Goal: Task Accomplishment & Management: Complete application form

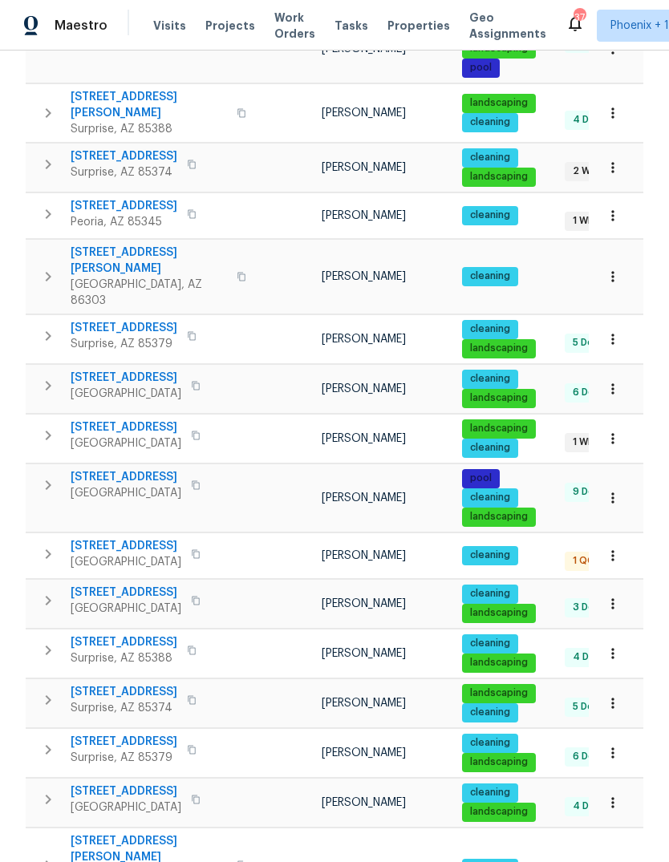
scroll to position [504, 0]
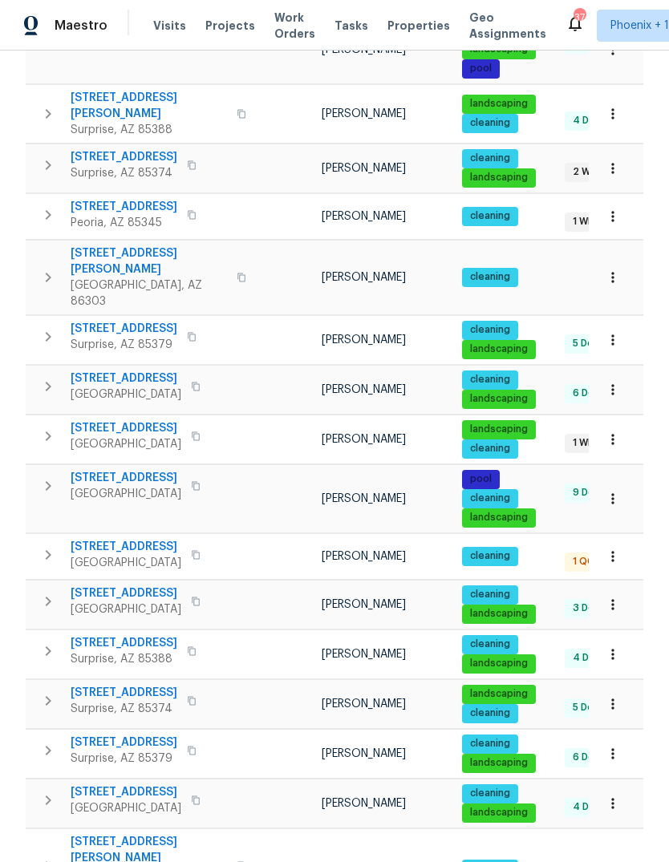
click at [132, 420] on span "[STREET_ADDRESS]" at bounding box center [126, 428] width 111 height 16
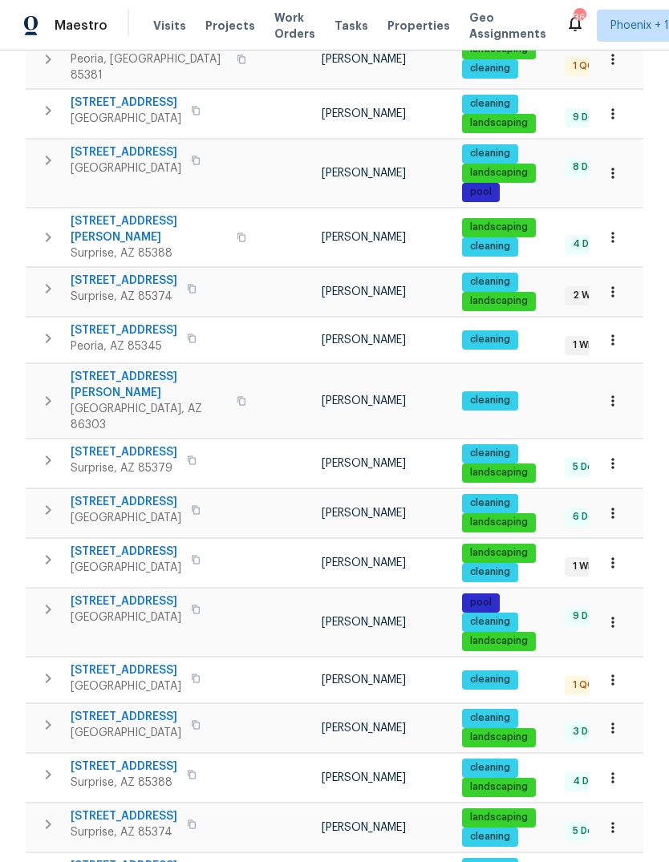
scroll to position [382, 0]
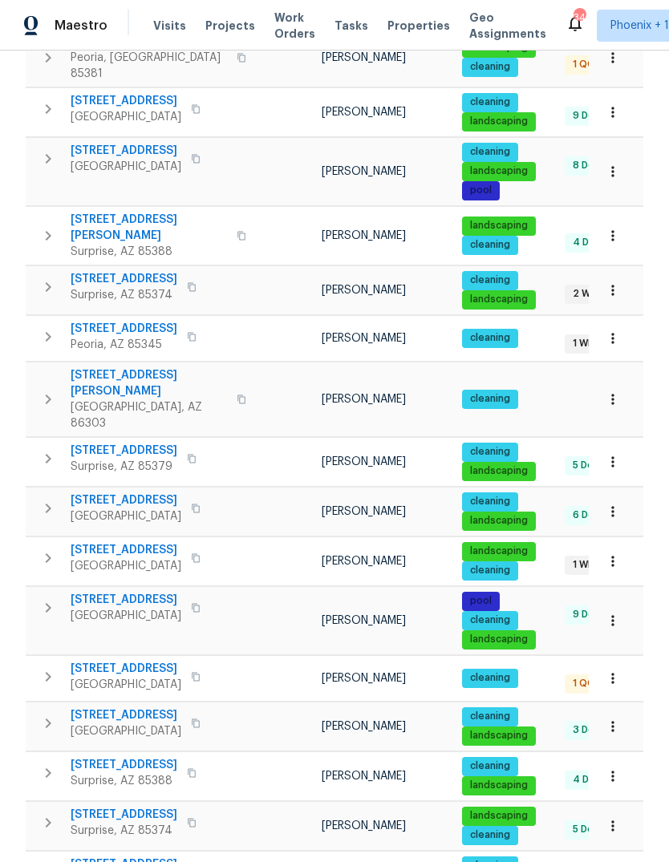
click at [125, 542] on span "[STREET_ADDRESS]" at bounding box center [126, 550] width 111 height 16
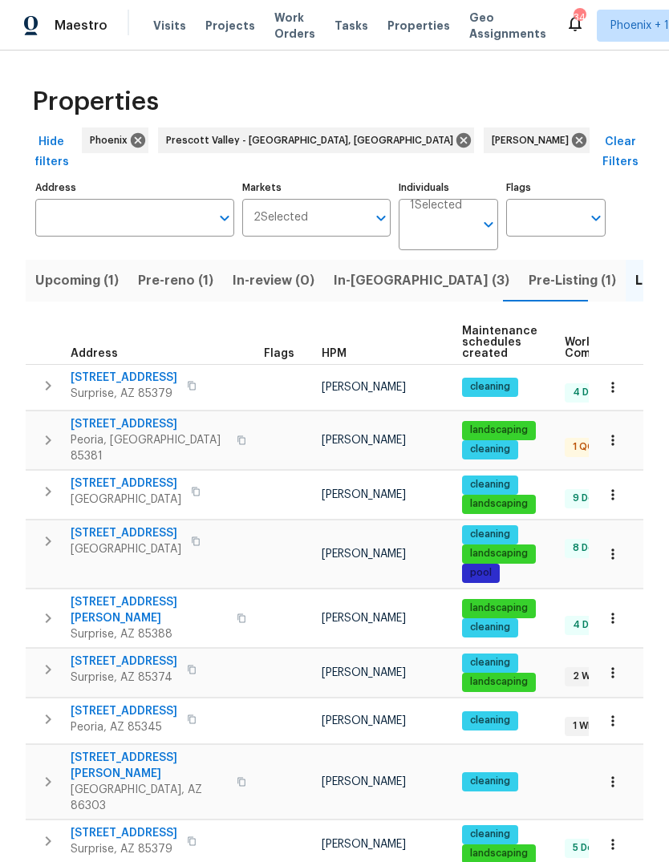
scroll to position [0, 0]
click at [366, 269] on span "In-[GEOGRAPHIC_DATA] (3)" at bounding box center [422, 280] width 176 height 22
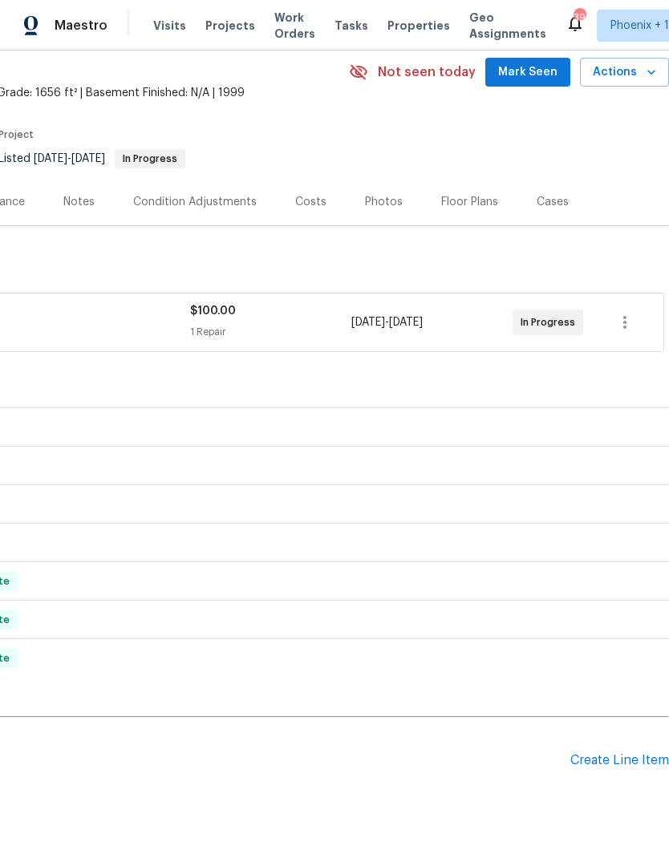
scroll to position [65, 237]
click at [627, 765] on div "Create Line Item" at bounding box center [619, 760] width 99 height 15
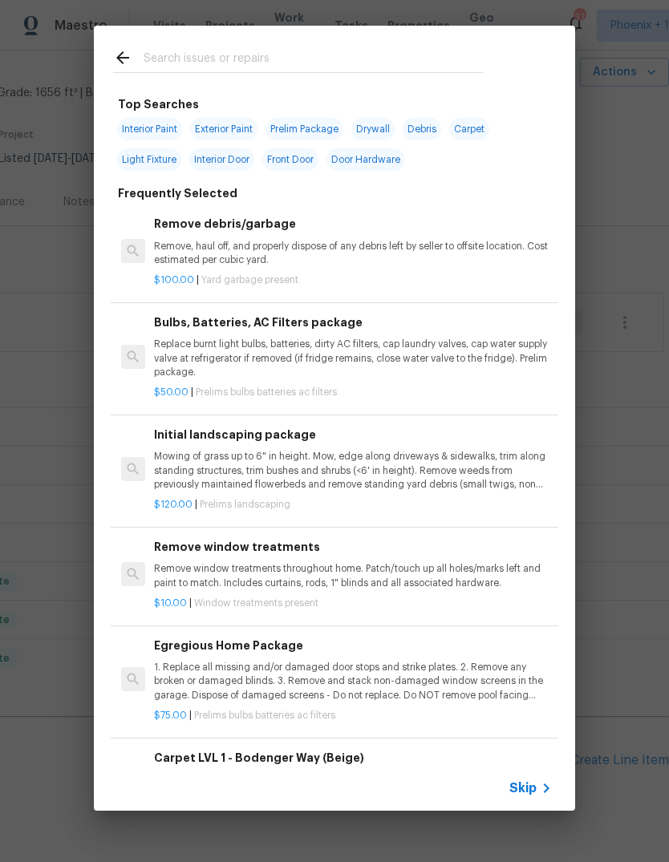
click at [223, 49] on input "text" at bounding box center [314, 60] width 340 height 24
type input "Hvac"
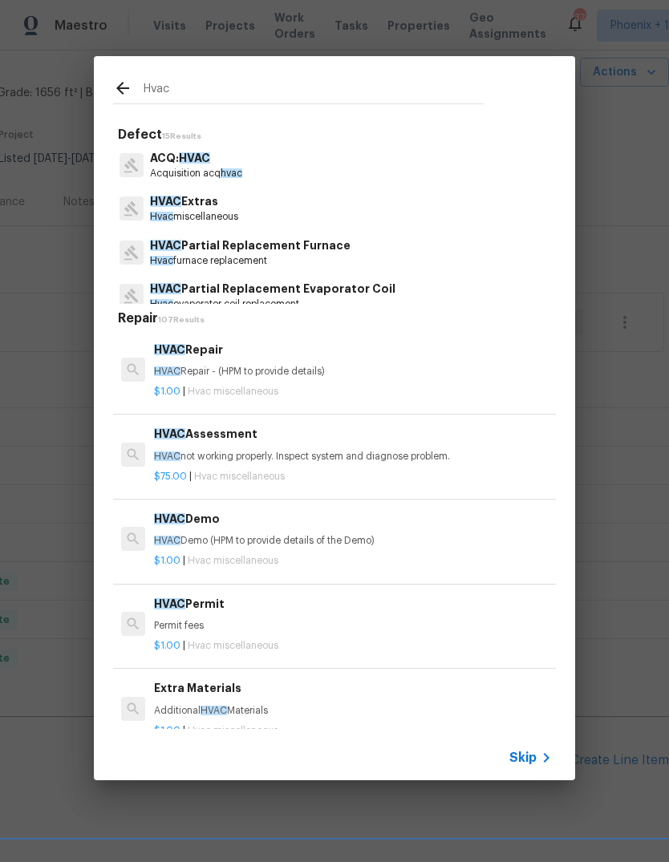
click at [248, 369] on p "HVAC Repair - (HPM to provide details)" at bounding box center [353, 372] width 398 height 14
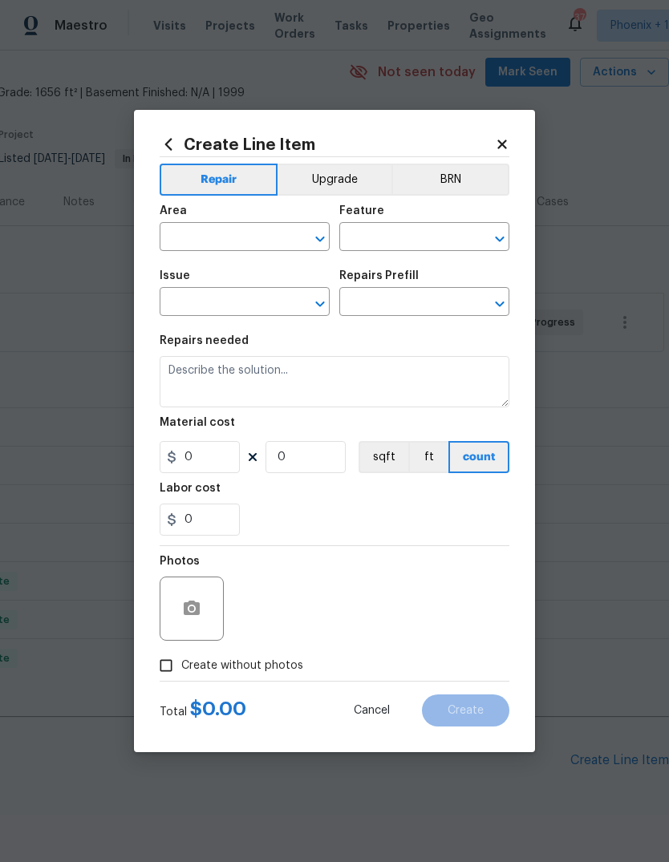
type input "HVAC"
type input "HVAC Extras"
type input "HVAC Repair $1.00"
type textarea "HVAC Repair - (HPM to provide details)"
type input "1"
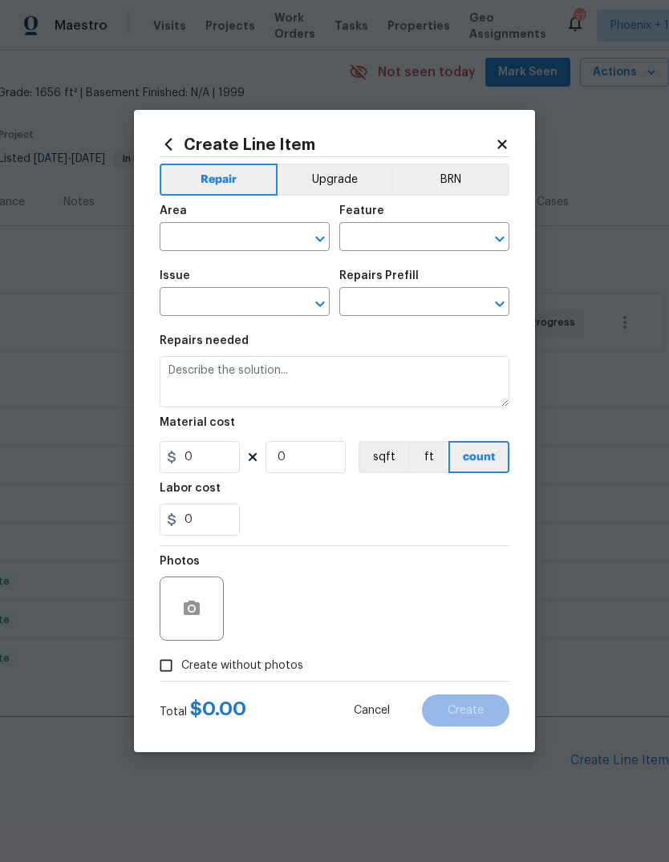
type input "1"
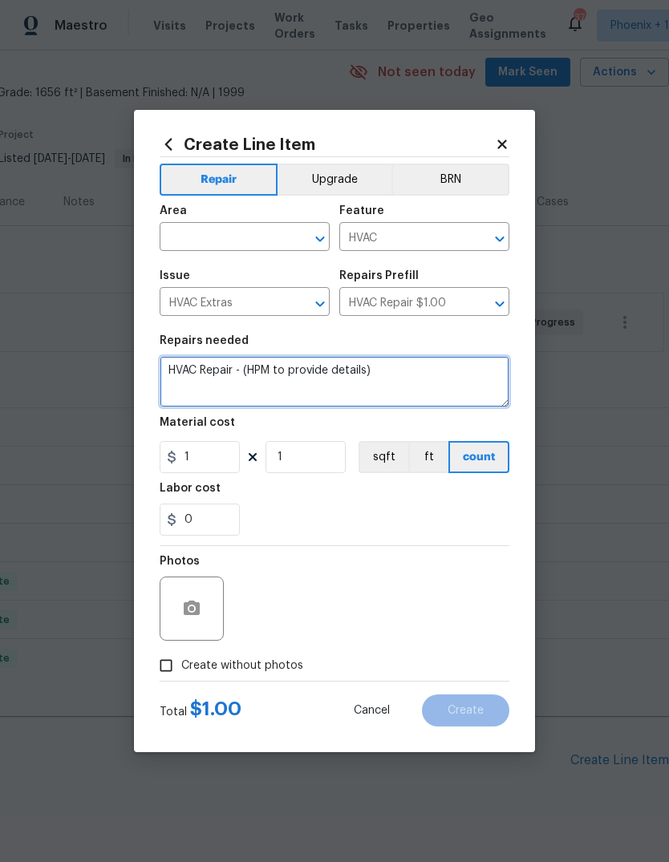
click at [245, 373] on textarea "HVAC Repair - (HPM to provide details)" at bounding box center [335, 381] width 350 height 51
click at [249, 366] on textarea "HVAC Repair - (HPM to provide details)" at bounding box center [335, 381] width 350 height 51
click at [265, 371] on textarea "HVAC Repair -" at bounding box center [335, 381] width 350 height 51
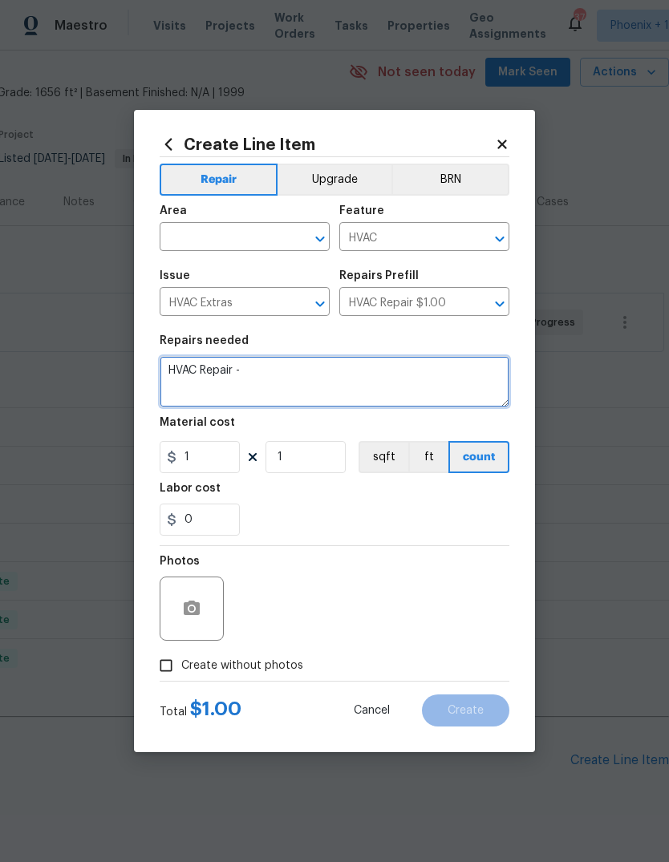
paste textarea "Neighbor called in to report that the AC unit is about to come flying off out o…"
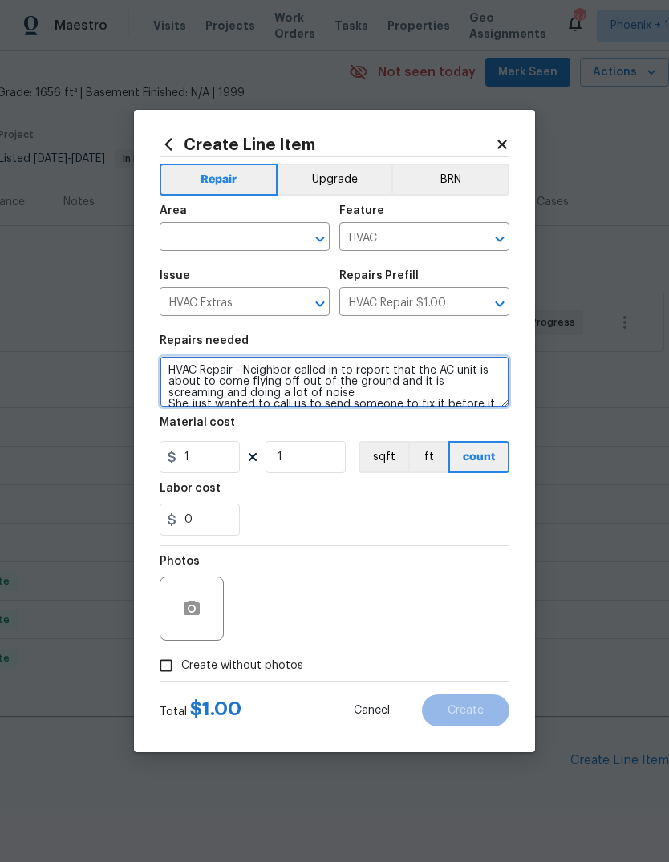
scroll to position [0, 0]
click at [249, 365] on textarea "HVAC Repair - Neighbor called in to report that the AC unit is about to come fl…" at bounding box center [335, 381] width 350 height 51
click at [244, 374] on textarea "HVAC Repair - Neighbor called in to report that the AC unit is about to come fl…" at bounding box center [335, 381] width 350 height 51
click at [383, 407] on textarea "HVAC needs a service/inspection. This is the note I received this morning: “Nei…" at bounding box center [335, 381] width 350 height 51
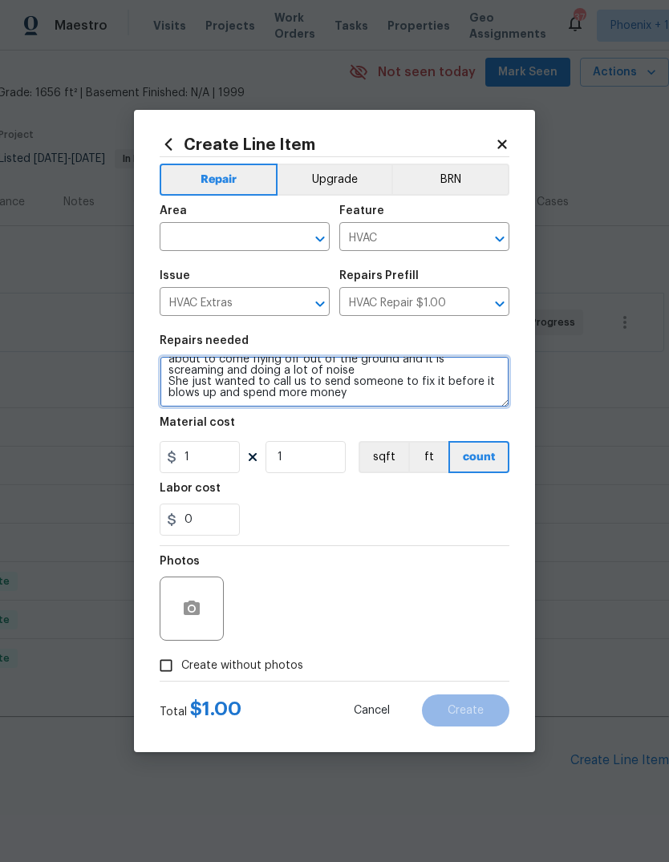
scroll to position [34, 0]
click at [176, 378] on textarea "HVAC needs a service/inspection. This is the note I received this morning: “Nei…" at bounding box center [335, 381] width 350 height 51
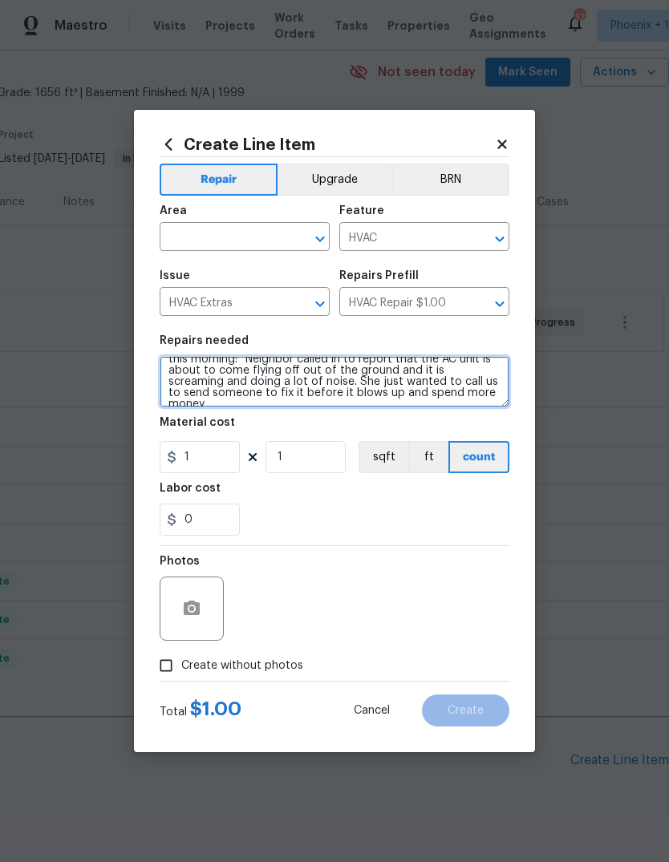
click at [493, 399] on textarea "HVAC needs a service/inspection. This is the note I received this morning: “Nei…" at bounding box center [335, 381] width 350 height 51
type textarea "HVAC needs a service/inspection. This is the note I received this morning: “Nei…"
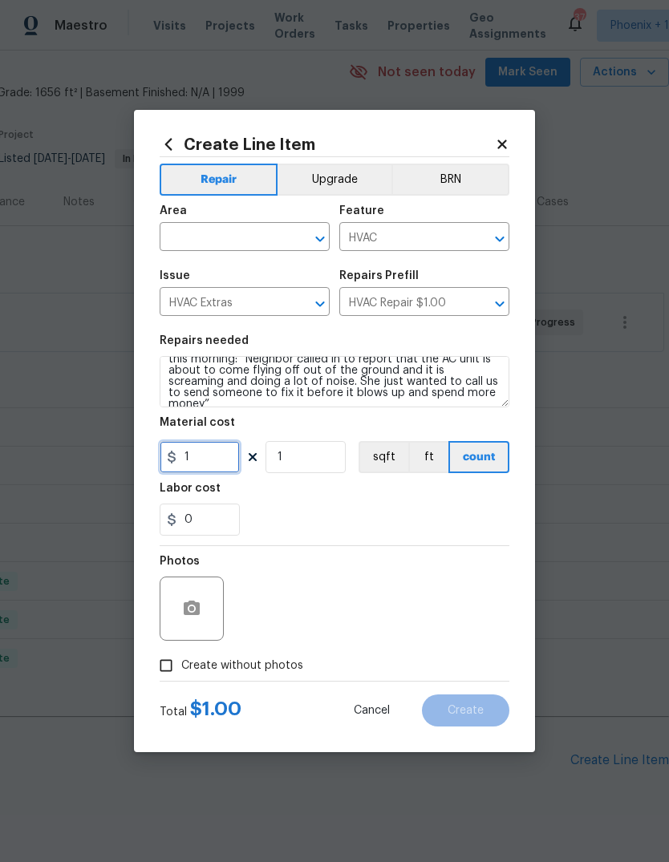
click at [218, 458] on input "1" at bounding box center [200, 457] width 80 height 32
type input "100"
click at [225, 242] on input "text" at bounding box center [222, 238] width 125 height 25
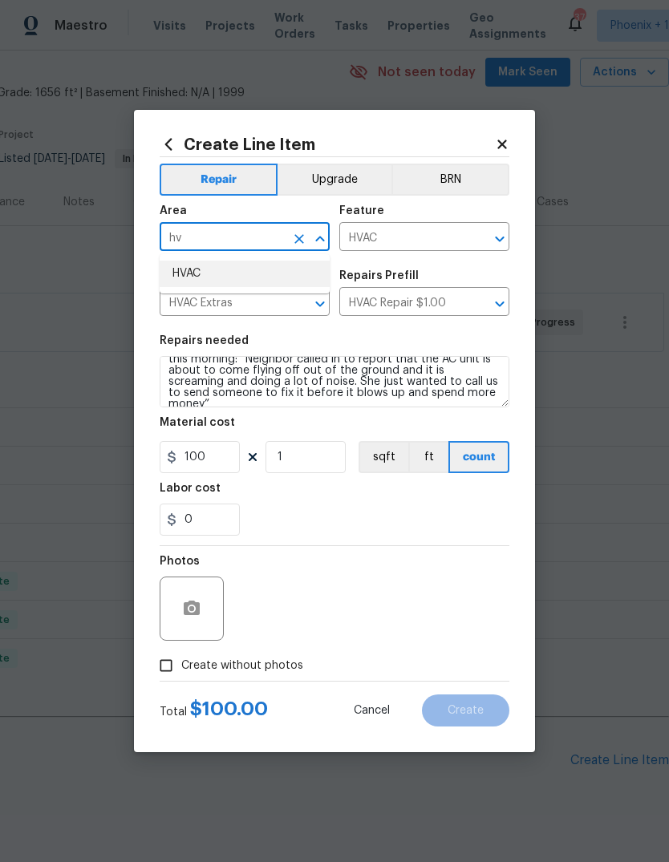
click at [226, 273] on li "HVAC" at bounding box center [245, 274] width 170 height 26
type input "HVAC"
click at [488, 397] on textarea "HVAC needs a service/inspection. This is the note I received this morning: “Nei…" at bounding box center [335, 381] width 350 height 51
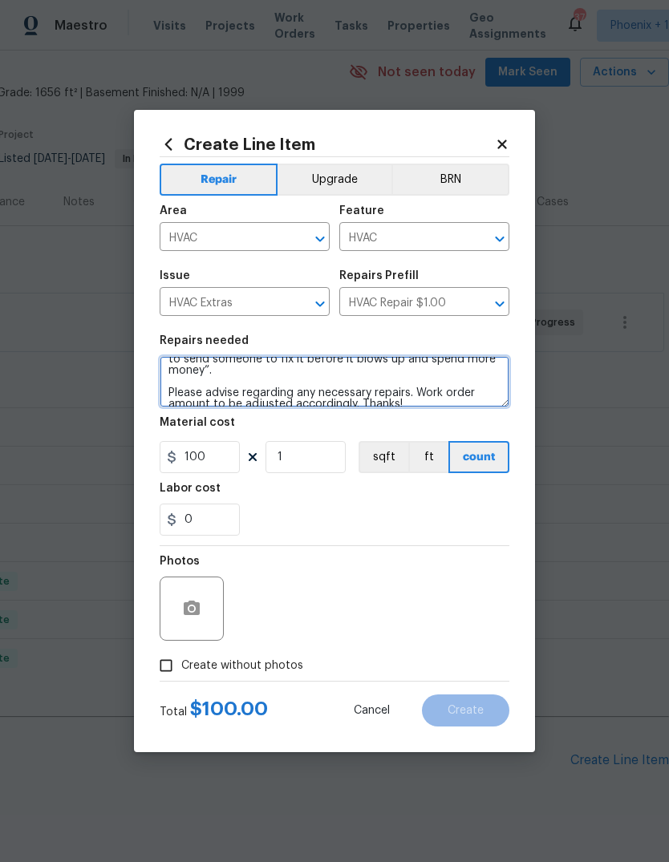
scroll to position [56, 0]
type textarea "HVAC needs a service/inspection. This is the note I received this morning: “Nei…"
click at [342, 512] on div "0" at bounding box center [335, 520] width 350 height 32
click at [165, 670] on input "Create without photos" at bounding box center [166, 665] width 30 height 30
checkbox input "true"
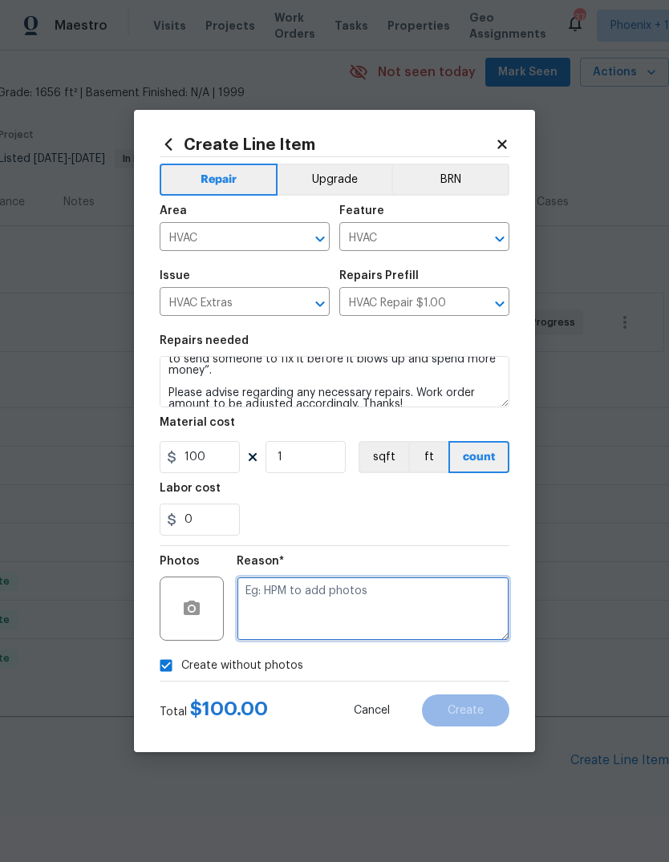
click at [399, 590] on textarea at bounding box center [373, 609] width 273 height 64
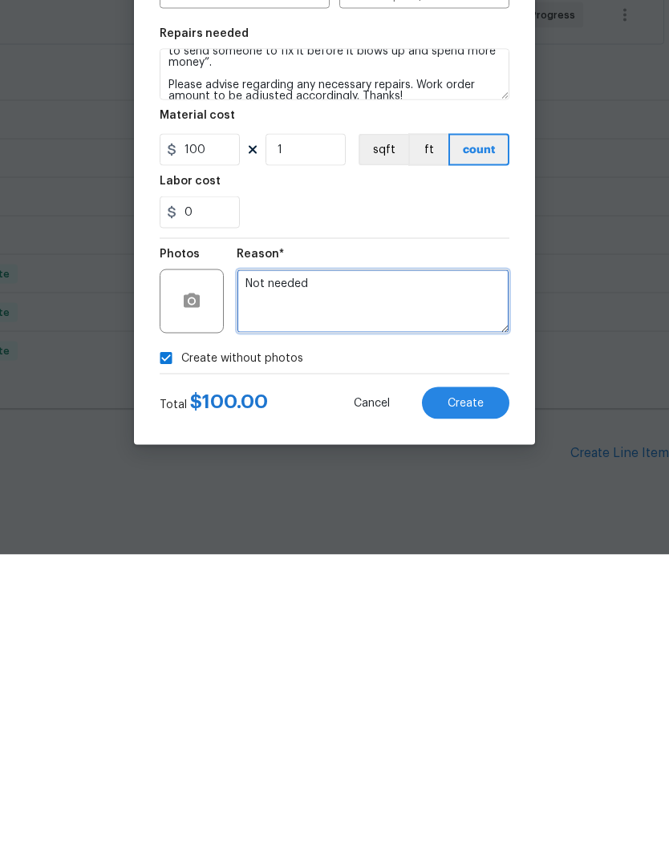
type textarea "Not needed"
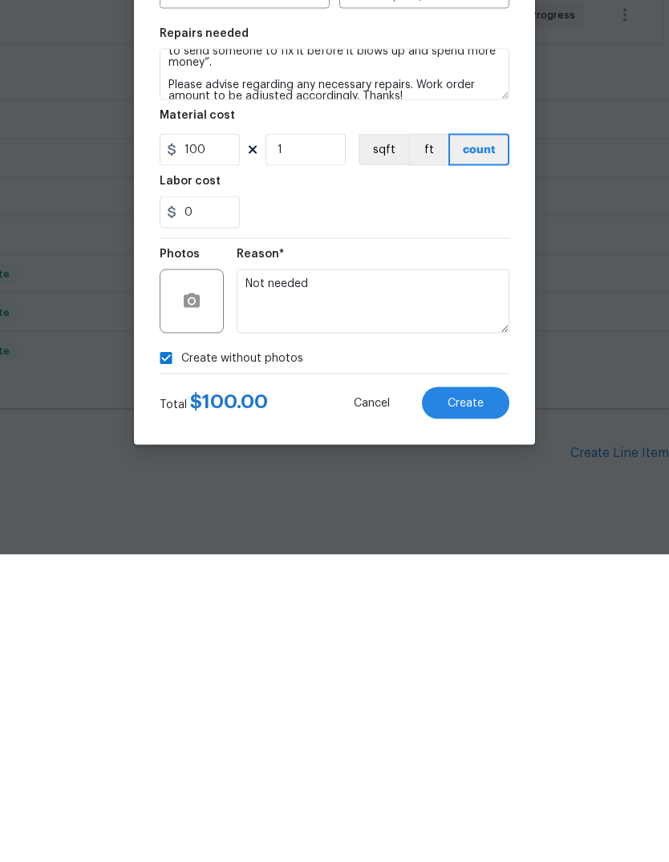
click at [471, 705] on span "Create" at bounding box center [465, 711] width 36 height 12
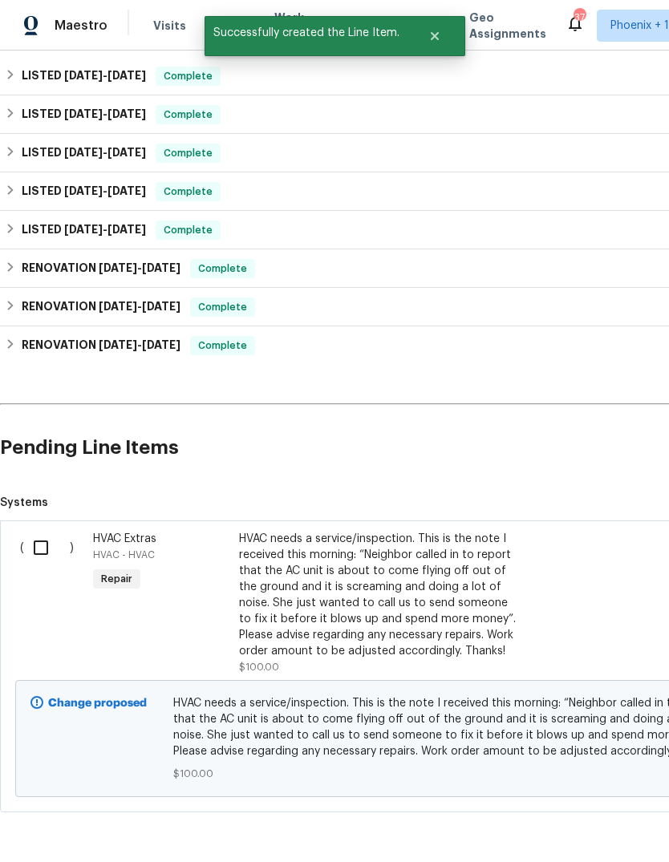
scroll to position [377, 0]
click at [45, 532] on input "checkbox" at bounding box center [47, 549] width 46 height 34
checkbox input "true"
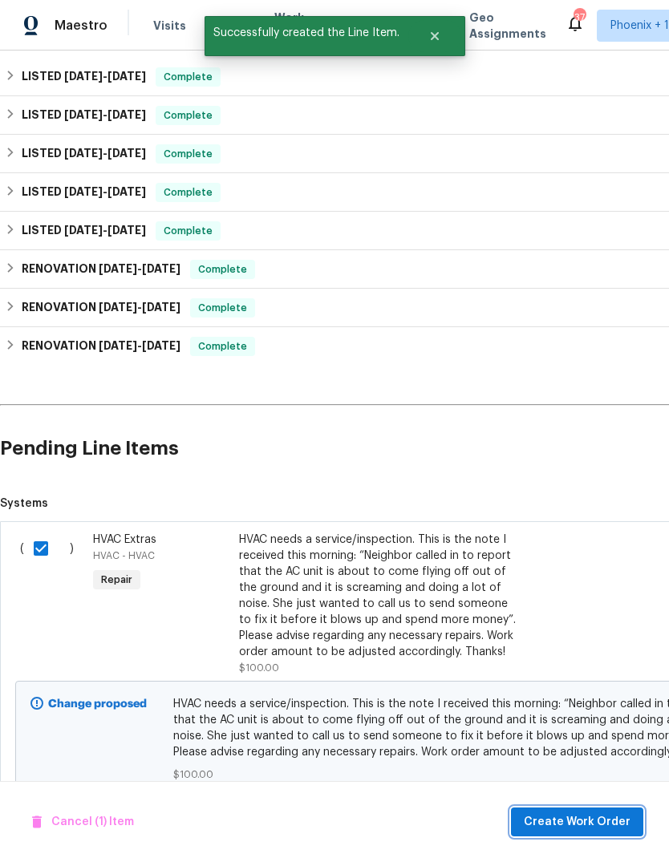
click at [603, 819] on span "Create Work Order" at bounding box center [577, 822] width 107 height 20
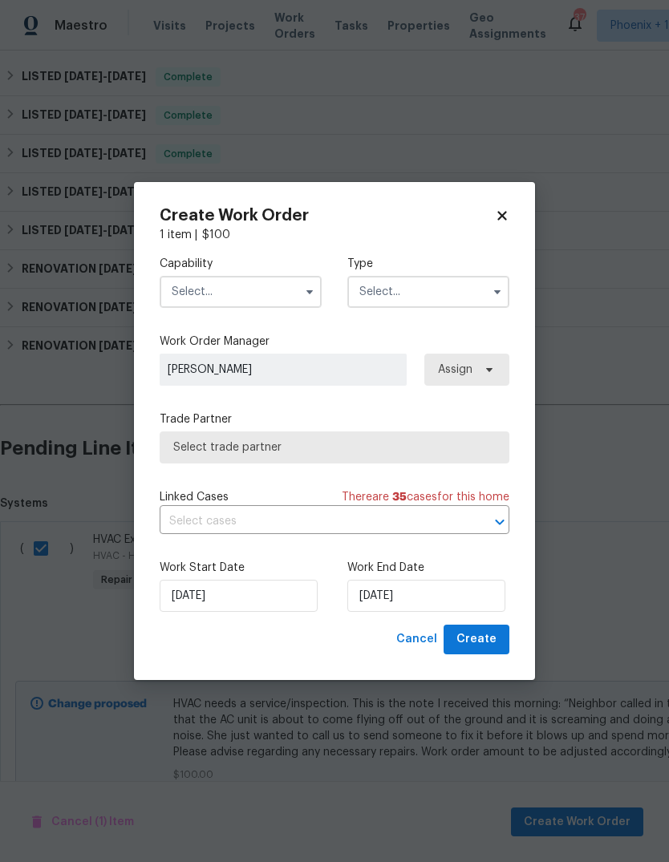
click at [388, 450] on span "Select trade partner" at bounding box center [334, 447] width 322 height 16
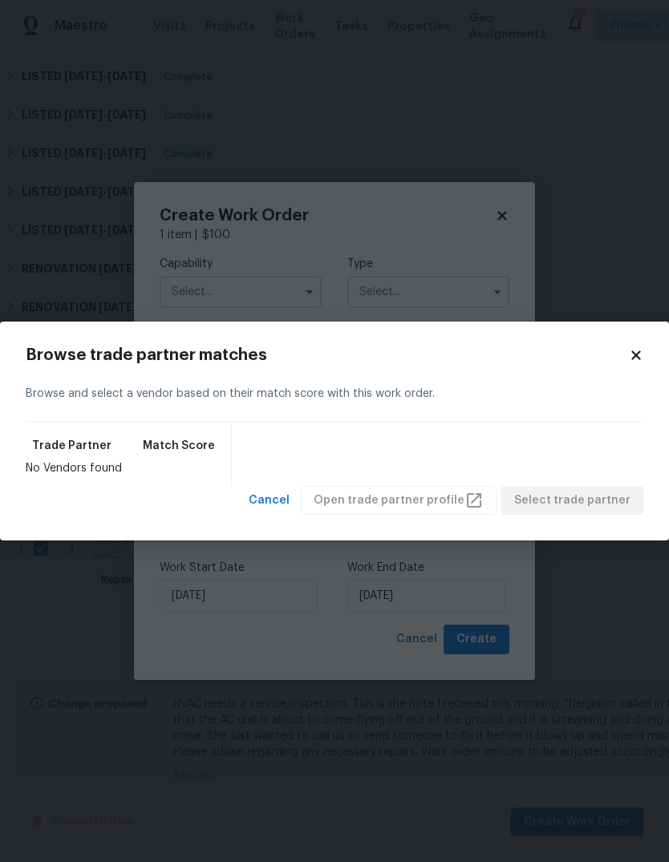
click at [633, 356] on icon at bounding box center [636, 355] width 14 height 14
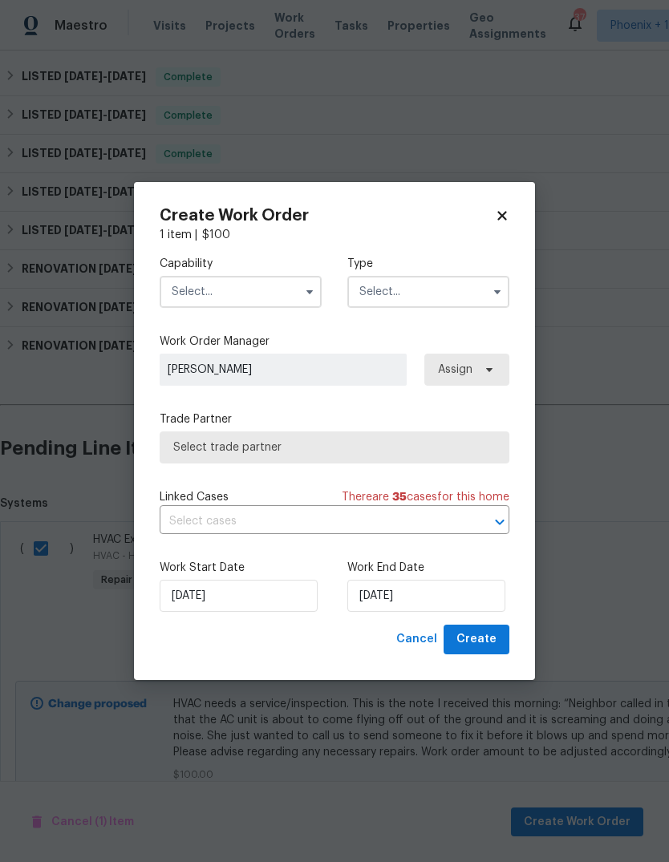
click at [265, 293] on input "text" at bounding box center [241, 292] width 162 height 32
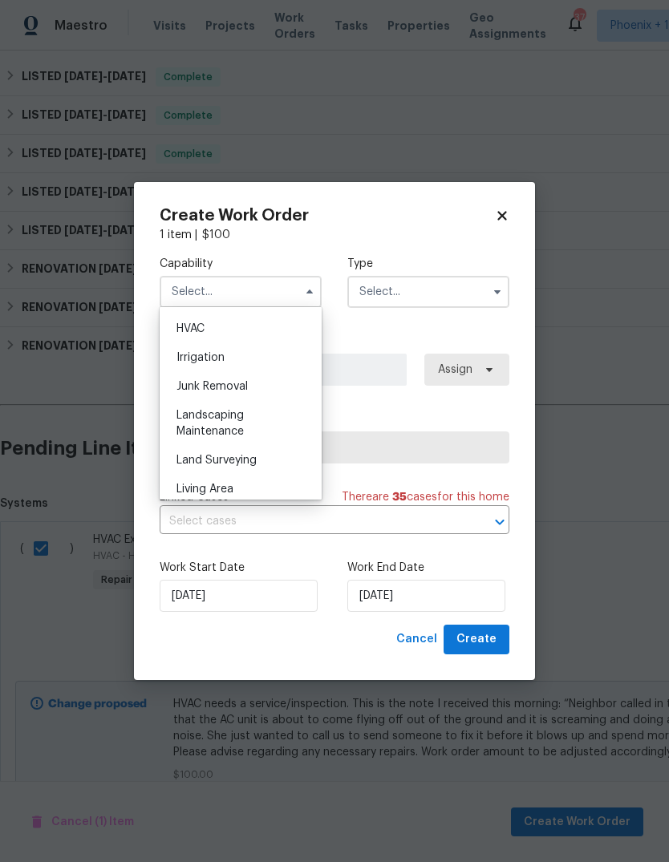
scroll to position [954, 0]
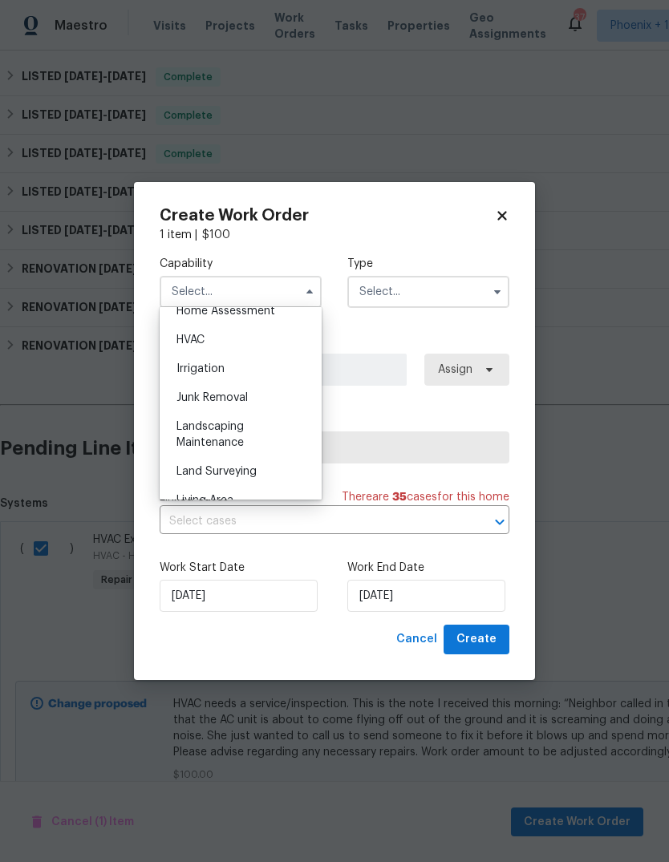
click at [218, 338] on div "HVAC" at bounding box center [241, 340] width 154 height 29
type input "HVAC"
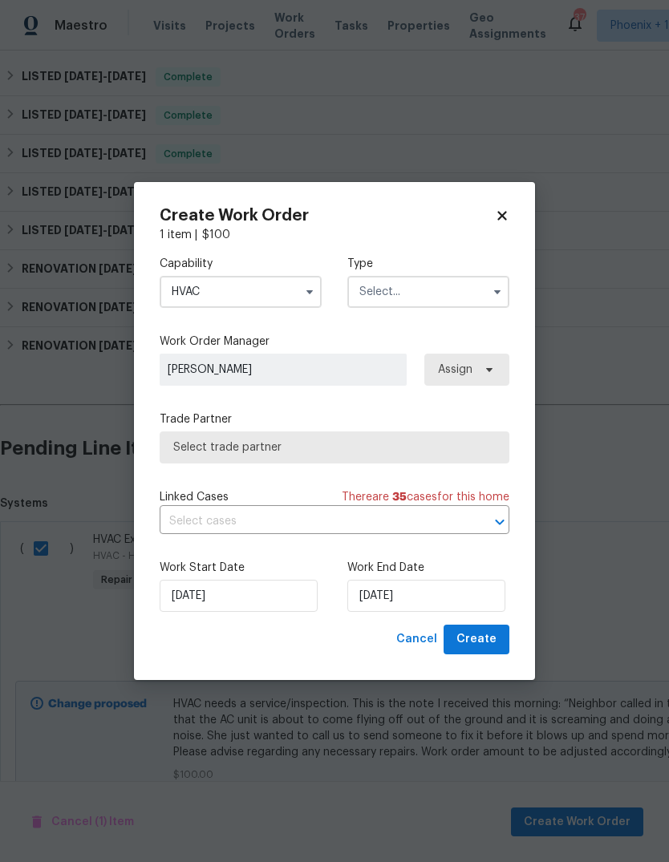
click at [439, 293] on input "text" at bounding box center [428, 292] width 162 height 32
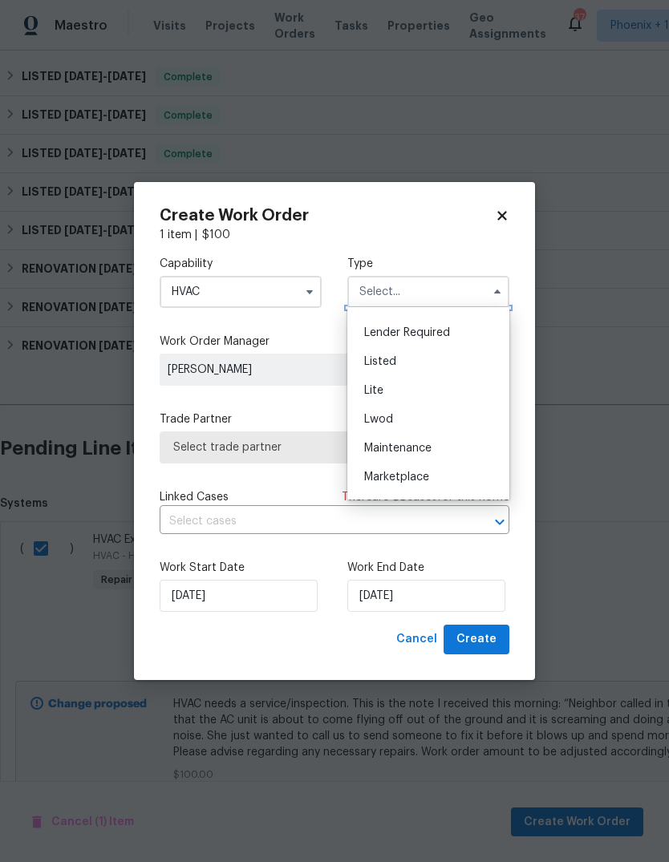
scroll to position [128, 0]
click at [427, 377] on div "Listed" at bounding box center [428, 370] width 154 height 29
type input "Listed"
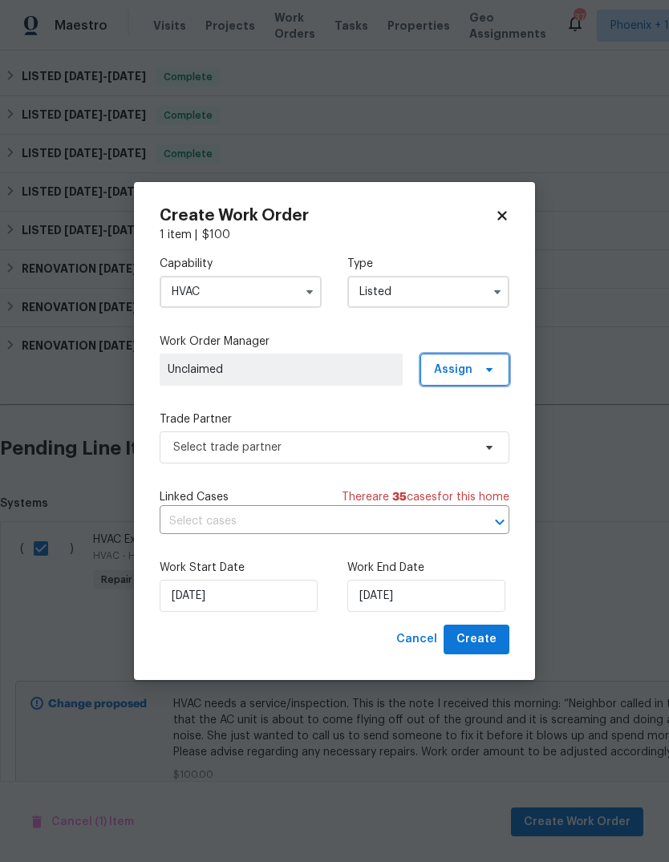
click at [498, 373] on span "Assign" at bounding box center [464, 370] width 89 height 32
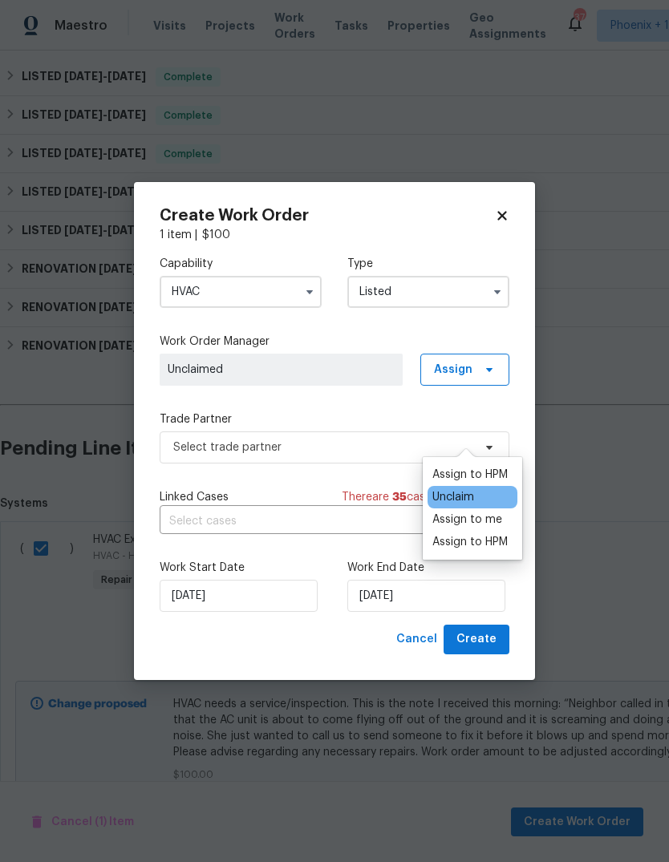
click at [484, 512] on div "Assign to me" at bounding box center [467, 520] width 70 height 16
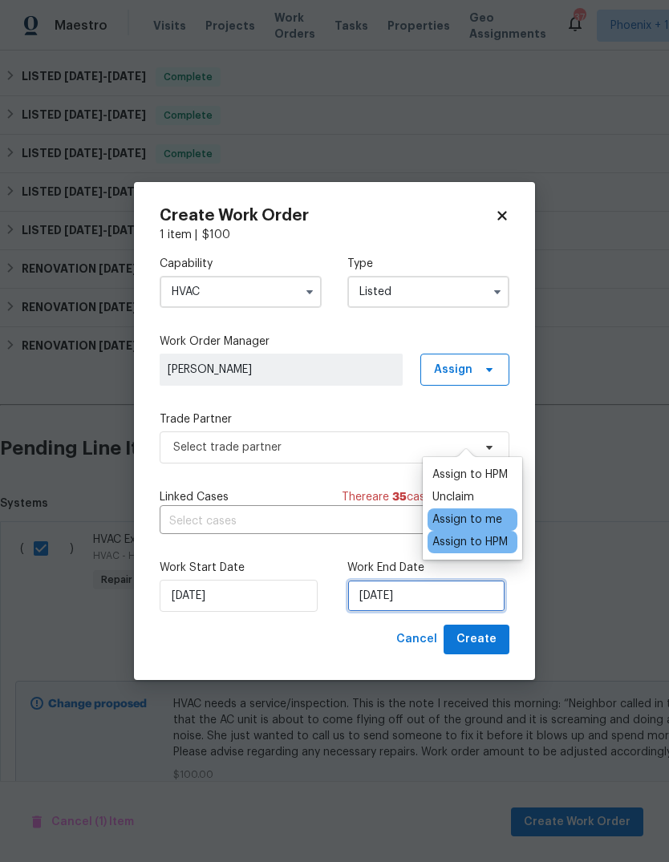
click at [447, 596] on input "[DATE]" at bounding box center [426, 596] width 158 height 32
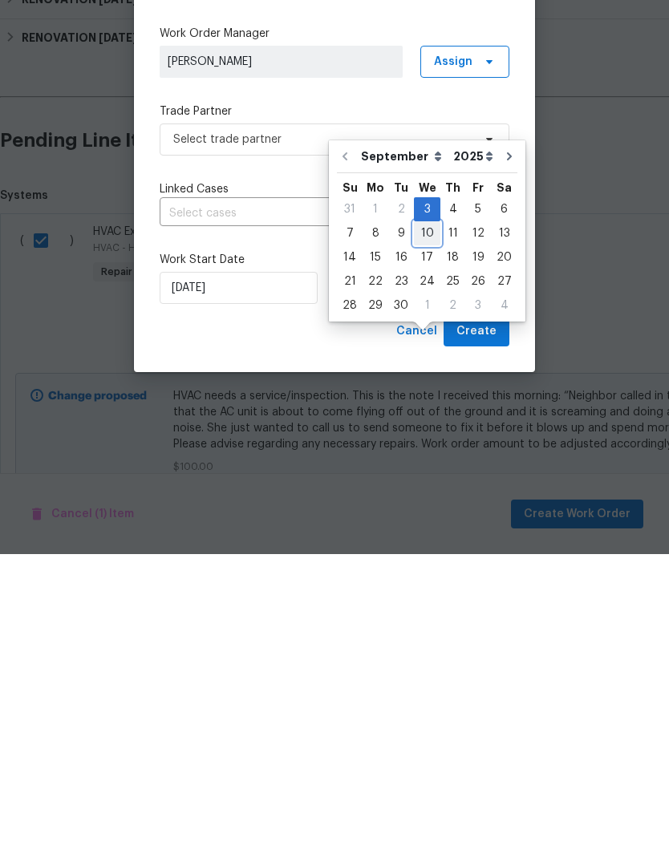
click at [428, 530] on div "10" at bounding box center [427, 541] width 26 height 22
type input "9/10/2025"
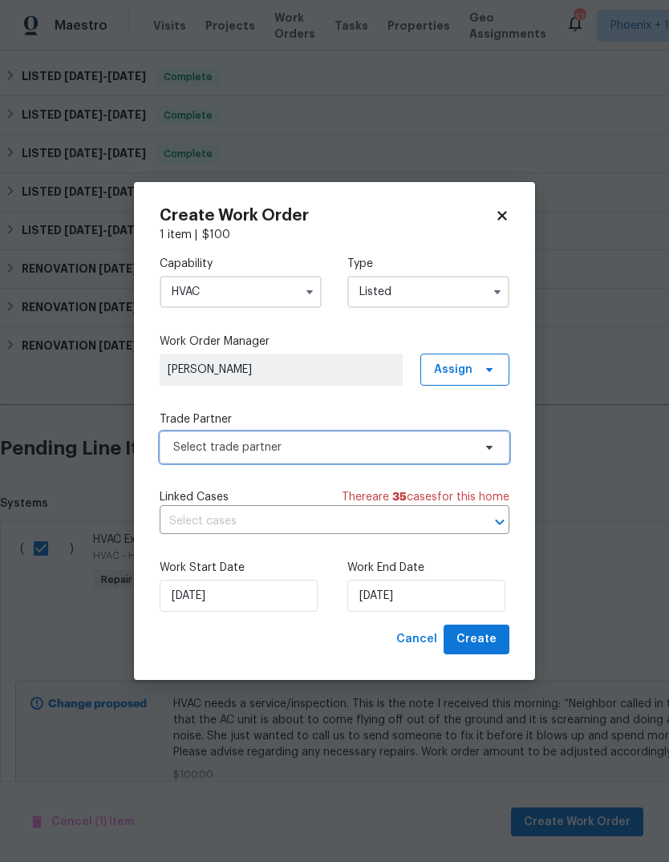
click at [470, 452] on span "Select trade partner" at bounding box center [322, 447] width 299 height 16
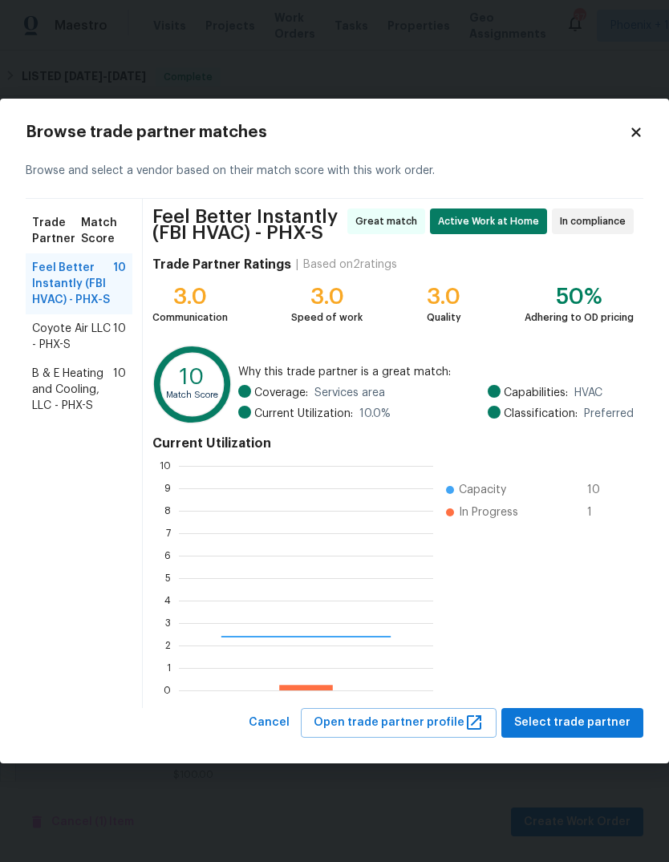
scroll to position [225, 254]
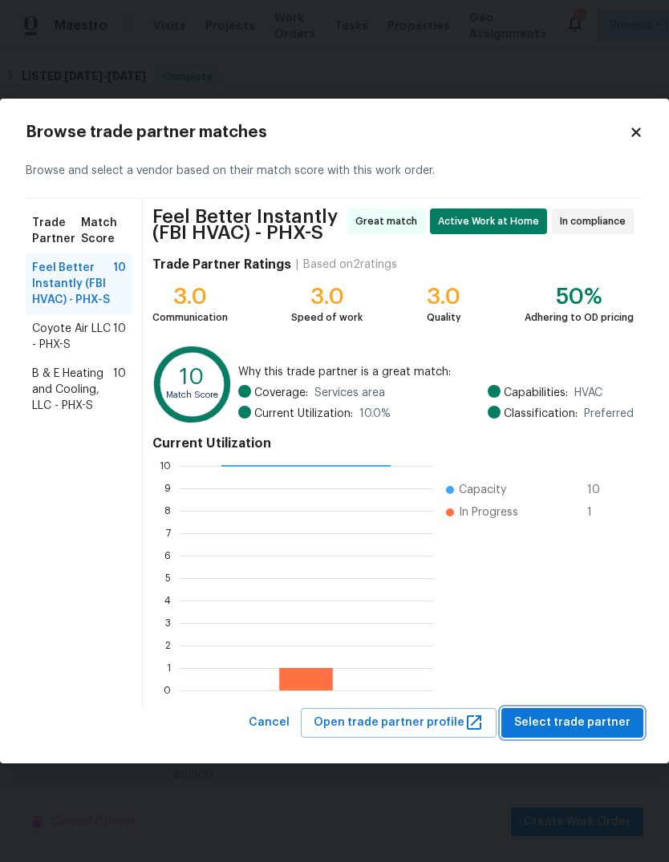
click at [589, 723] on span "Select trade partner" at bounding box center [572, 723] width 116 height 20
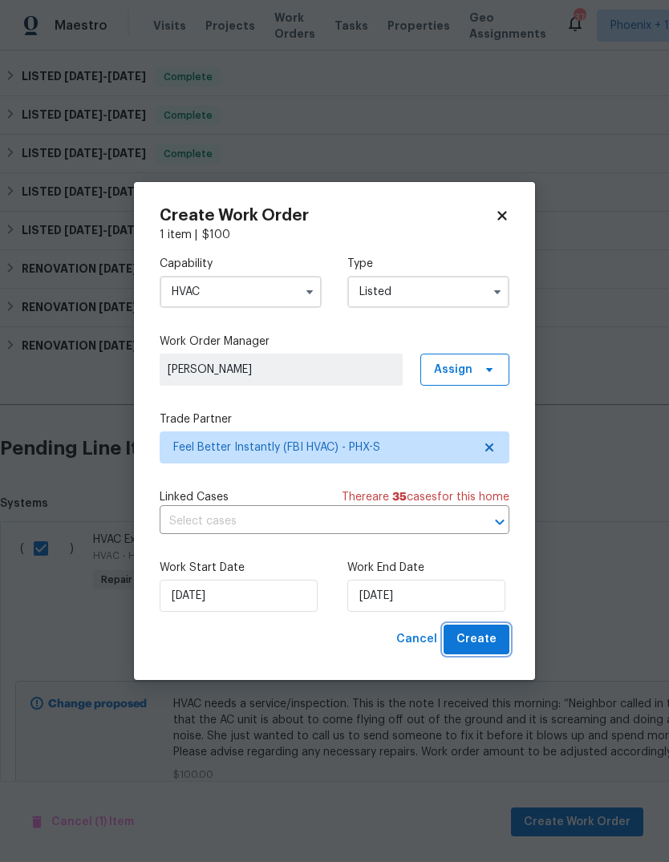
click at [481, 644] on span "Create" at bounding box center [476, 639] width 40 height 20
checkbox input "false"
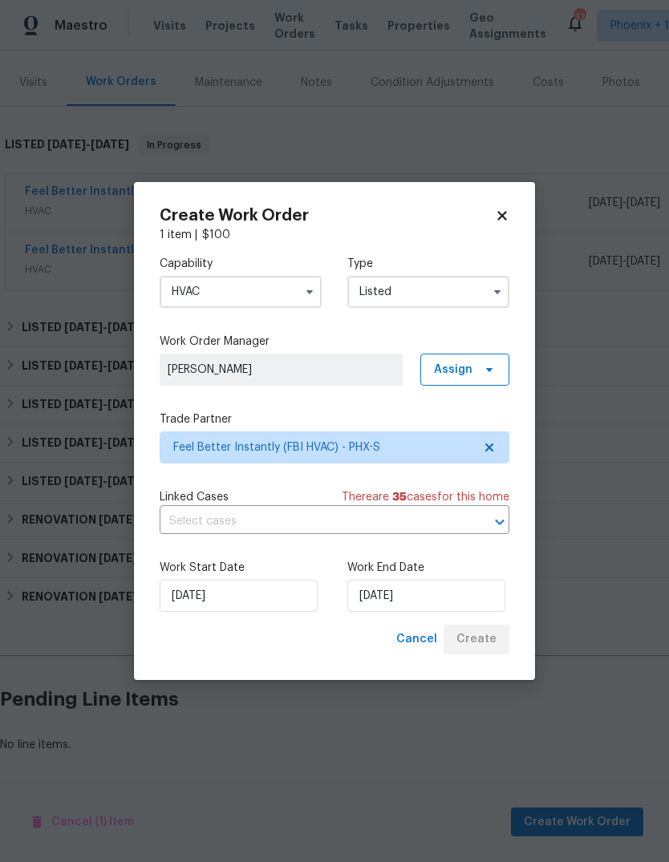
scroll to position [123, 0]
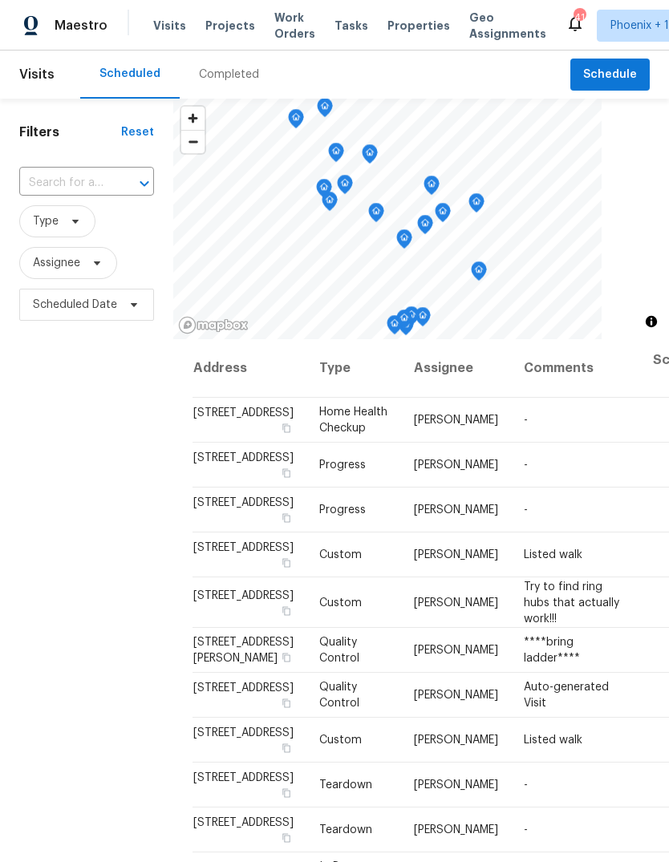
click at [274, 31] on span "Work Orders" at bounding box center [294, 26] width 41 height 32
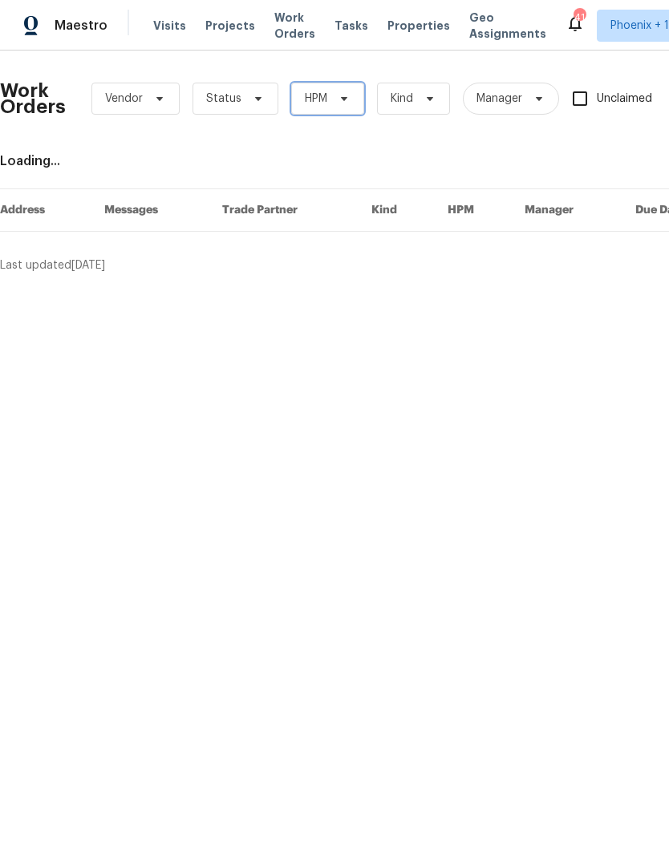
click at [344, 102] on icon at bounding box center [344, 98] width 13 height 13
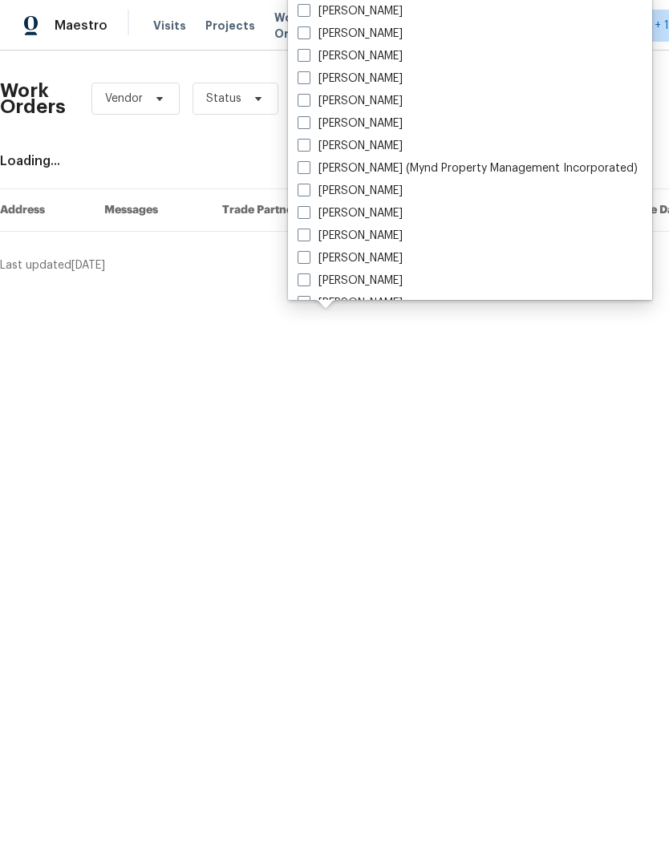
scroll to position [205, 0]
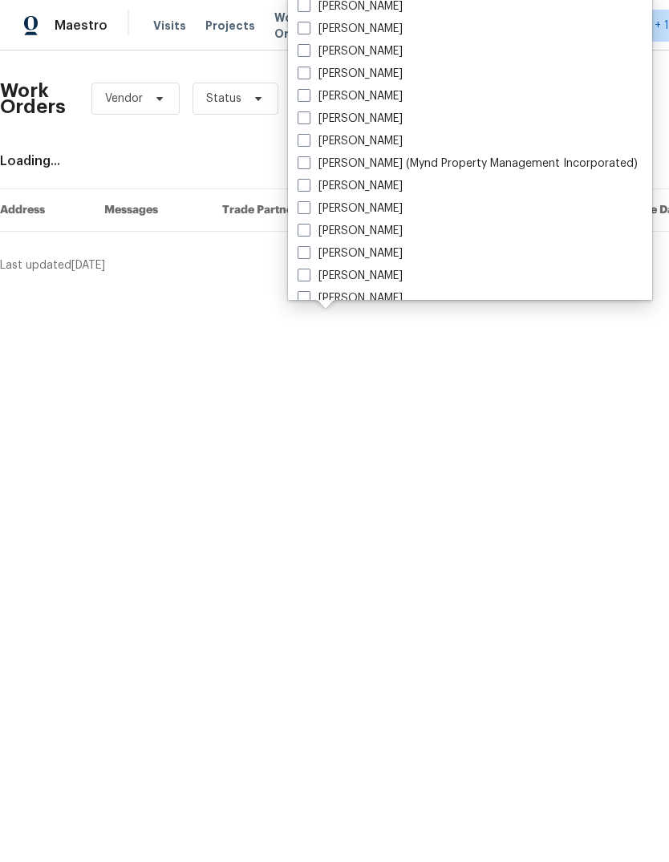
click at [305, 229] on span at bounding box center [303, 230] width 13 height 13
click at [305, 229] on input "[PERSON_NAME]" at bounding box center [302, 228] width 10 height 10
checkbox input "true"
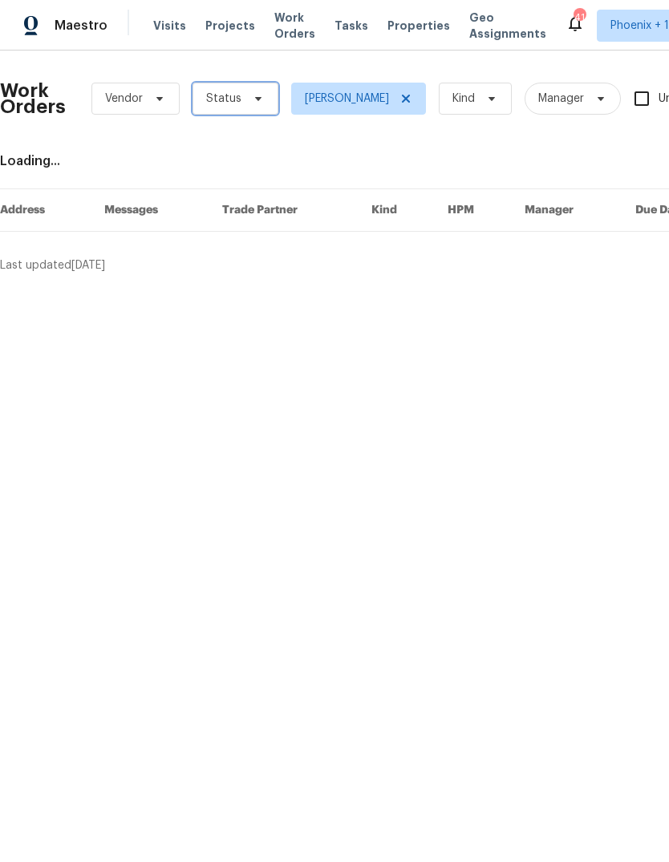
click at [253, 92] on icon at bounding box center [258, 98] width 13 height 13
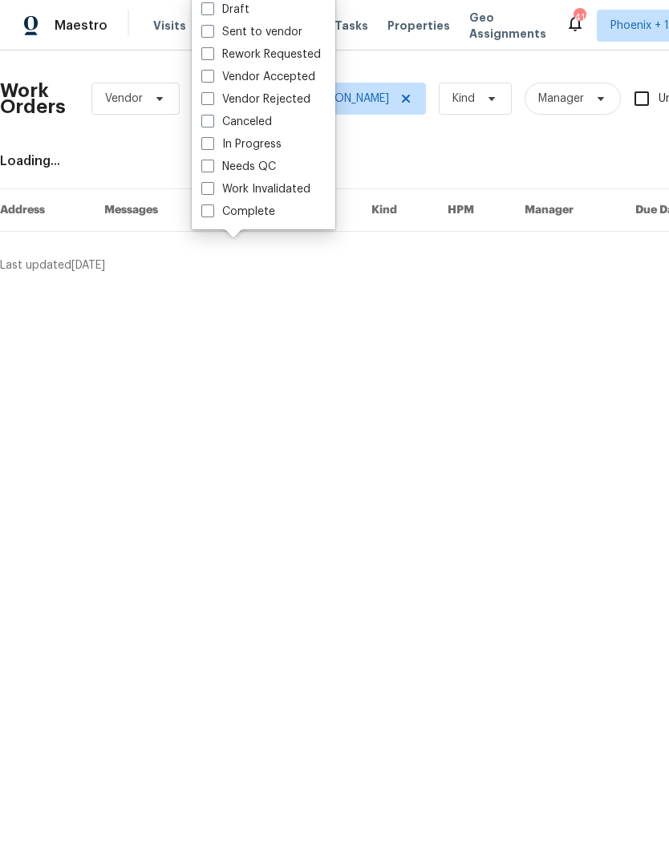
click at [208, 170] on span at bounding box center [207, 166] width 13 height 13
click at [208, 169] on input "Needs QC" at bounding box center [206, 164] width 10 height 10
checkbox input "true"
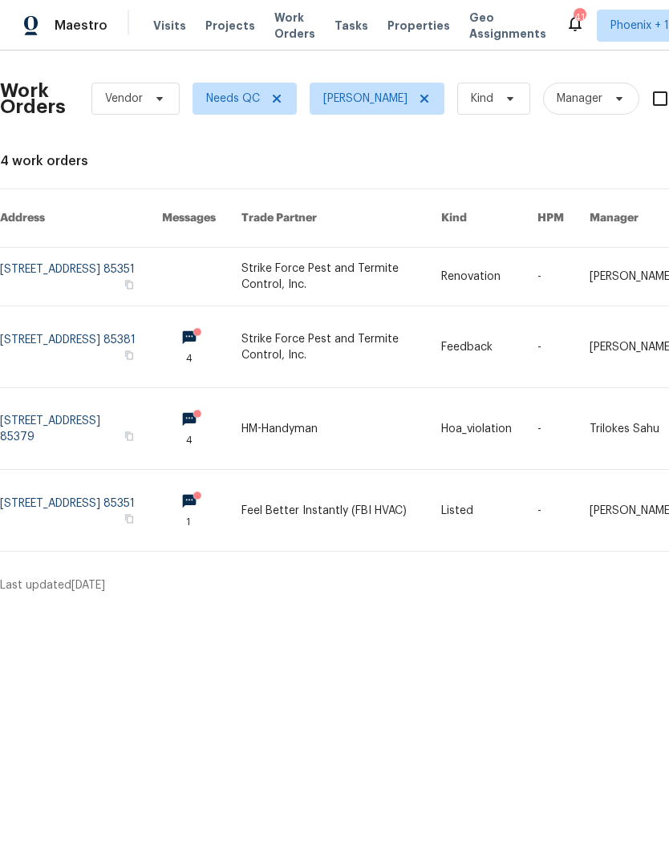
click at [338, 487] on link at bounding box center [341, 510] width 200 height 81
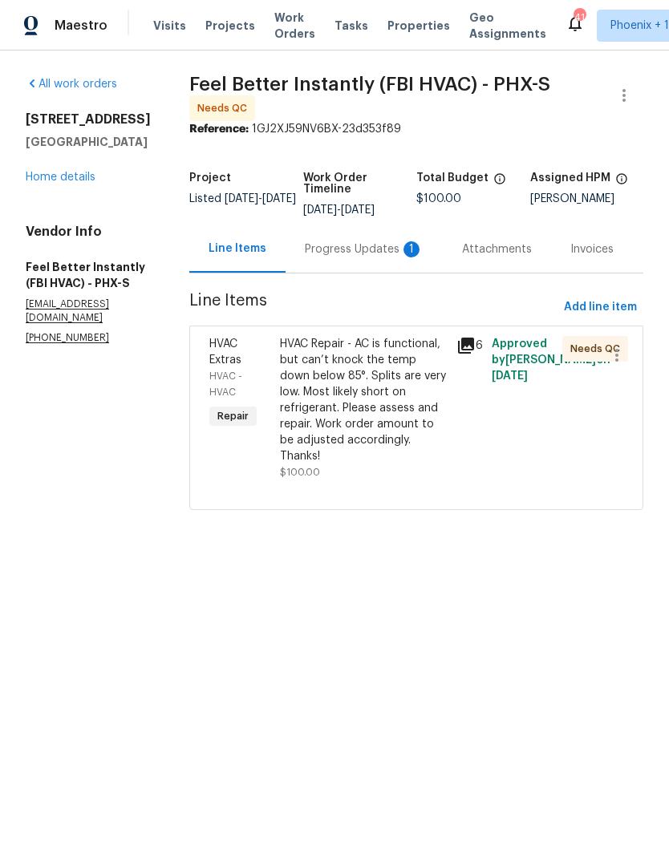
click at [368, 249] on div "Progress Updates 1" at bounding box center [364, 249] width 119 height 16
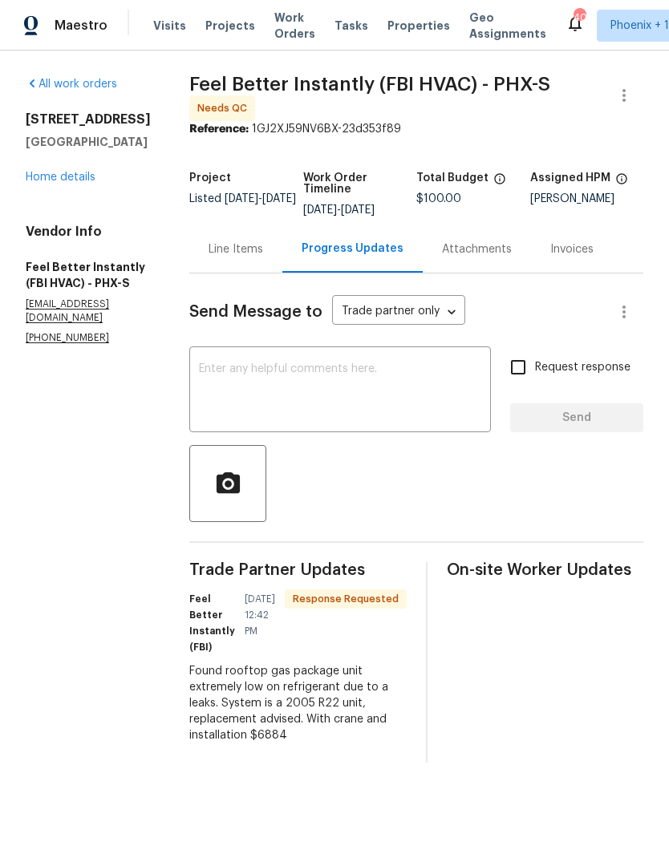
click at [189, 674] on div "Found rooftop gas package unit extremely low on refrigerant due to a leaks. Sys…" at bounding box center [297, 703] width 217 height 80
click at [189, 677] on div "Found rooftop gas package unit extremely low on refrigerant due to a leaks. Sys…" at bounding box center [297, 703] width 217 height 80
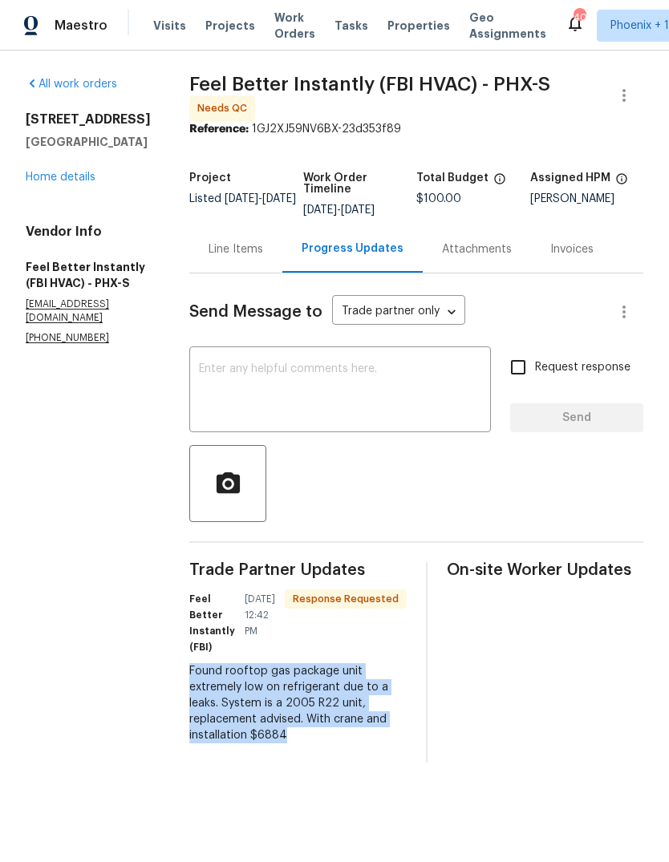
copy div "Found rooftop gas package unit extremely low on refrigerant due to a leaks. Sys…"
click at [312, 370] on textarea at bounding box center [340, 391] width 282 height 56
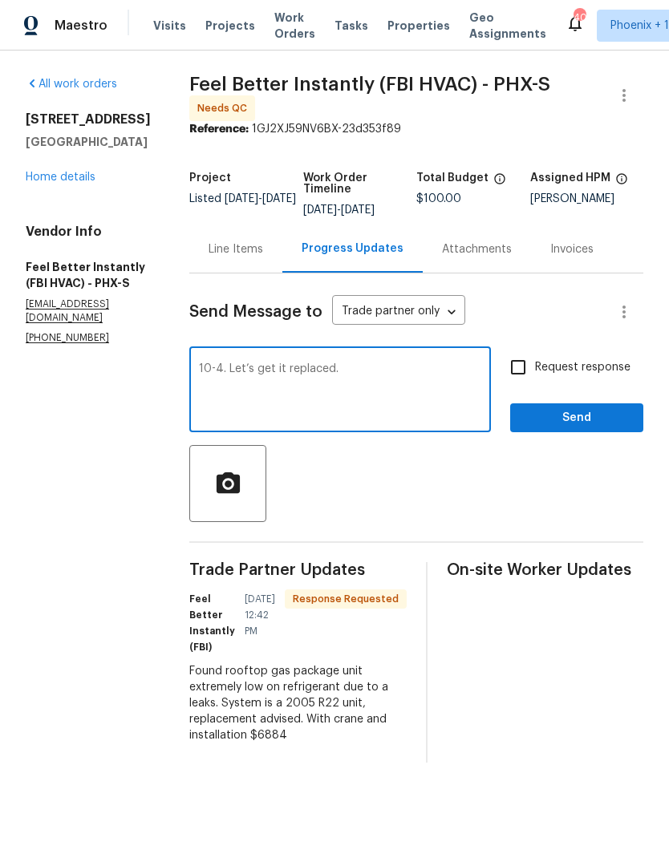
type textarea "10-4. Let’s get it replaced."
click at [585, 417] on span "Send" at bounding box center [576, 418] width 107 height 20
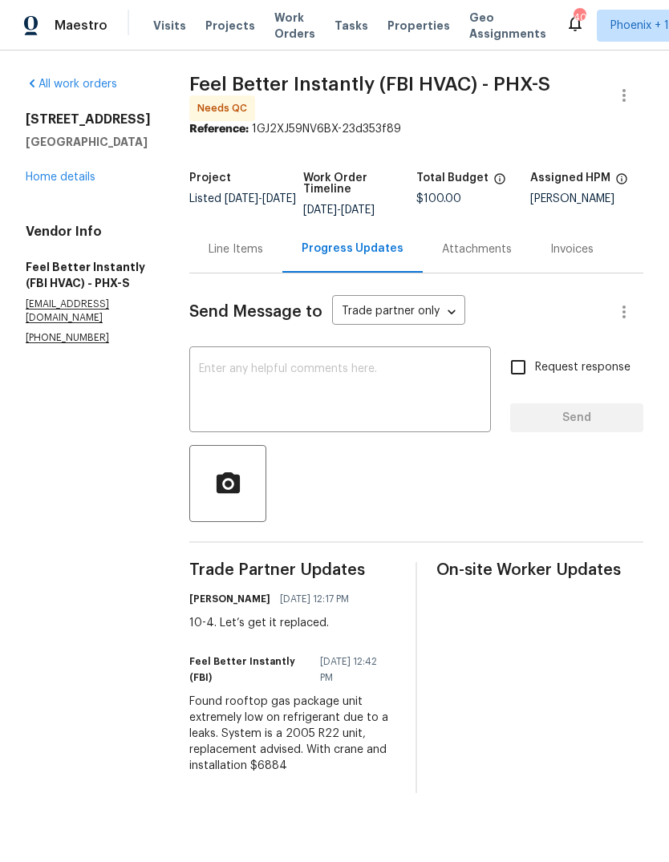
click at [229, 241] on div "Line Items" at bounding box center [235, 249] width 55 height 16
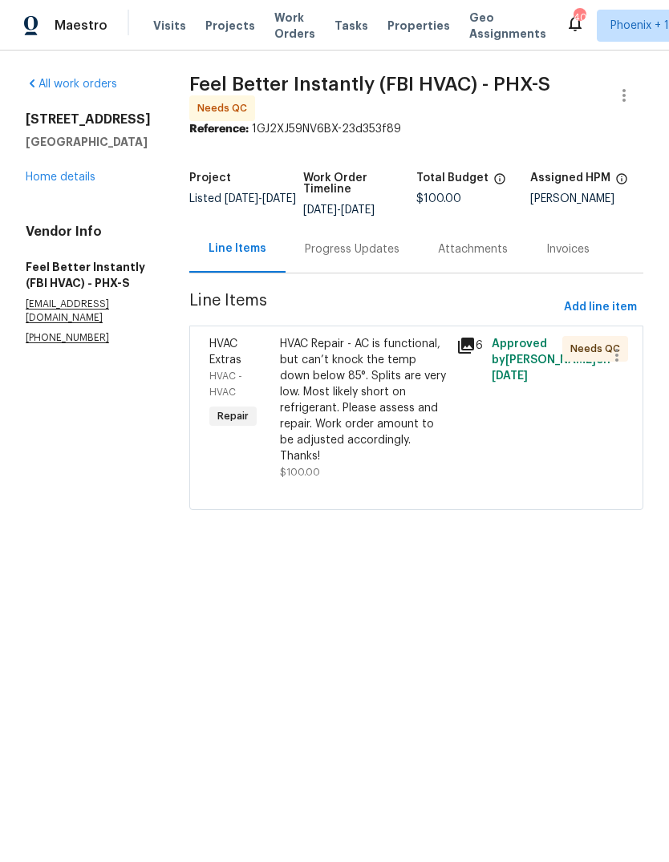
click at [366, 365] on div "HVAC Repair - AC is functional, but can’t knock the temp down below 85°. Splits…" at bounding box center [363, 400] width 167 height 128
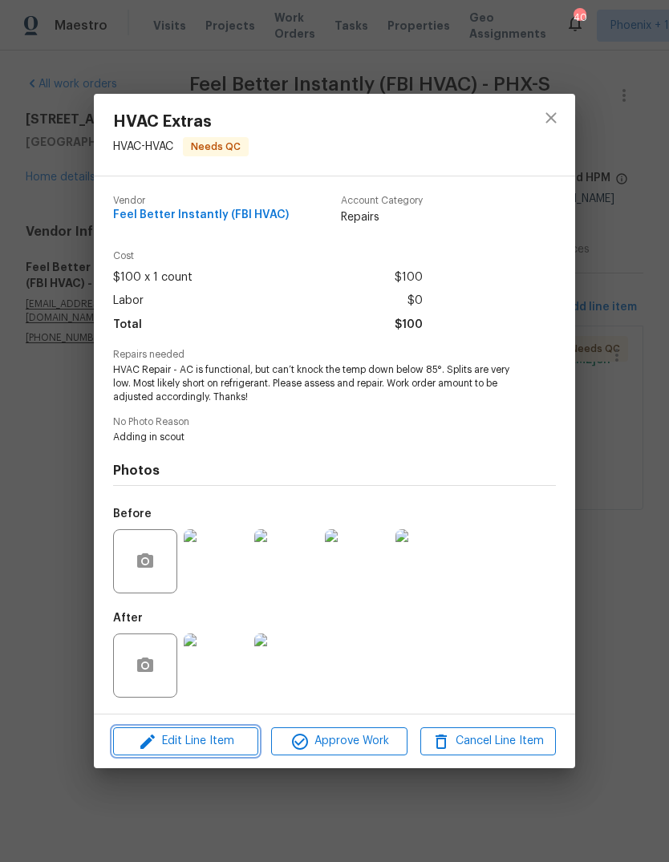
click at [218, 741] on span "Edit Line Item" at bounding box center [186, 741] width 136 height 20
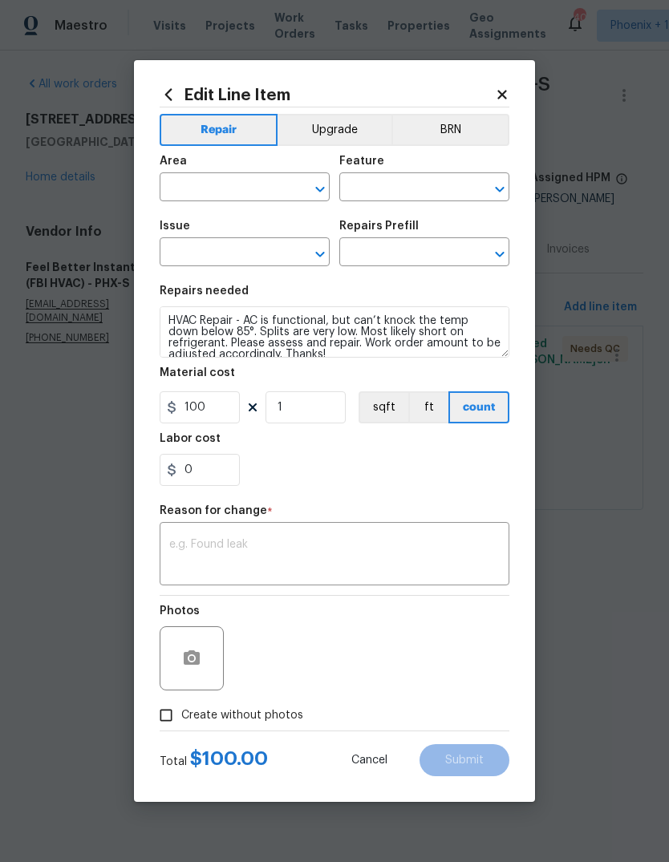
type input "HVAC"
type input "HVAC Extras"
type input "HVAC Repair $1.00"
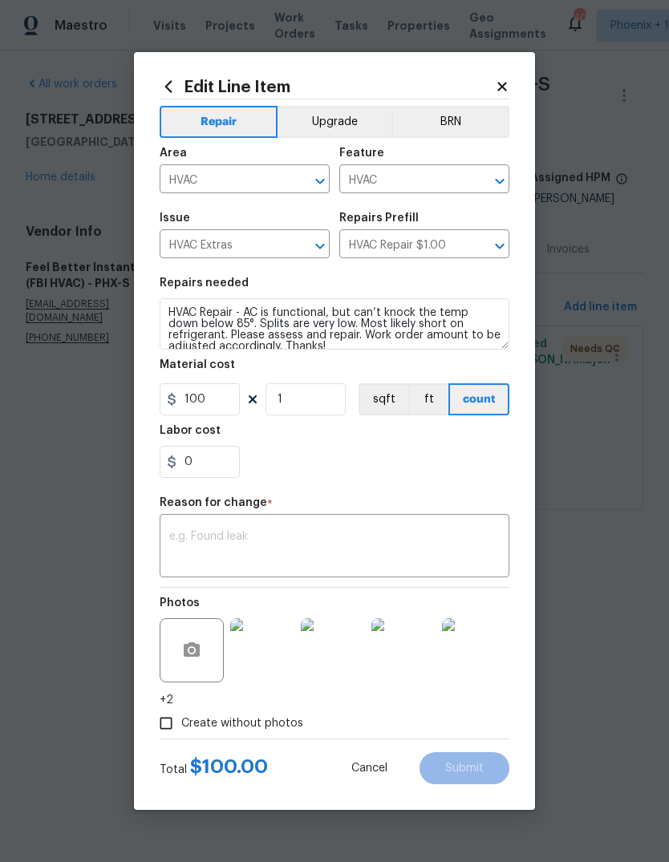
click at [248, 533] on textarea at bounding box center [334, 548] width 330 height 34
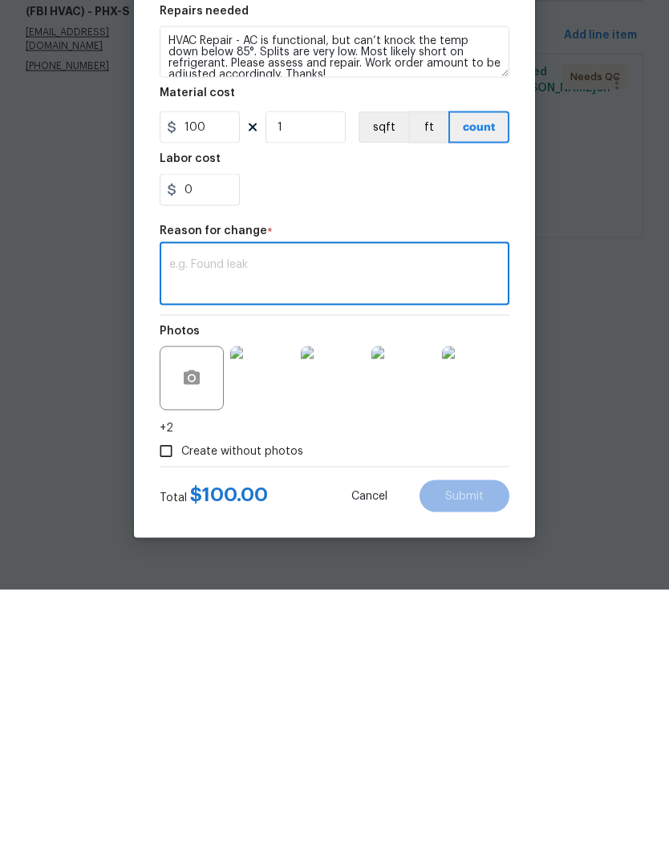
click at [203, 531] on textarea at bounding box center [334, 548] width 330 height 34
paste textarea "Found rooftop gas package unit extremely low on refrigerant due to a leaks. Sys…"
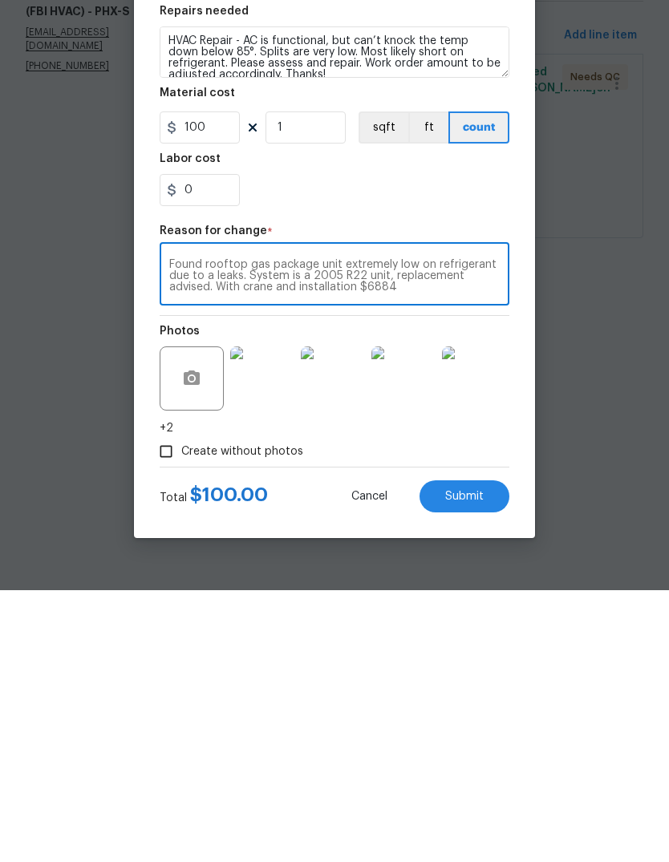
type textarea "Found rooftop gas package unit extremely low on refrigerant due to a leaks. Sys…"
click at [230, 383] on input "100" at bounding box center [200, 399] width 80 height 32
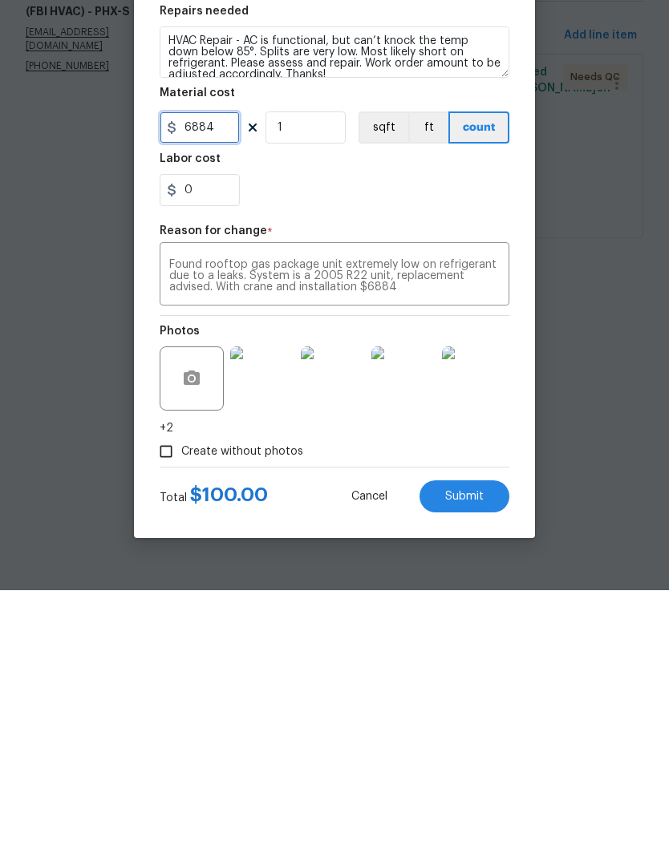
type input "6884"
click at [516, 325] on div "Edit Line Item Repair Upgrade BRN Area HVAC ​ Feature HVAC ​ Issue HVAC Extras …" at bounding box center [334, 431] width 401 height 758
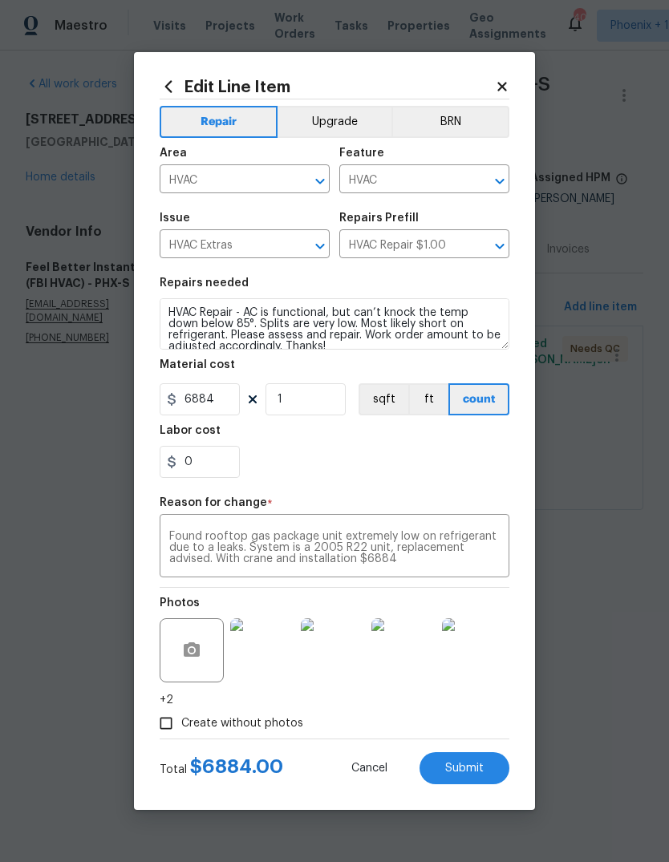
click at [464, 770] on span "Submit" at bounding box center [464, 769] width 38 height 12
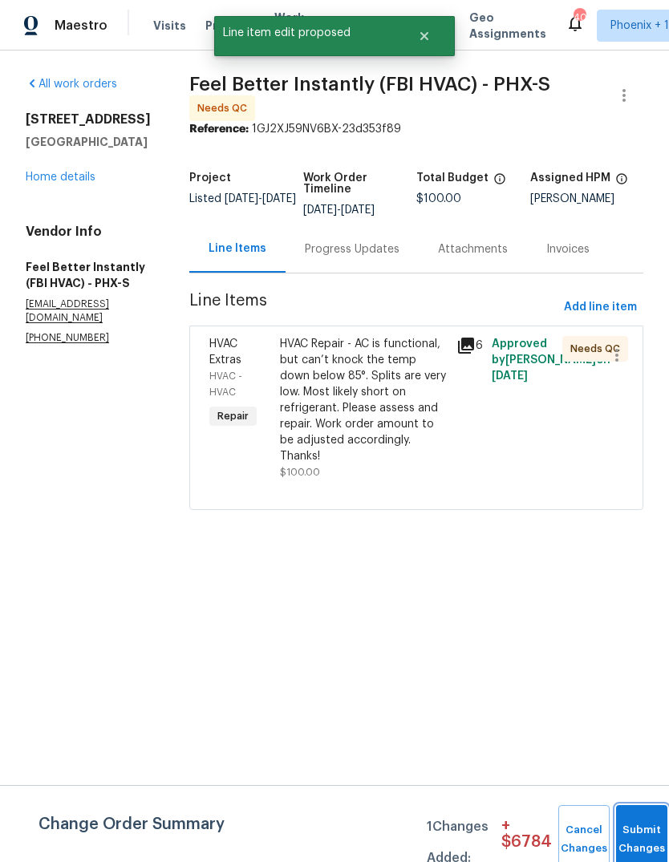
click at [629, 827] on button "Submit Changes" at bounding box center [641, 839] width 51 height 69
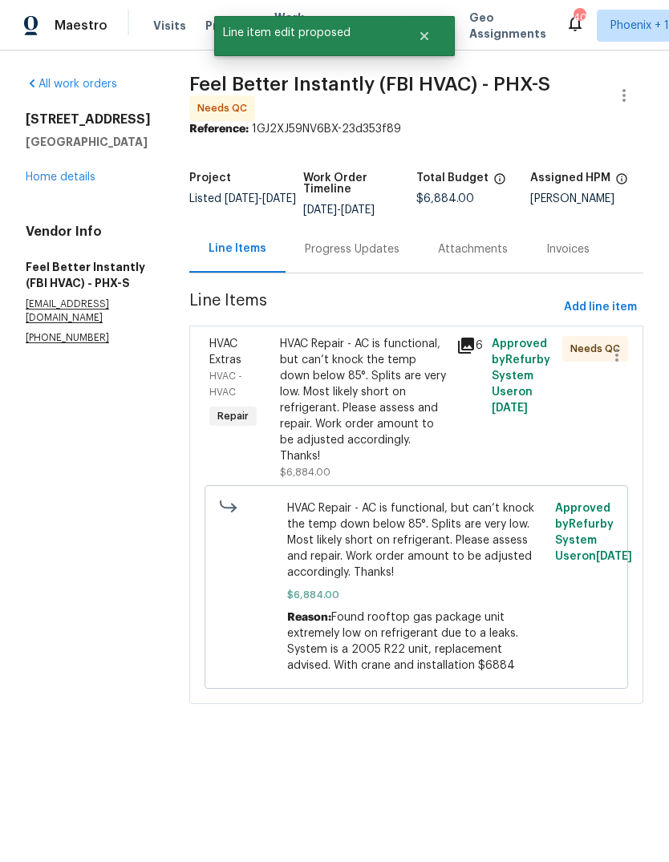
click at [346, 245] on div "Progress Updates" at bounding box center [352, 249] width 95 height 16
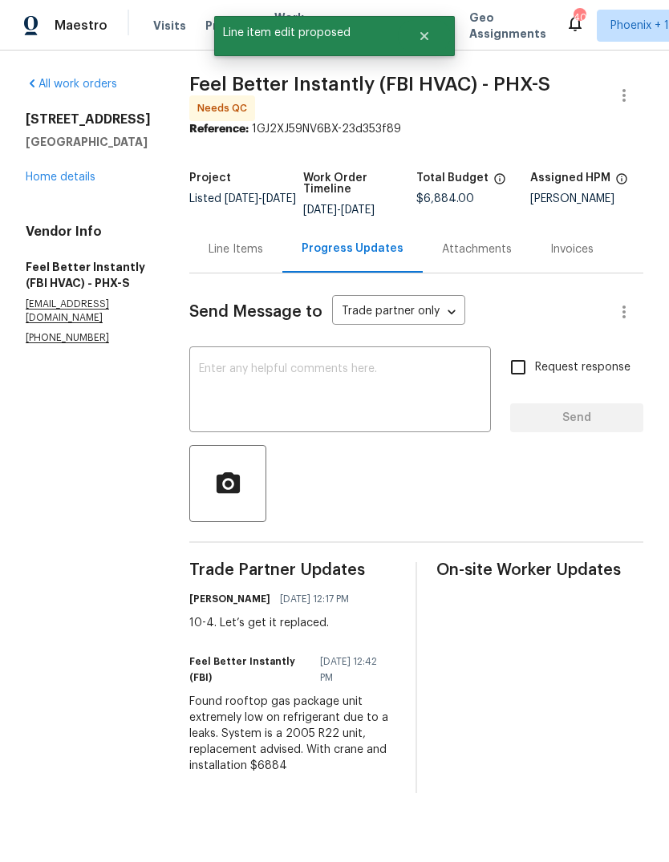
click at [350, 392] on textarea at bounding box center [340, 391] width 282 height 56
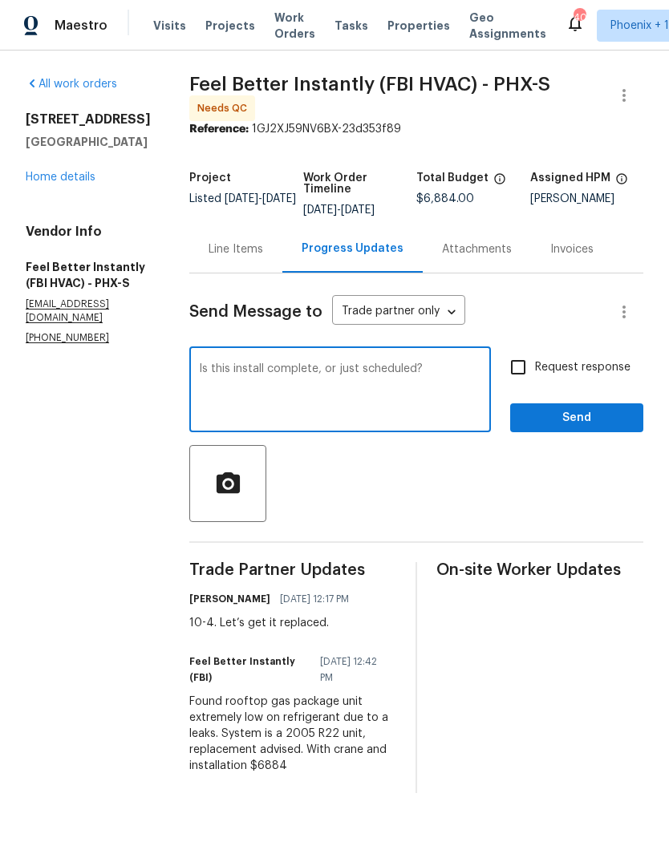
type textarea "Is this install complete, or just scheduled?"
click at [582, 412] on span "Send" at bounding box center [576, 418] width 107 height 20
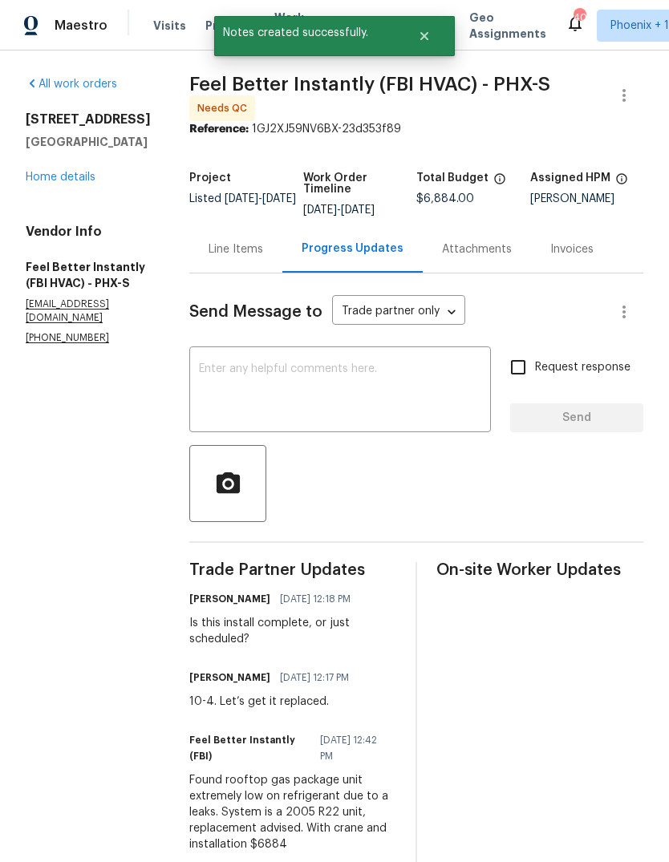
click at [586, 77] on span "Feel Better Instantly (FBI HVAC) - PHX-S Needs QC" at bounding box center [396, 98] width 415 height 45
click at [430, 43] on button "Close" at bounding box center [424, 36] width 53 height 32
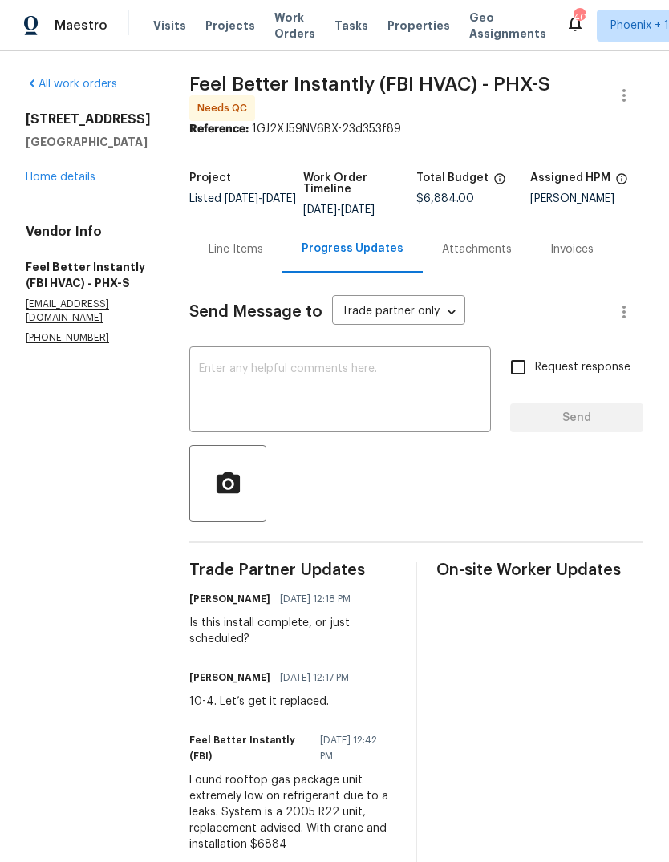
click at [285, 30] on span "Work Orders" at bounding box center [294, 26] width 41 height 32
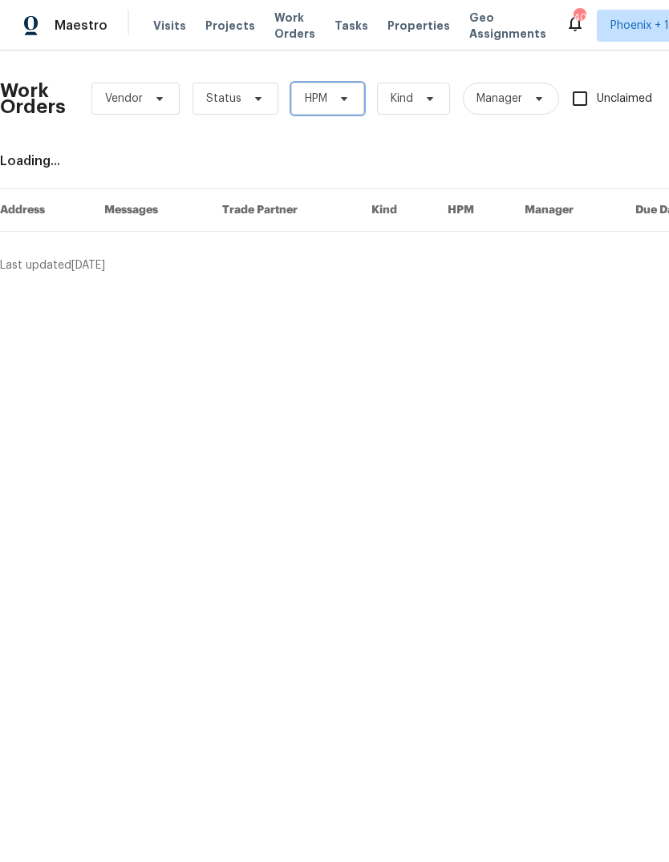
click at [349, 100] on icon at bounding box center [344, 98] width 13 height 13
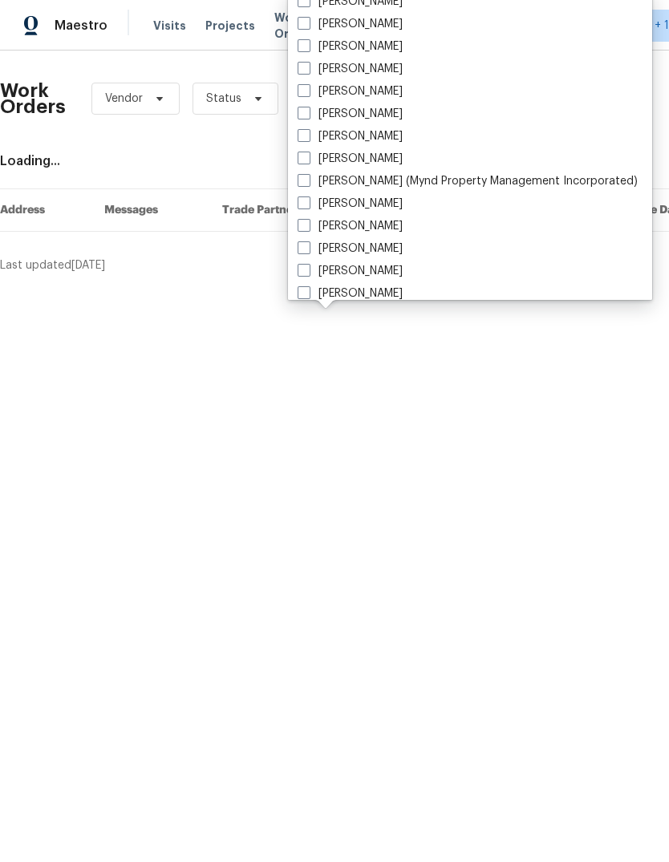
scroll to position [190, 0]
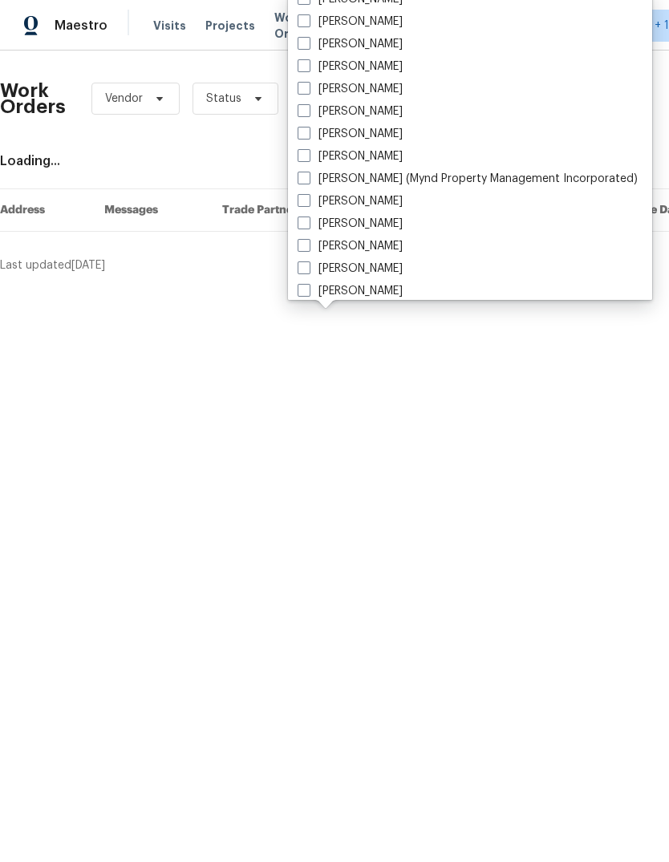
click at [311, 247] on label "[PERSON_NAME]" at bounding box center [349, 246] width 105 height 16
click at [308, 247] on input "[PERSON_NAME]" at bounding box center [302, 243] width 10 height 10
checkbox input "true"
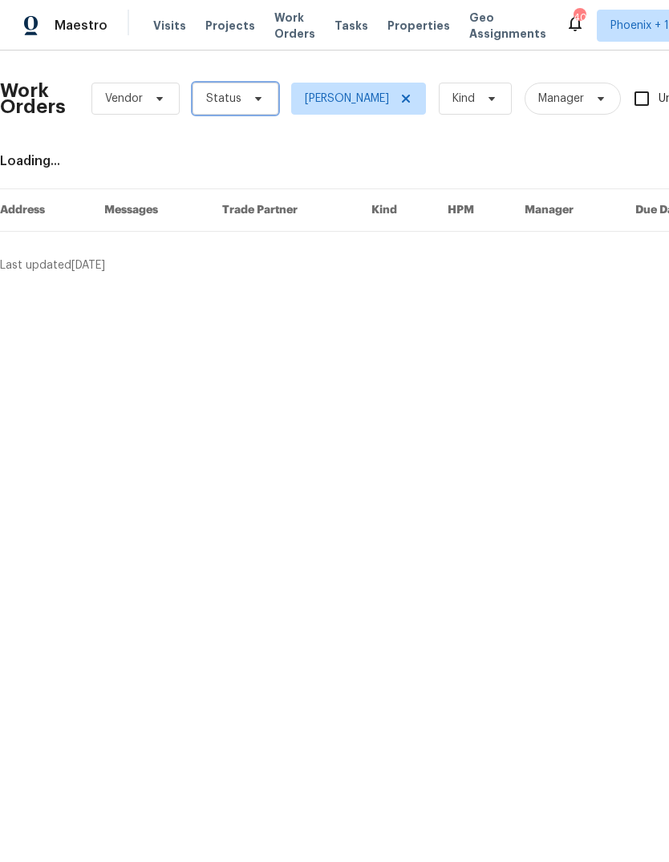
click at [260, 104] on icon at bounding box center [258, 98] width 13 height 13
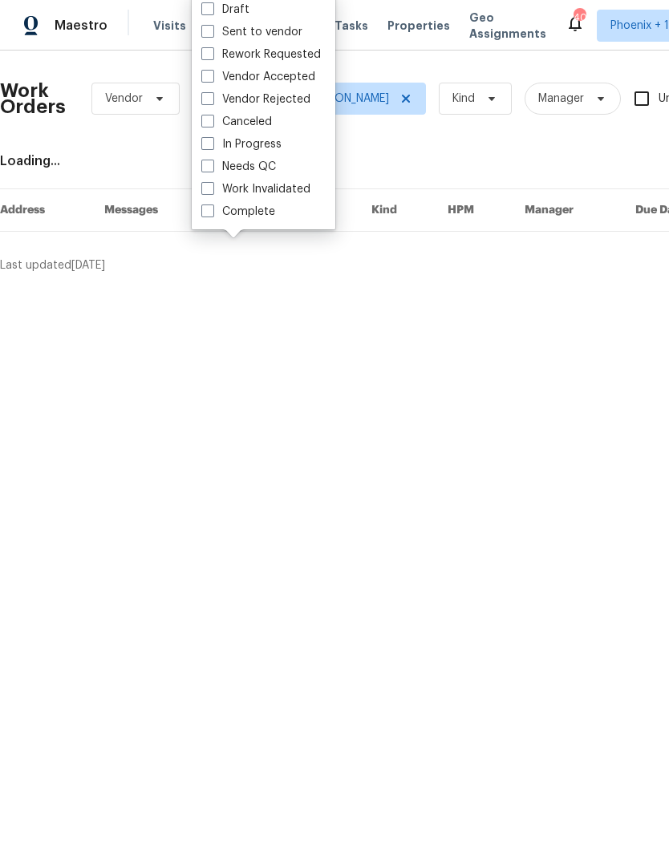
click at [211, 172] on span at bounding box center [207, 166] width 13 height 13
click at [211, 169] on input "Needs QC" at bounding box center [206, 164] width 10 height 10
checkbox input "true"
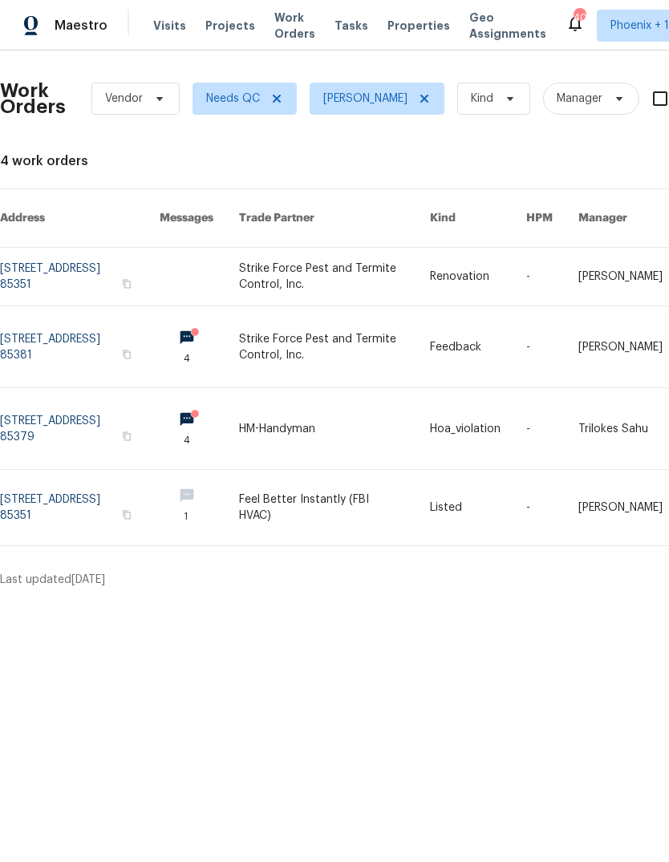
click at [301, 412] on link at bounding box center [334, 428] width 191 height 81
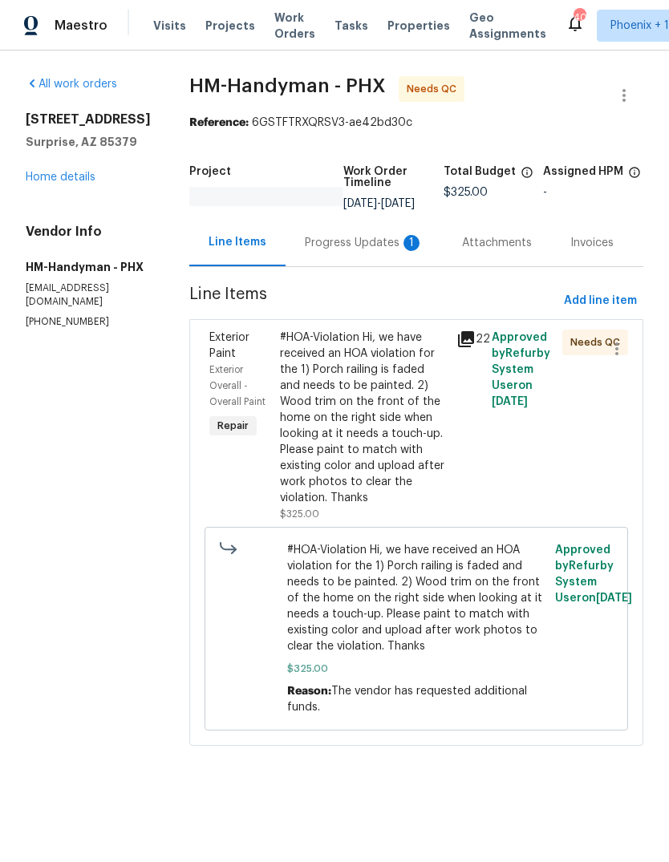
click at [285, 232] on div "Line Items" at bounding box center [237, 242] width 96 height 47
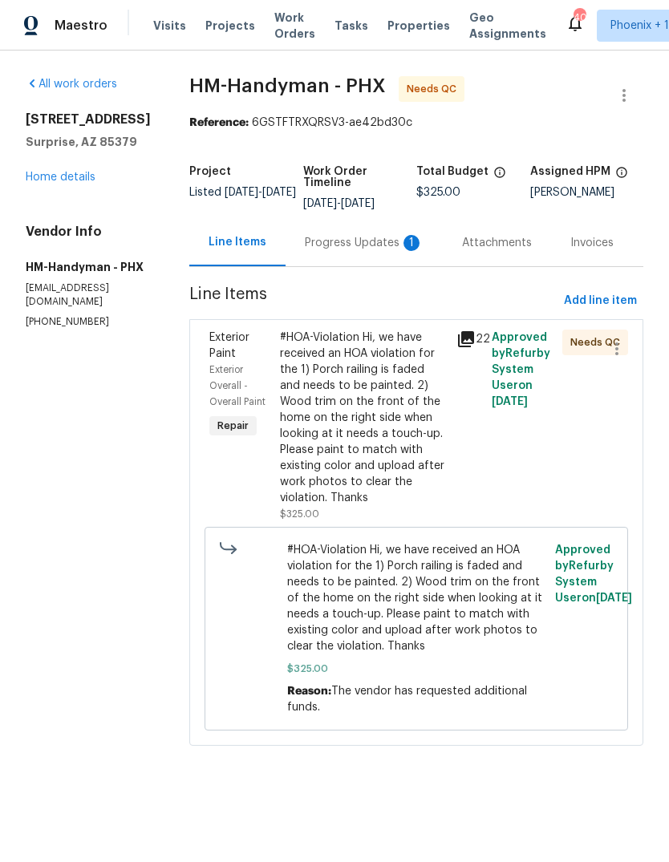
click at [379, 251] on div "Progress Updates 1" at bounding box center [364, 243] width 119 height 16
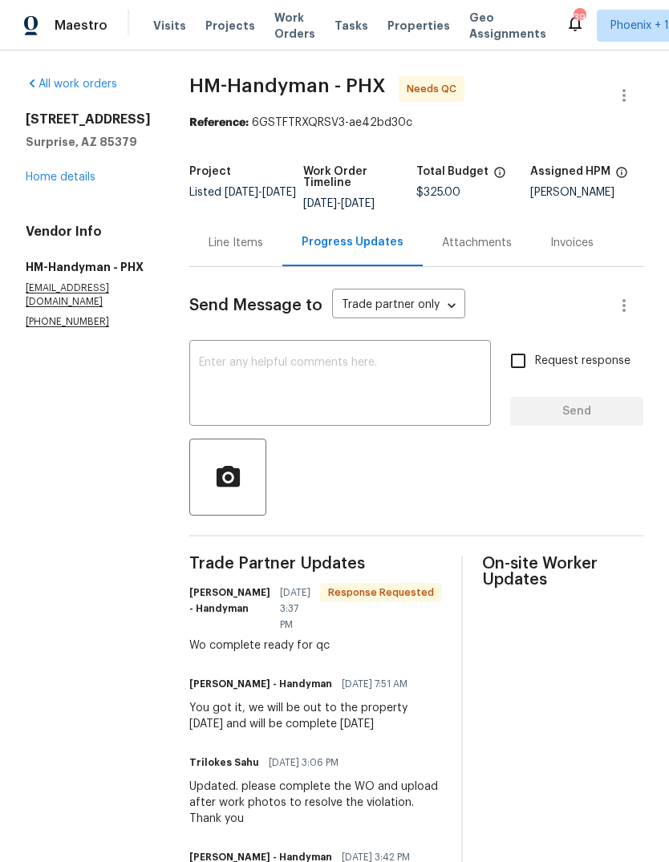
click at [262, 251] on div "Line Items" at bounding box center [235, 243] width 55 height 16
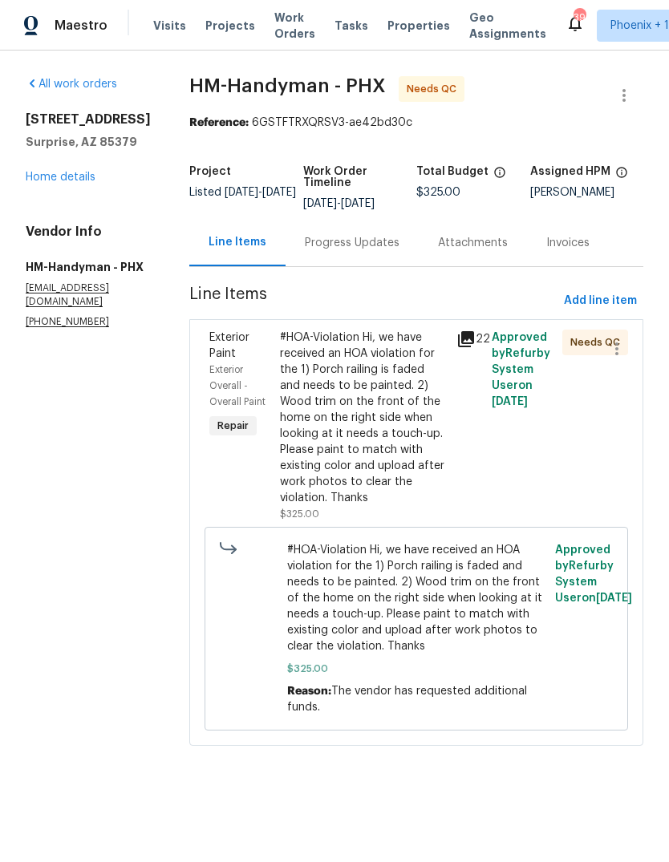
click at [427, 605] on span "#HOA-Violation Hi, we have received an HOA violation for the 1) Porch railing i…" at bounding box center [416, 598] width 259 height 112
click at [407, 462] on div "#HOA-Violation Hi, we have received an HOA violation for the 1) Porch railing i…" at bounding box center [363, 418] width 167 height 176
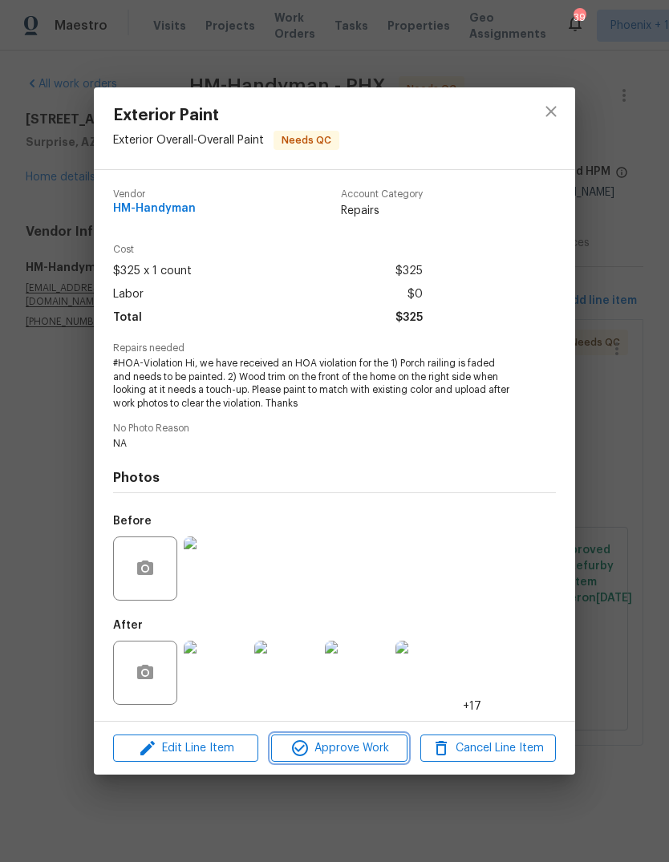
click at [370, 749] on span "Approve Work" at bounding box center [339, 748] width 126 height 20
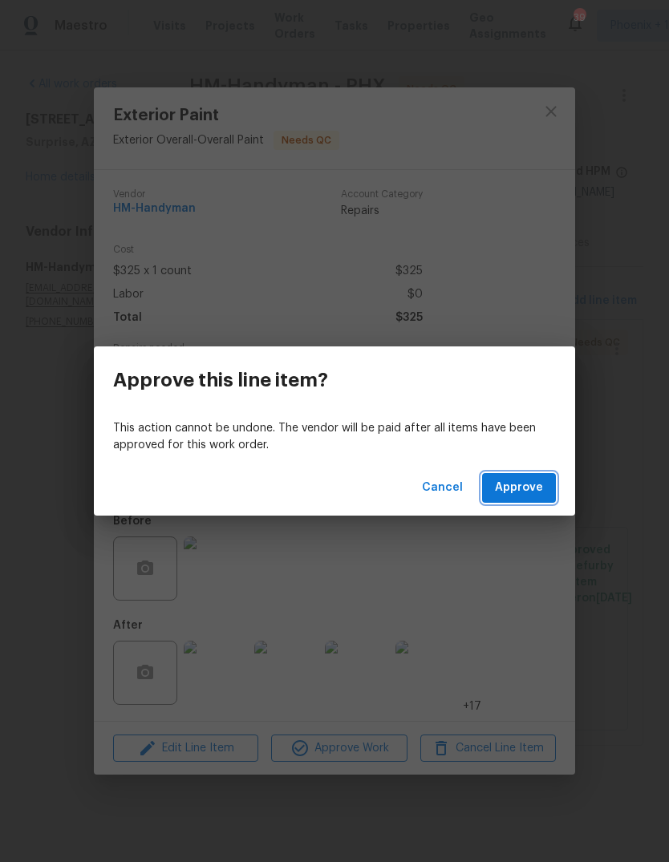
click at [526, 488] on span "Approve" at bounding box center [519, 488] width 48 height 20
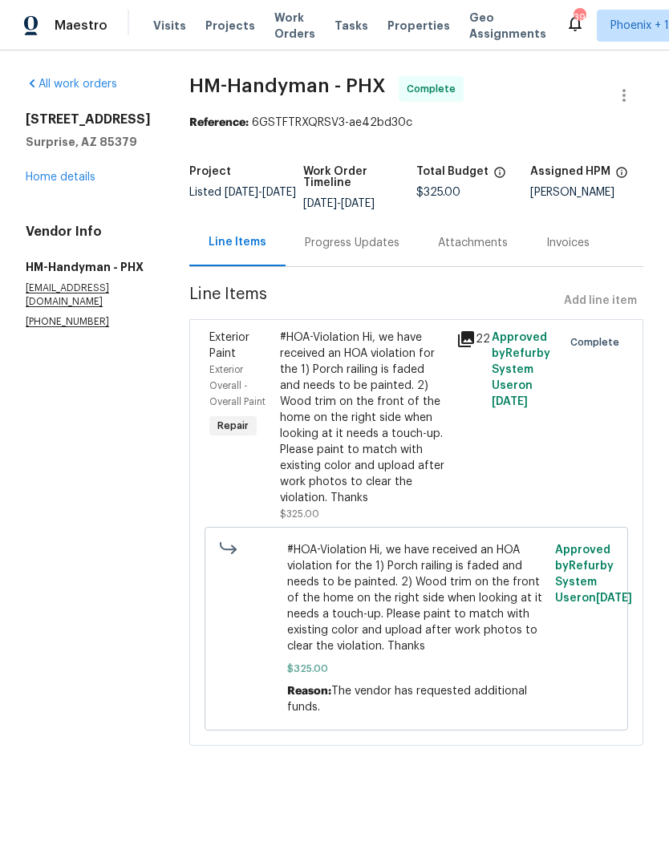
click at [362, 251] on div "Progress Updates" at bounding box center [352, 243] width 95 height 16
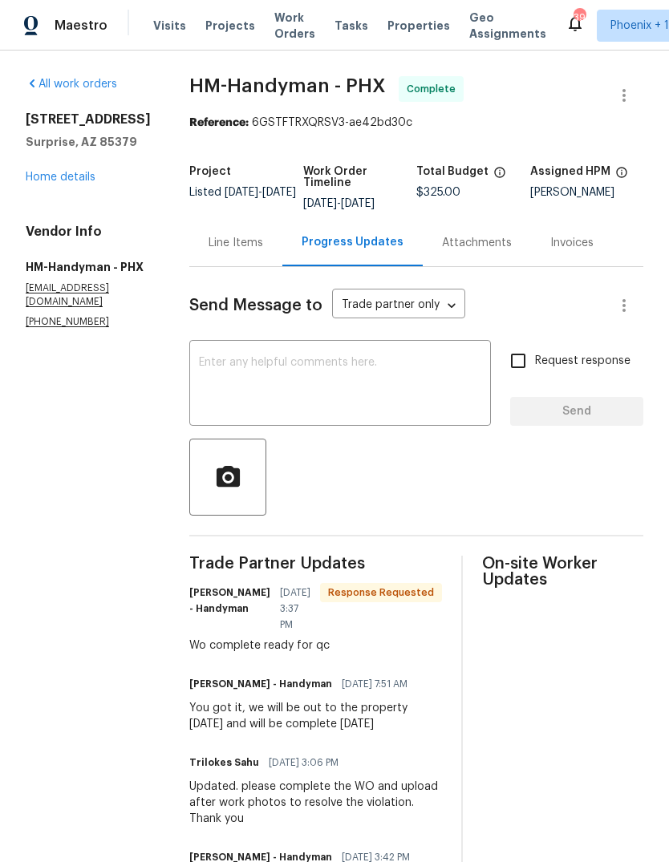
click at [372, 382] on textarea at bounding box center [340, 385] width 282 height 56
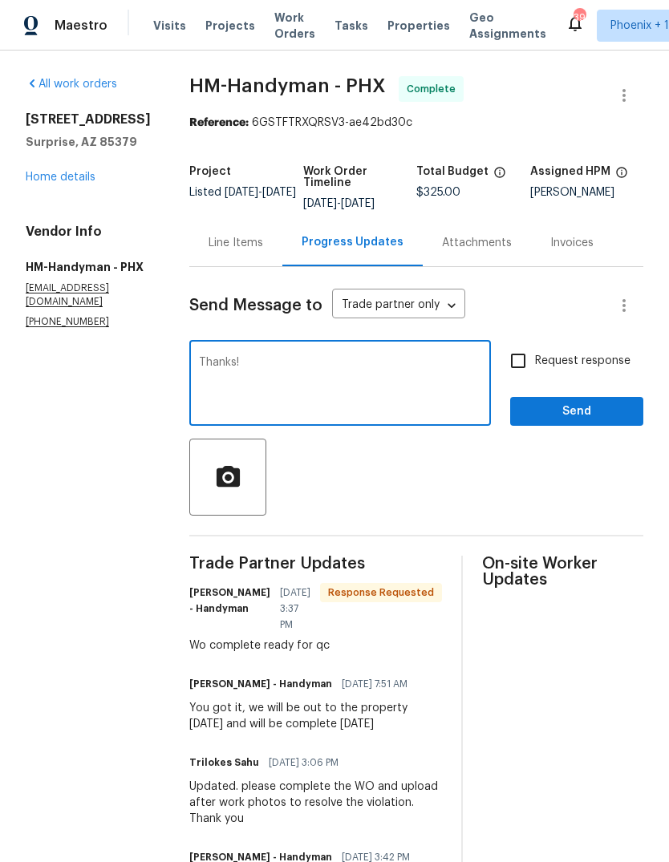
type textarea "Thanks!"
click at [597, 422] on span "Send" at bounding box center [576, 412] width 107 height 20
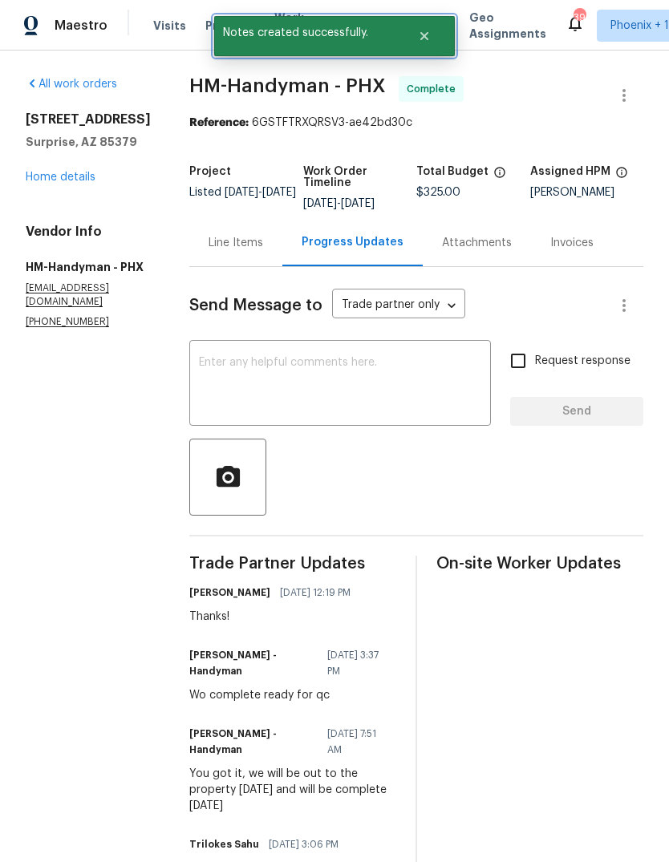
click at [423, 36] on icon "Close" at bounding box center [424, 36] width 8 height 8
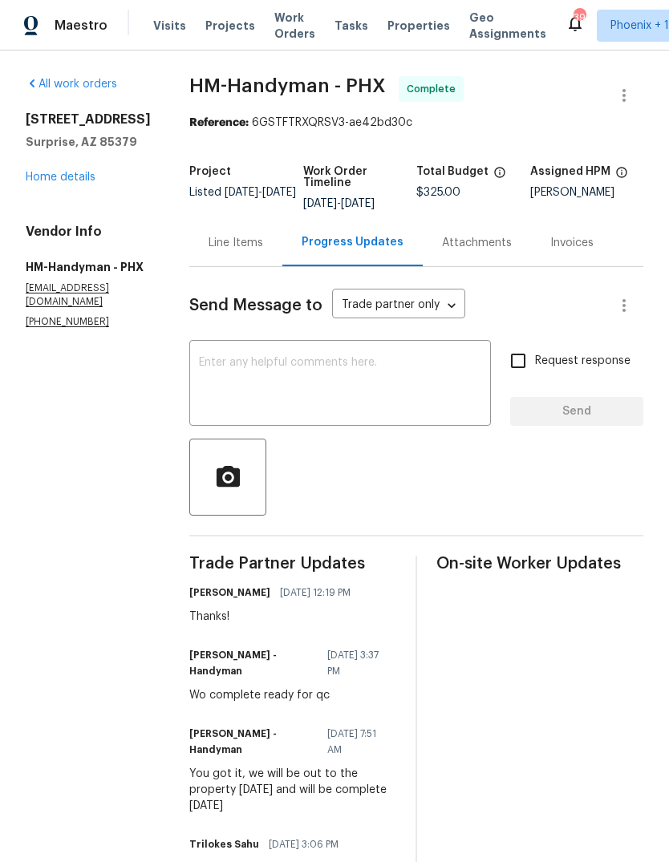
click at [278, 30] on span "Work Orders" at bounding box center [294, 26] width 41 height 32
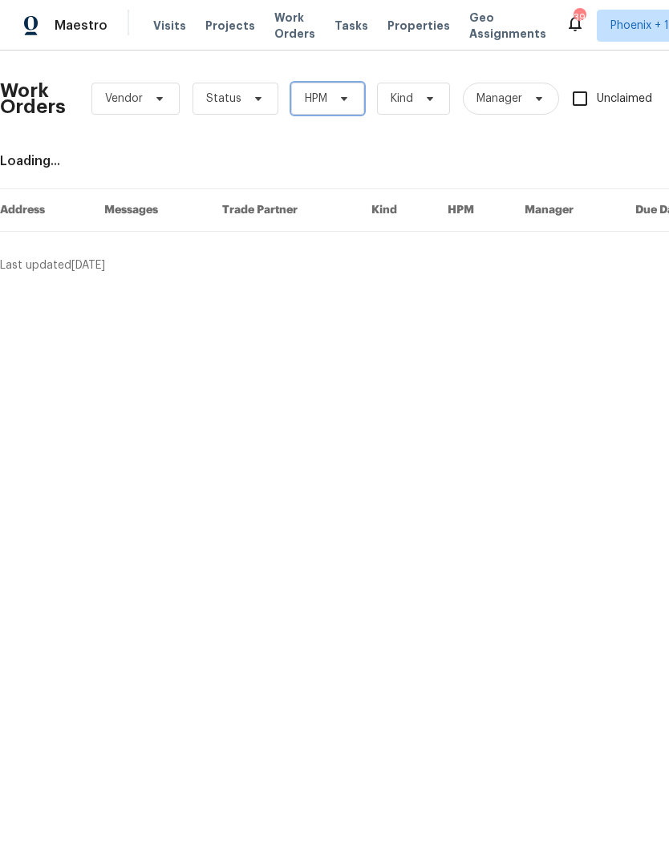
click at [343, 107] on span "HPM" at bounding box center [327, 99] width 73 height 32
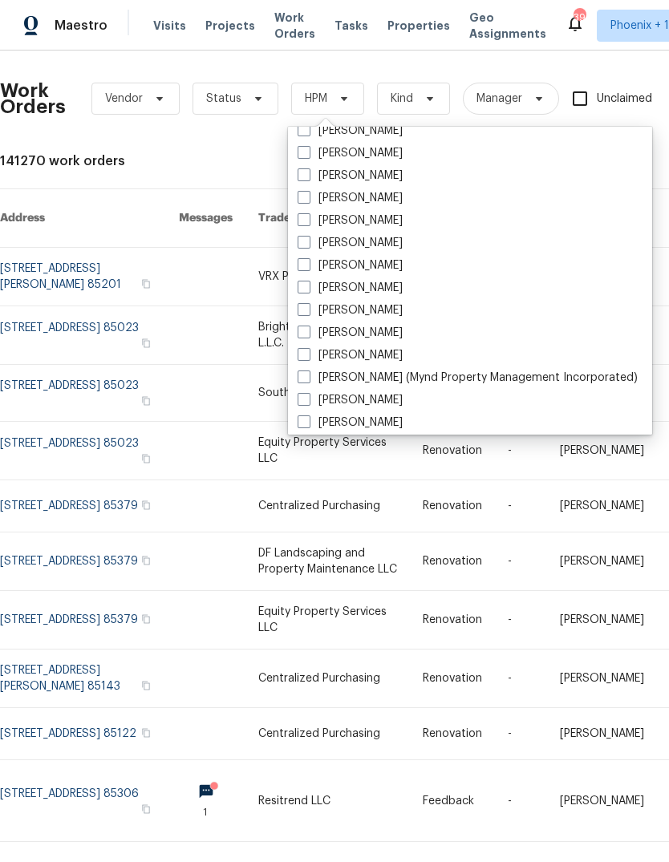
scroll to position [181, 0]
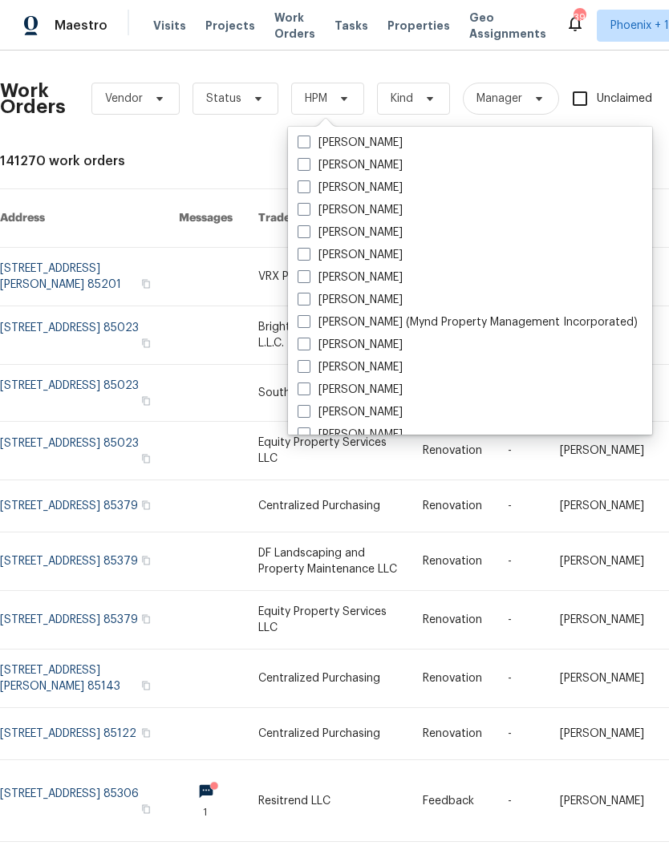
click at [307, 387] on span at bounding box center [303, 388] width 13 height 13
click at [307, 387] on input "[PERSON_NAME]" at bounding box center [302, 387] width 10 height 10
checkbox input "true"
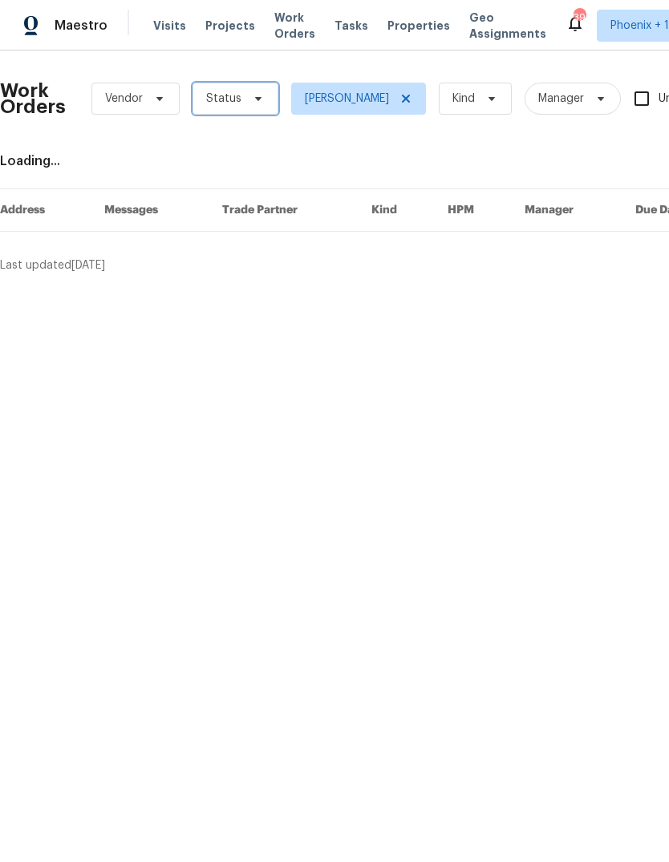
click at [247, 105] on span "Status" at bounding box center [235, 99] width 86 height 32
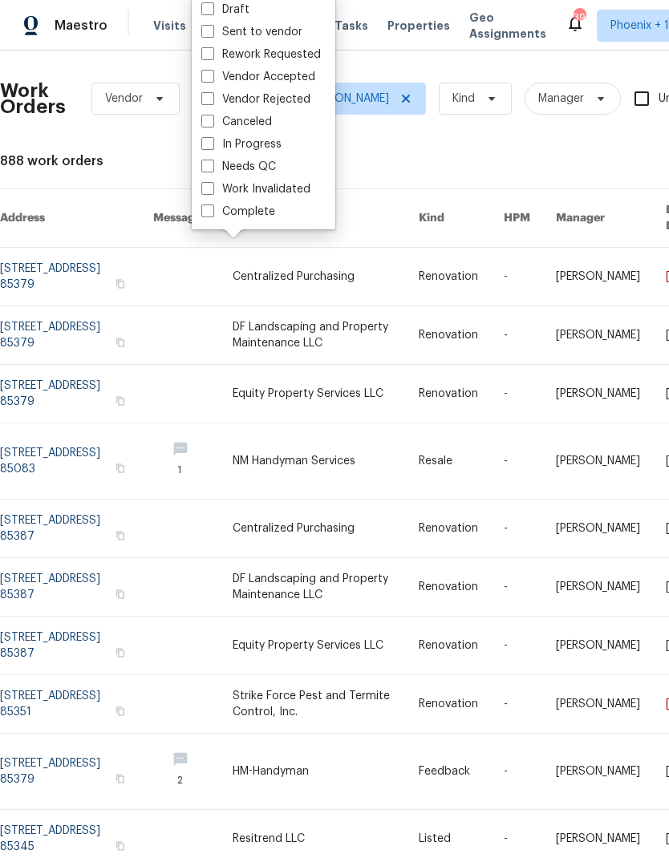
click at [207, 166] on span at bounding box center [207, 166] width 13 height 13
click at [207, 166] on input "Needs QC" at bounding box center [206, 164] width 10 height 10
checkbox input "true"
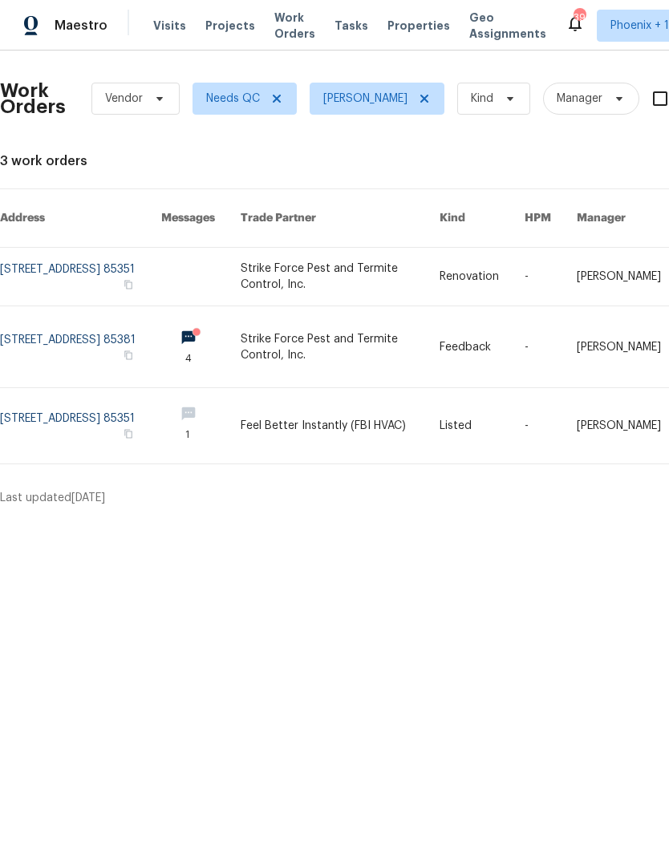
click at [331, 326] on link at bounding box center [340, 346] width 199 height 81
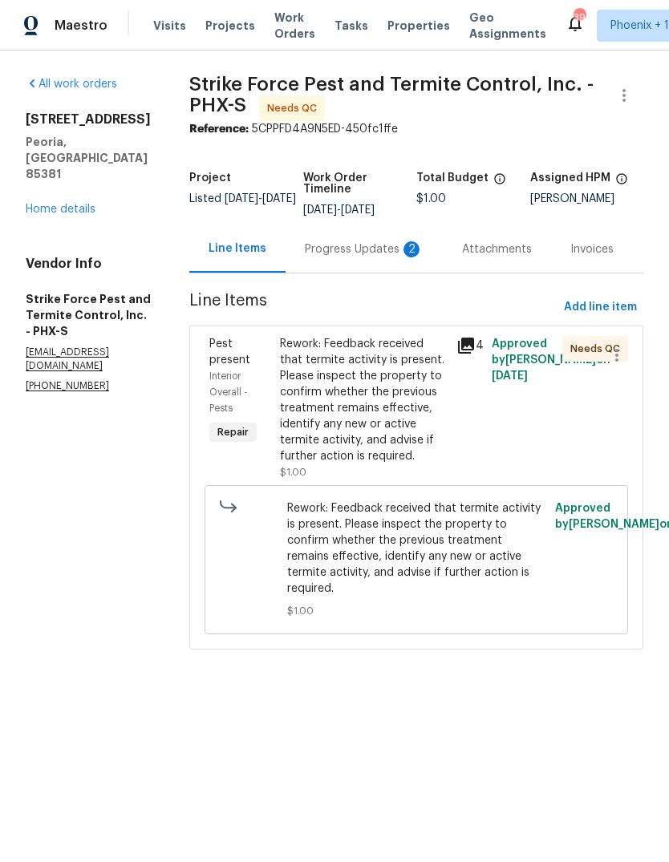
click at [357, 253] on div "Progress Updates 2" at bounding box center [364, 249] width 119 height 16
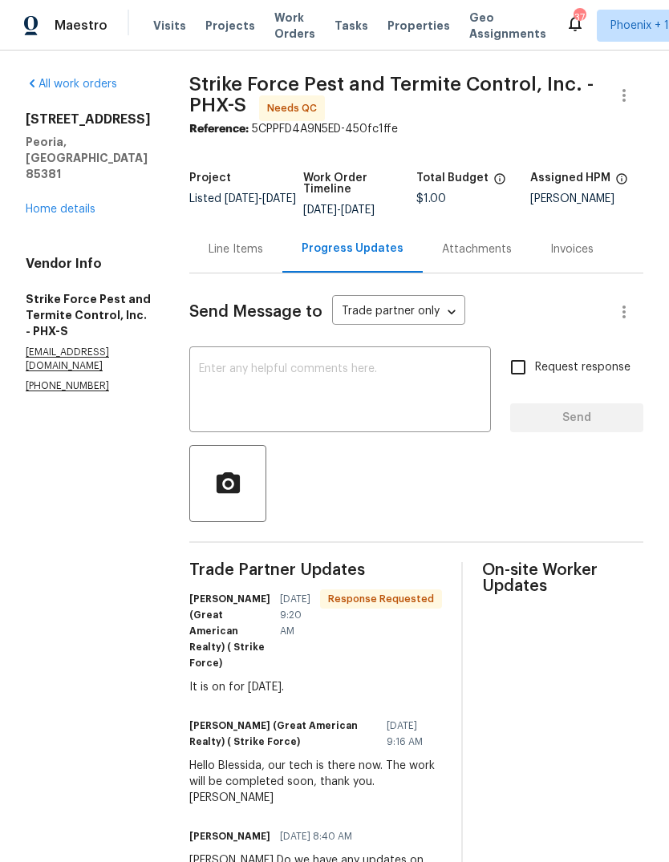
click at [392, 372] on textarea at bounding box center [340, 391] width 282 height 56
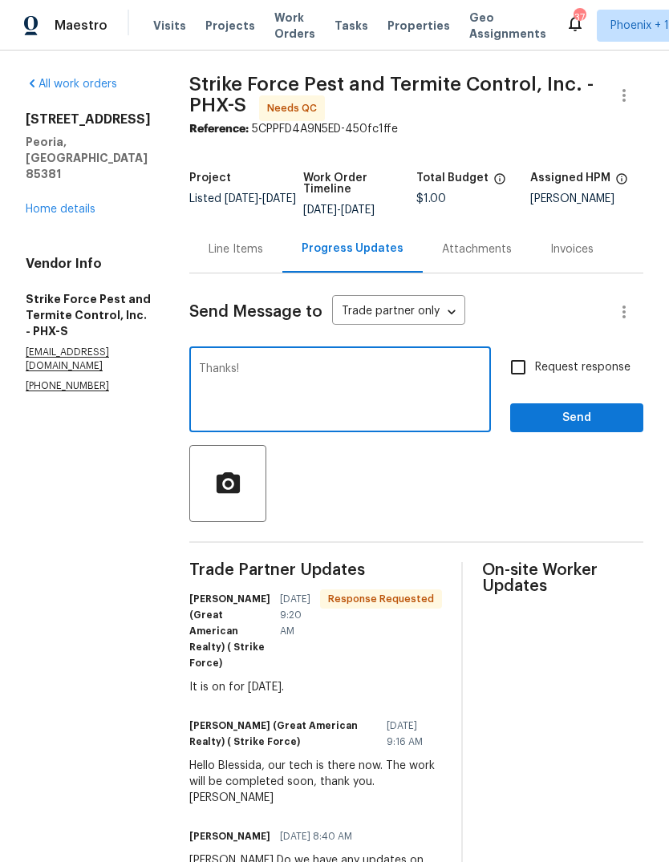
type textarea "Thanks!"
click at [591, 422] on span "Send" at bounding box center [576, 418] width 107 height 20
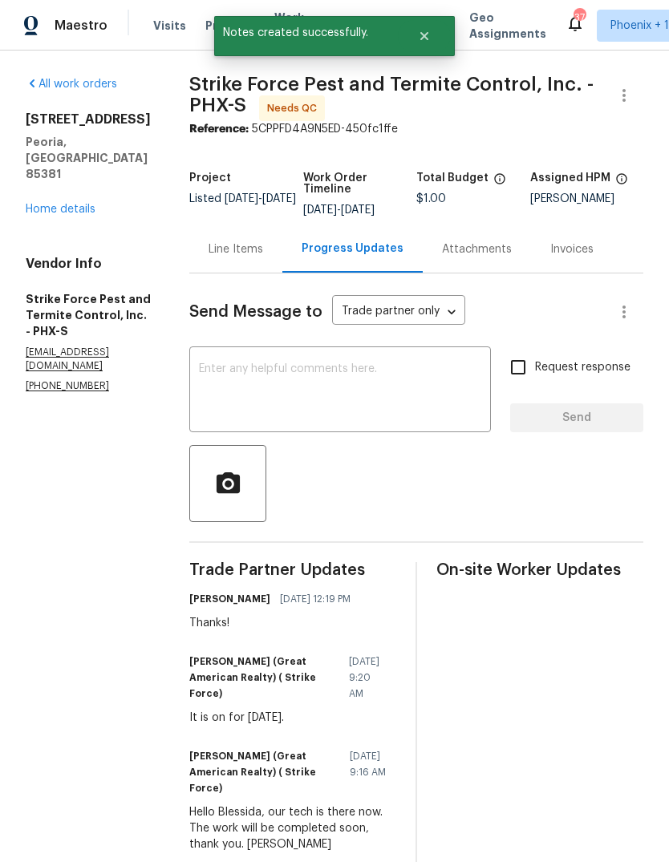
click at [253, 244] on div "Line Items" at bounding box center [235, 249] width 55 height 16
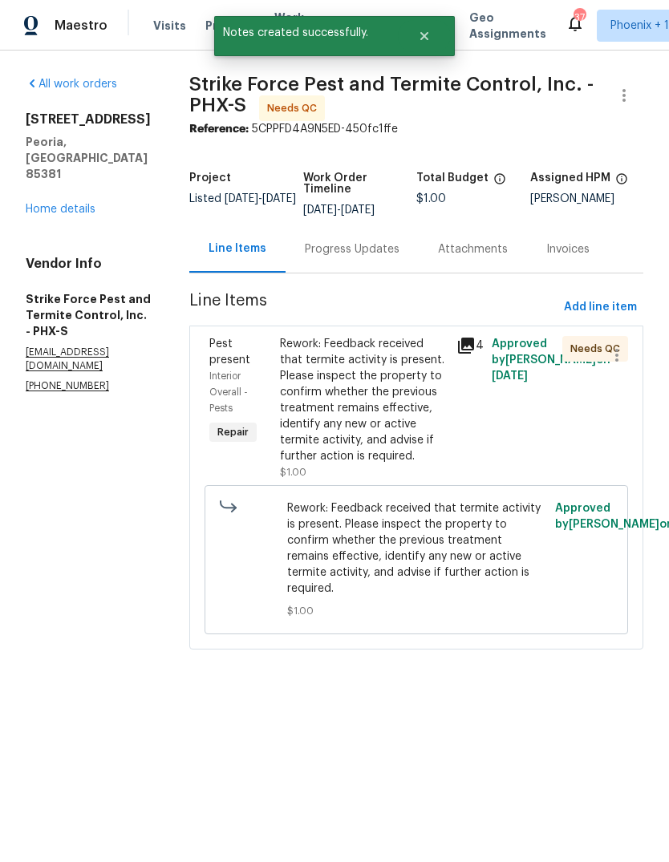
click at [375, 397] on div "Rework: Feedback received that termite activity is present. Please inspect the …" at bounding box center [363, 400] width 167 height 128
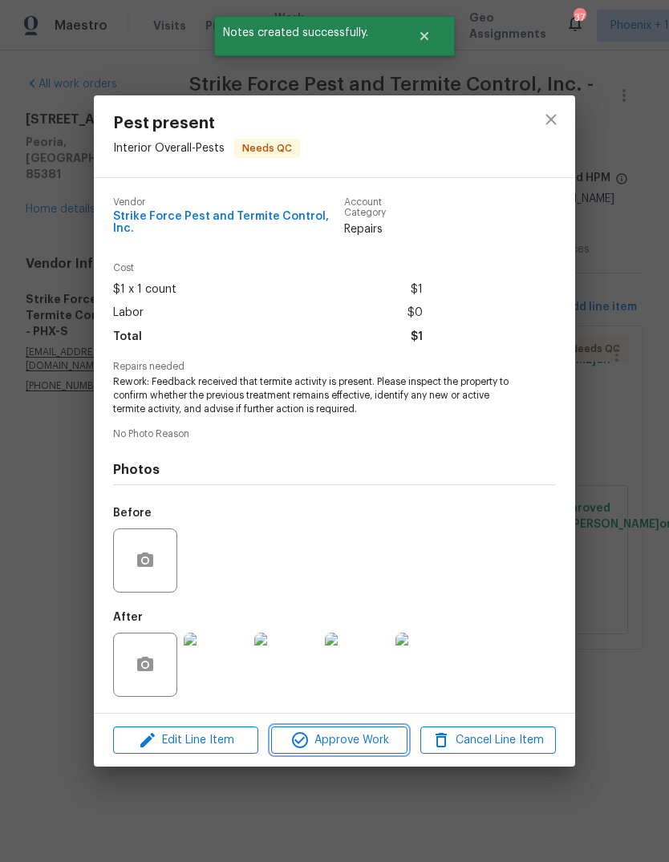
click at [365, 742] on span "Approve Work" at bounding box center [339, 740] width 126 height 20
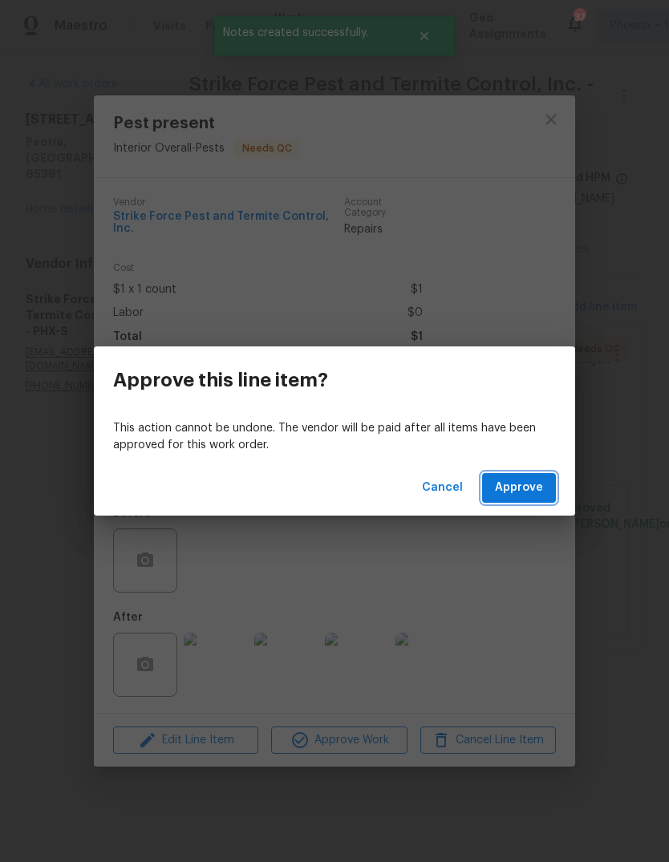
click at [518, 480] on span "Approve" at bounding box center [519, 488] width 48 height 20
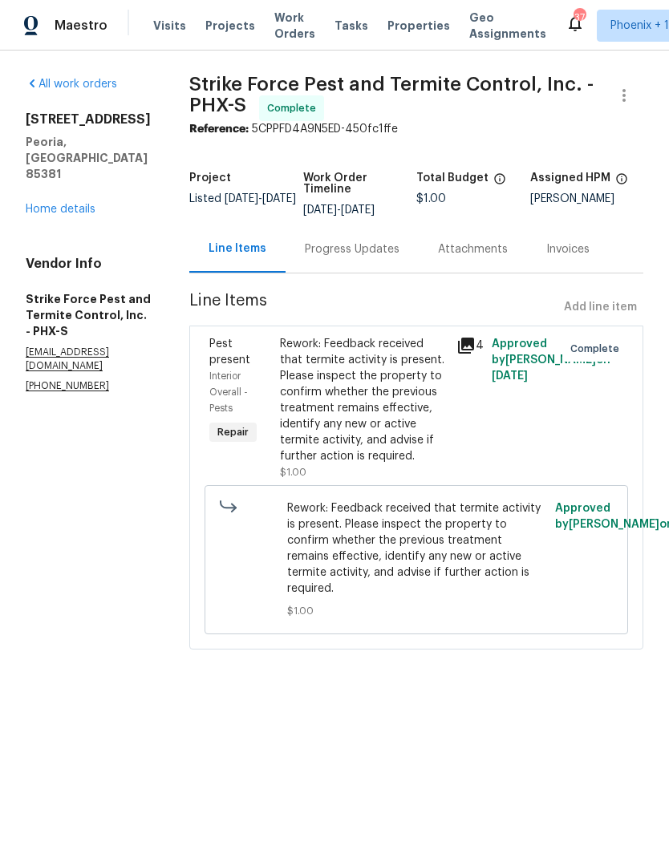
click at [285, 22] on span "Work Orders" at bounding box center [294, 26] width 41 height 32
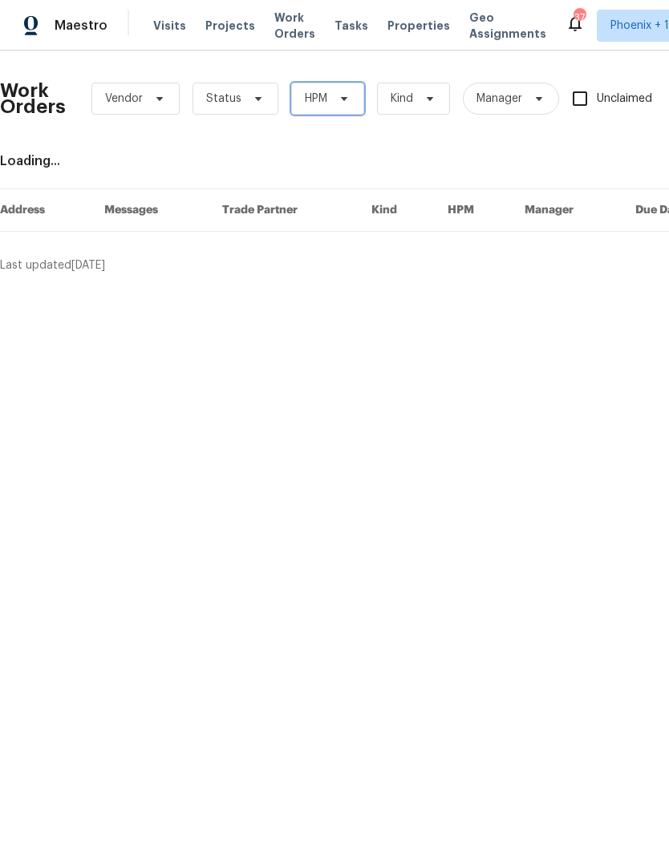
click at [343, 102] on icon at bounding box center [344, 98] width 13 height 13
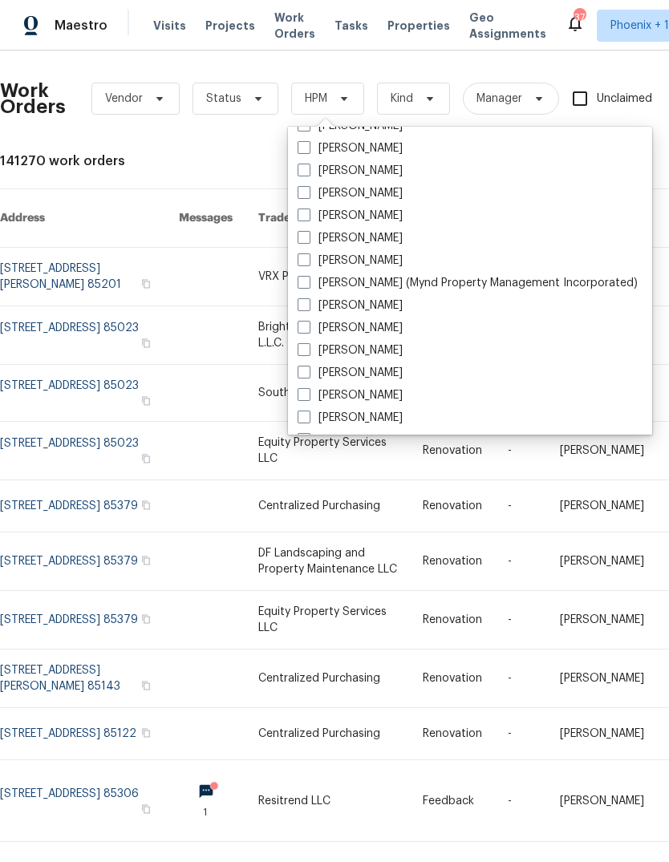
scroll to position [234, 0]
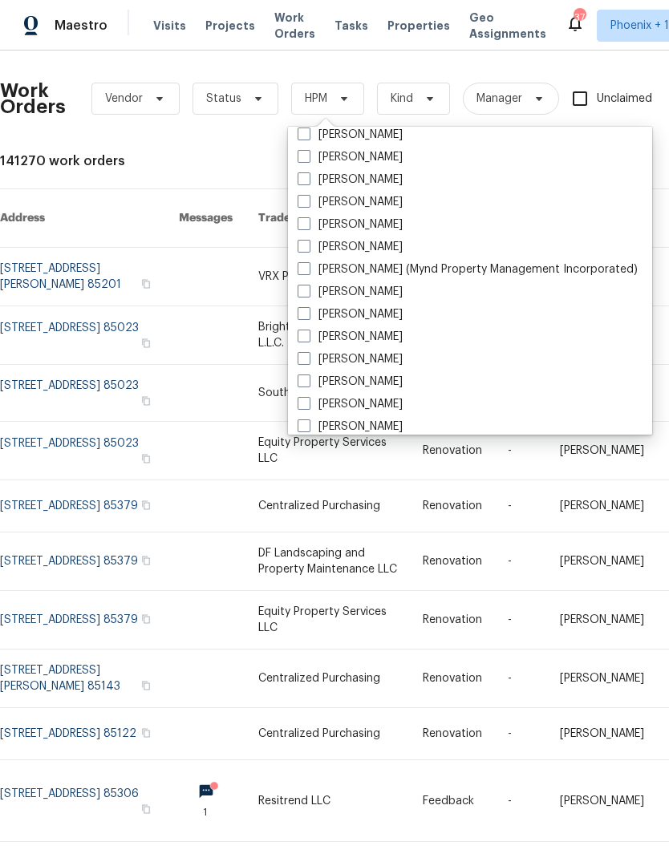
click at [310, 334] on span at bounding box center [303, 336] width 13 height 13
click at [308, 334] on input "[PERSON_NAME]" at bounding box center [302, 334] width 10 height 10
checkbox input "true"
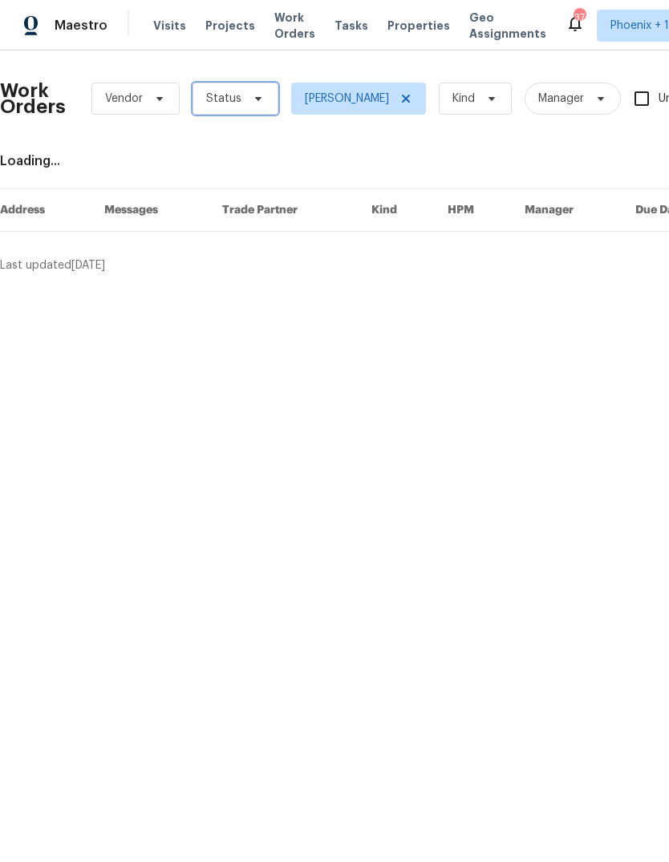
click at [274, 99] on span "Status" at bounding box center [235, 99] width 86 height 32
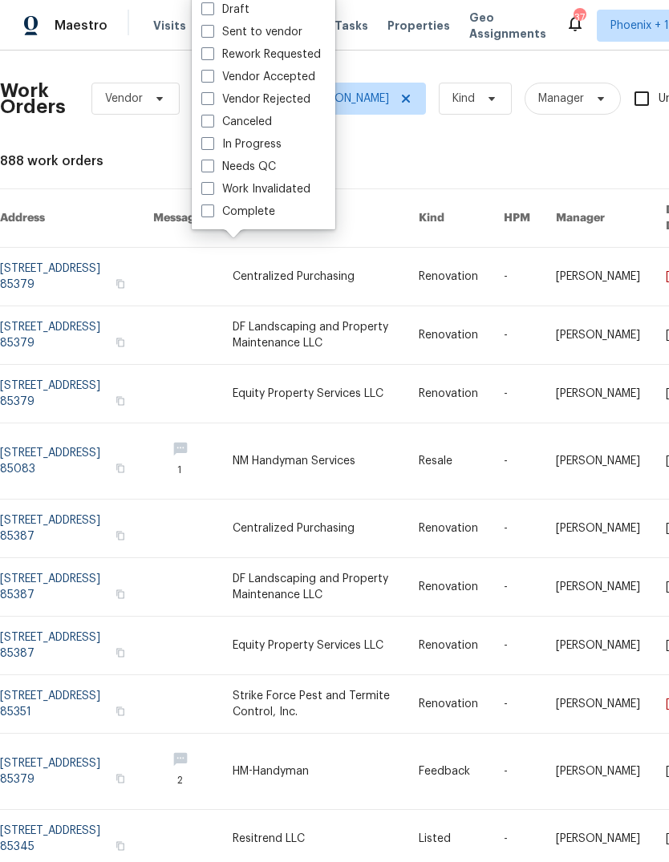
click at [208, 168] on span at bounding box center [207, 166] width 13 height 13
click at [208, 168] on input "Needs QC" at bounding box center [206, 164] width 10 height 10
checkbox input "true"
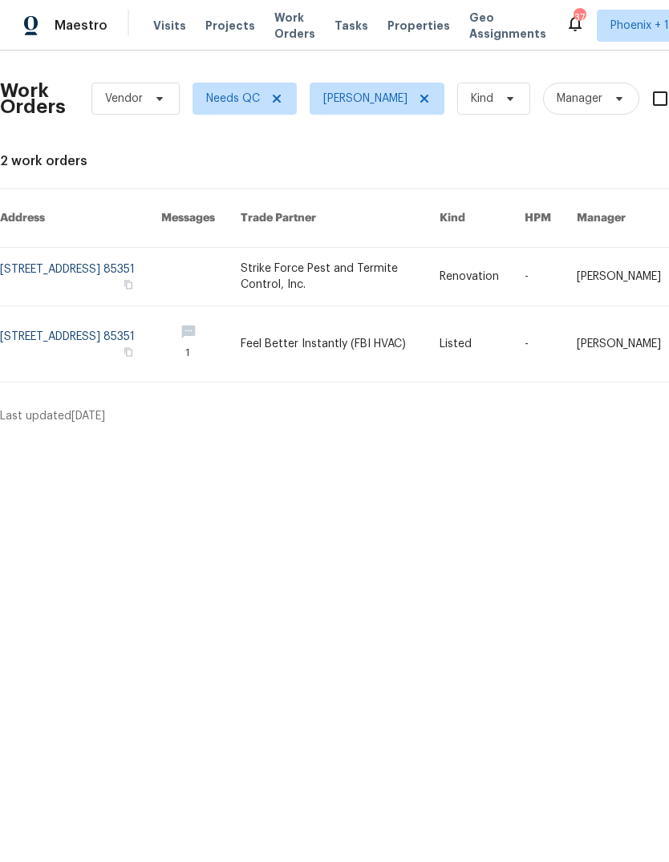
click at [375, 255] on link at bounding box center [341, 277] width 200 height 58
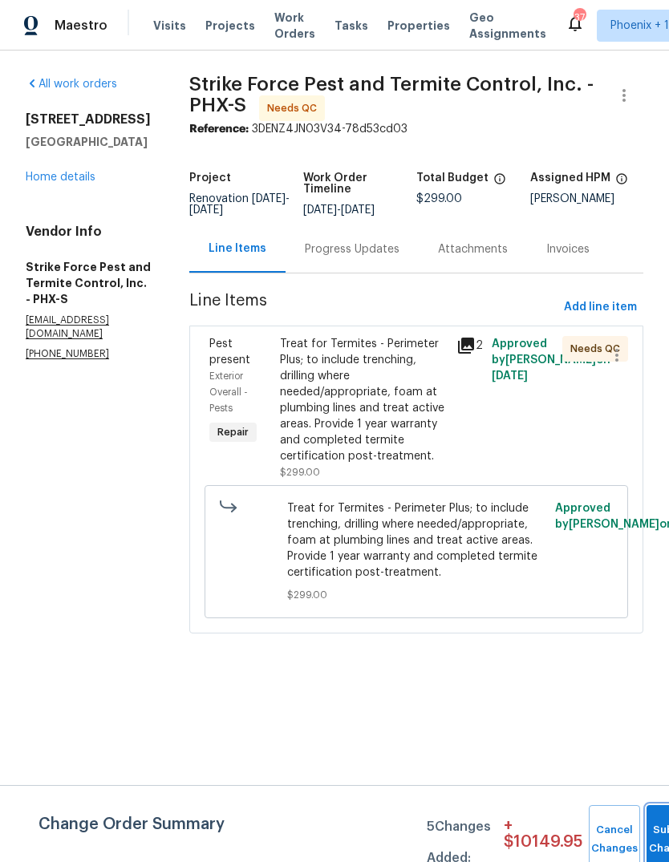
click at [650, 836] on button "Submit Changes" at bounding box center [671, 839] width 51 height 69
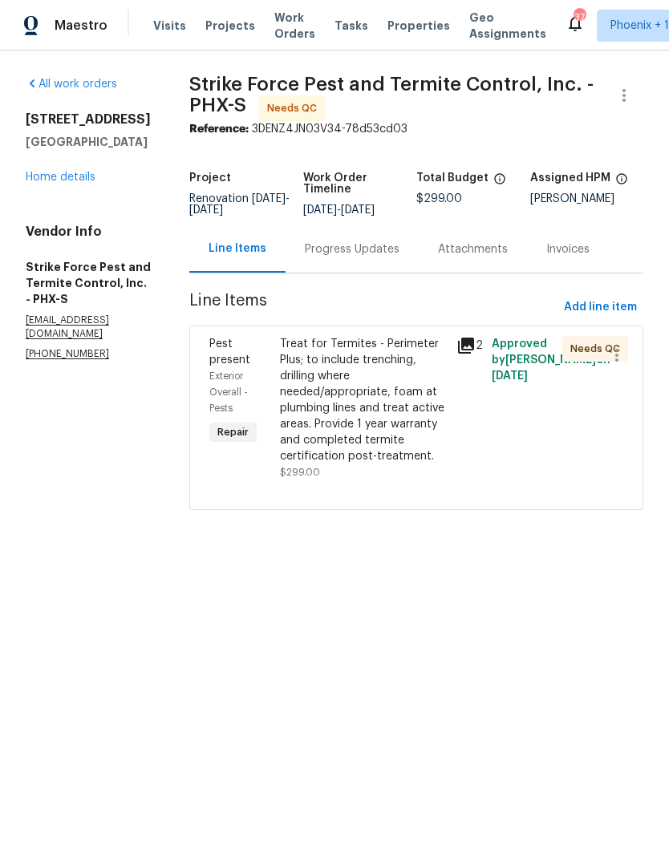
click at [358, 255] on div "Progress Updates" at bounding box center [352, 249] width 95 height 16
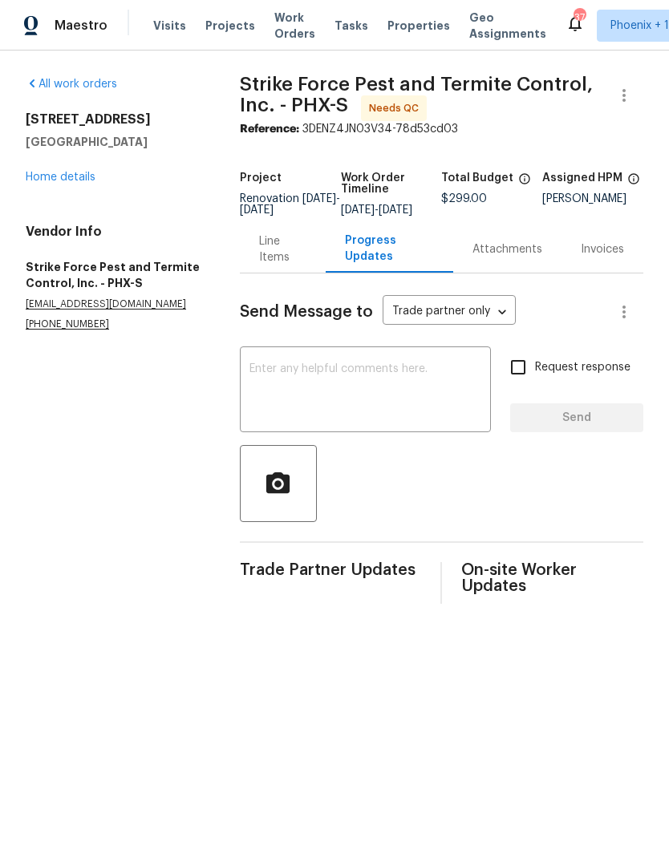
click at [275, 262] on div "Line Items" at bounding box center [282, 249] width 47 height 32
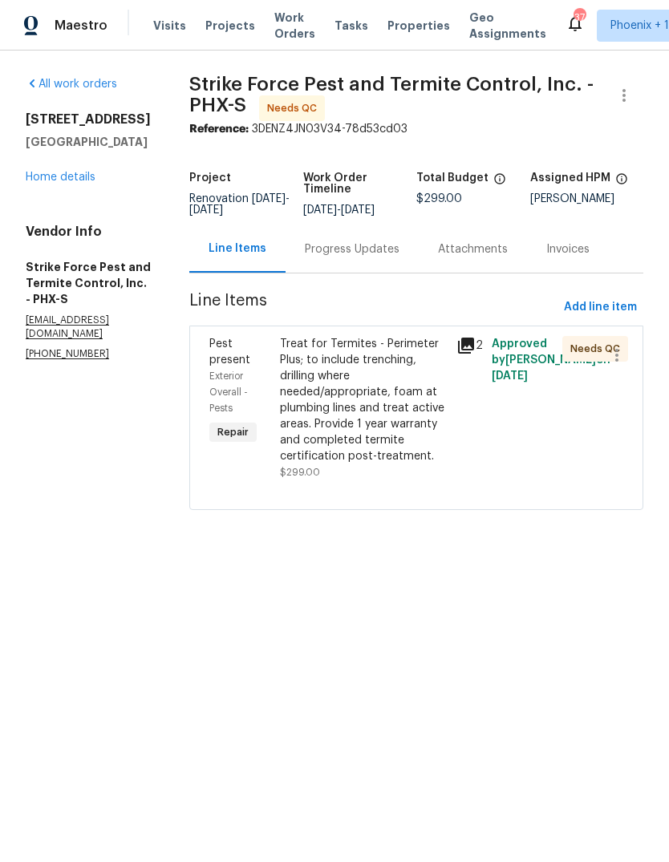
click at [377, 399] on div "Treat for Termites - Perimeter Plus; to include trenching, drilling where neede…" at bounding box center [363, 400] width 167 height 128
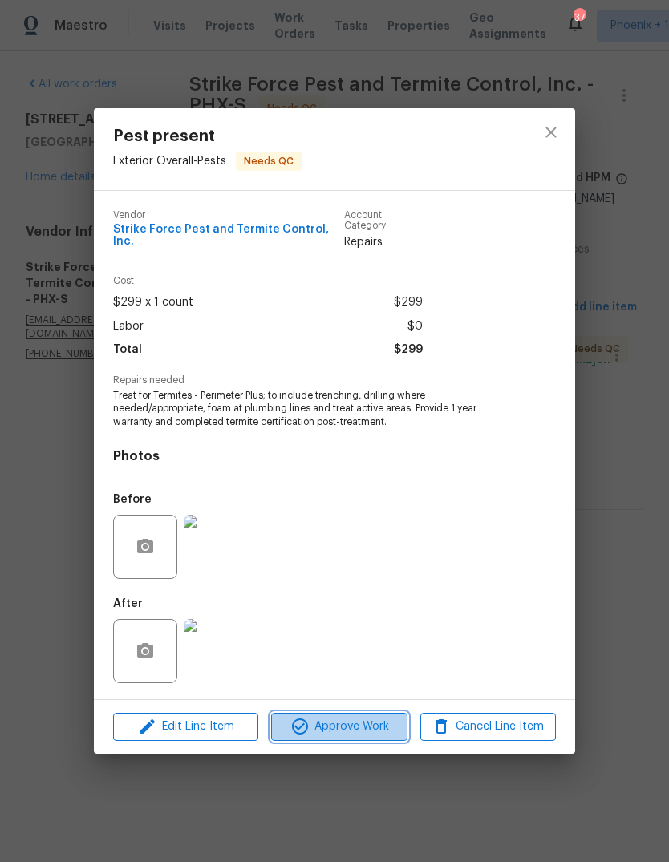
click at [366, 728] on span "Approve Work" at bounding box center [339, 727] width 126 height 20
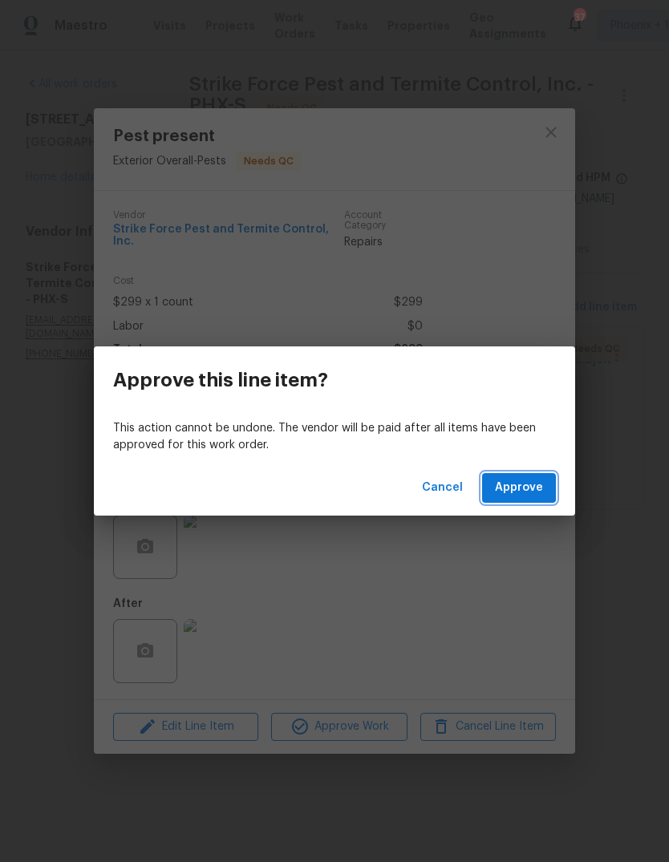
click at [536, 488] on span "Approve" at bounding box center [519, 488] width 48 height 20
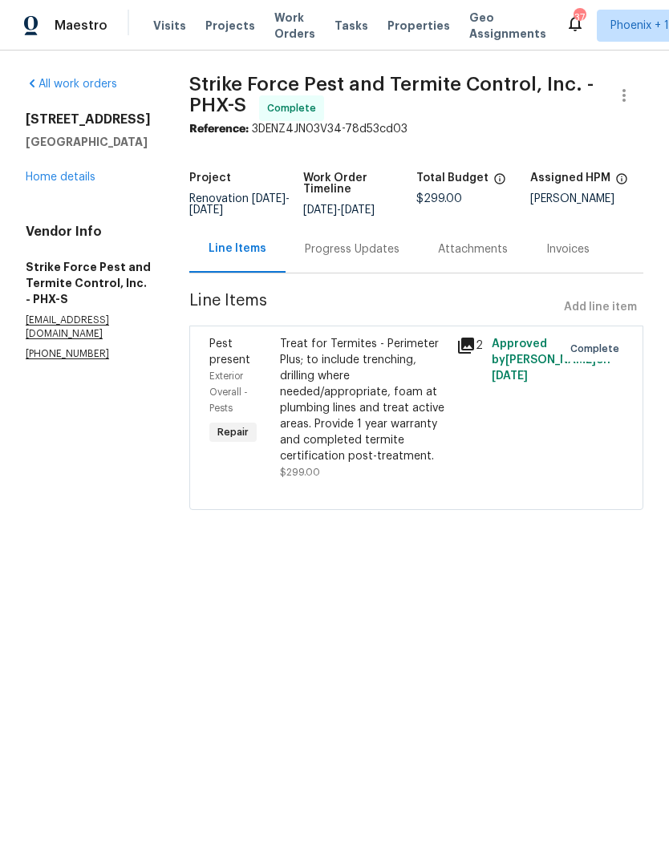
click at [73, 27] on span "Maestro" at bounding box center [81, 26] width 53 height 16
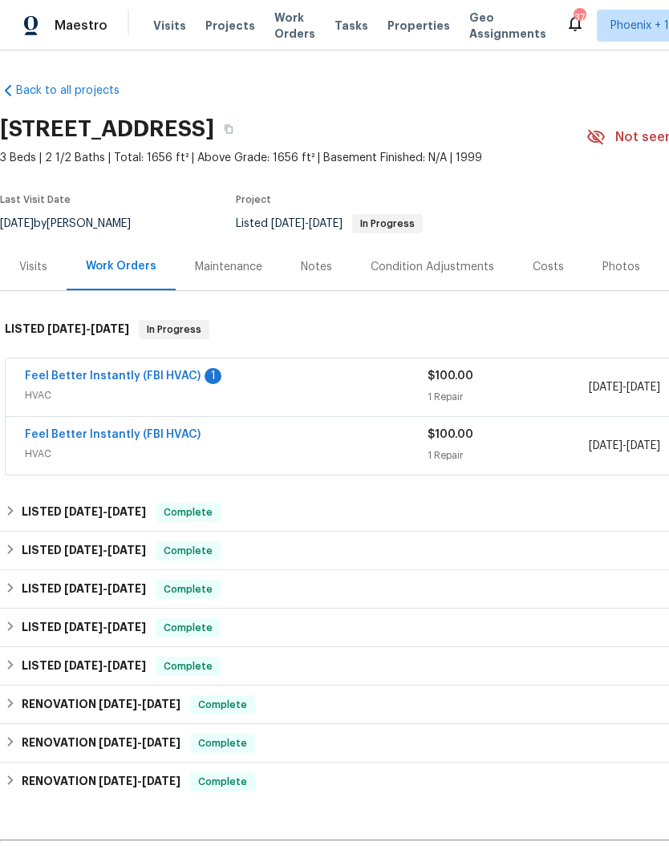
click at [113, 378] on link "Feel Better Instantly (FBI HVAC)" at bounding box center [113, 375] width 176 height 11
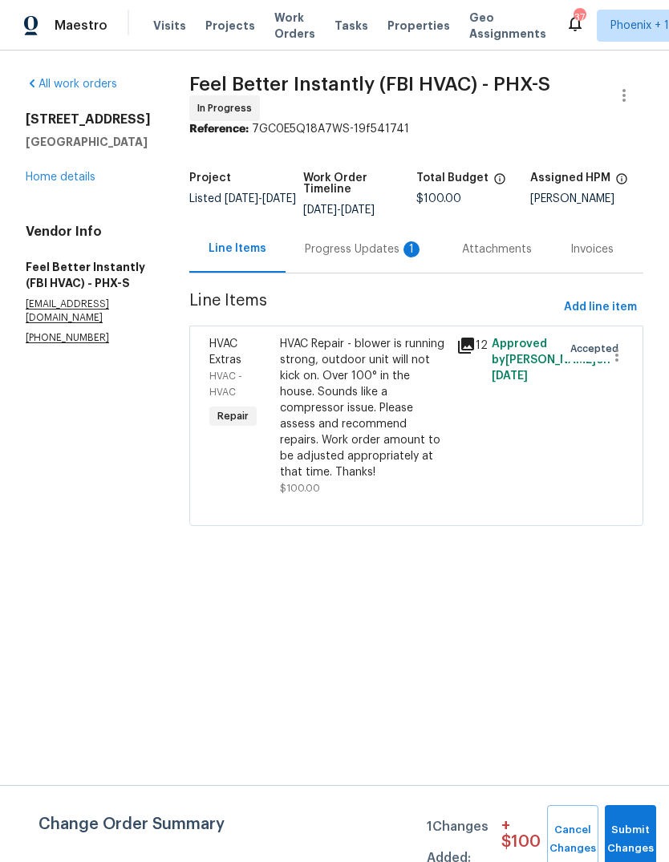
click at [336, 248] on div "Progress Updates 1" at bounding box center [364, 249] width 119 height 16
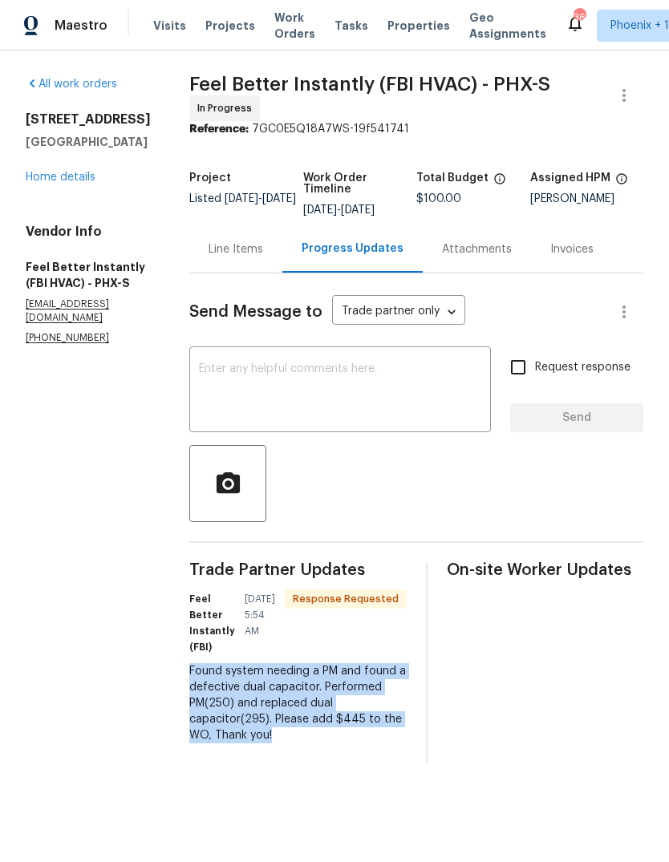
copy div "Found system needing a PM and found a defective dual capacitor. Performed PM(25…"
click at [336, 397] on textarea at bounding box center [340, 391] width 282 height 56
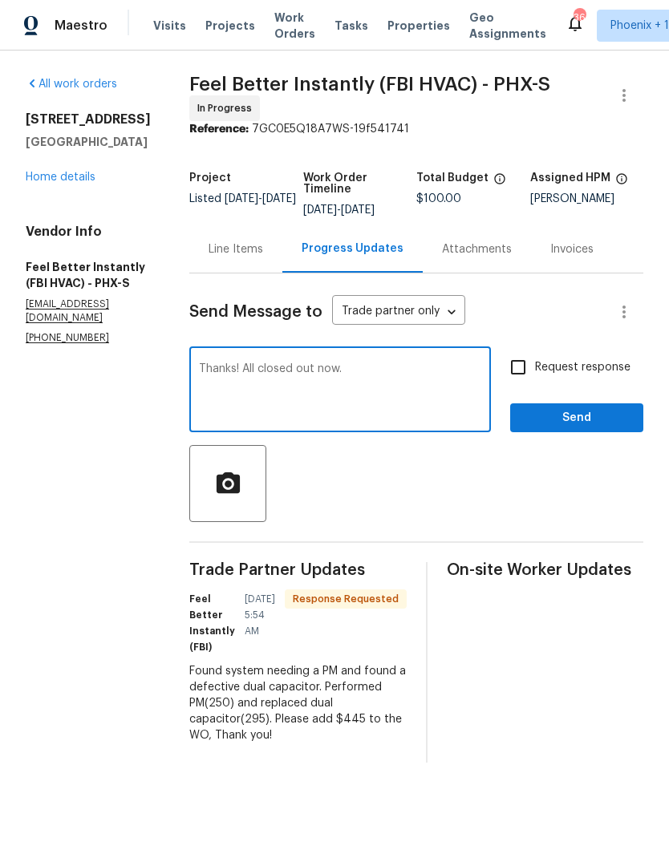
type textarea "Thanks! All closed out now."
click at [605, 419] on span "Send" at bounding box center [576, 418] width 107 height 20
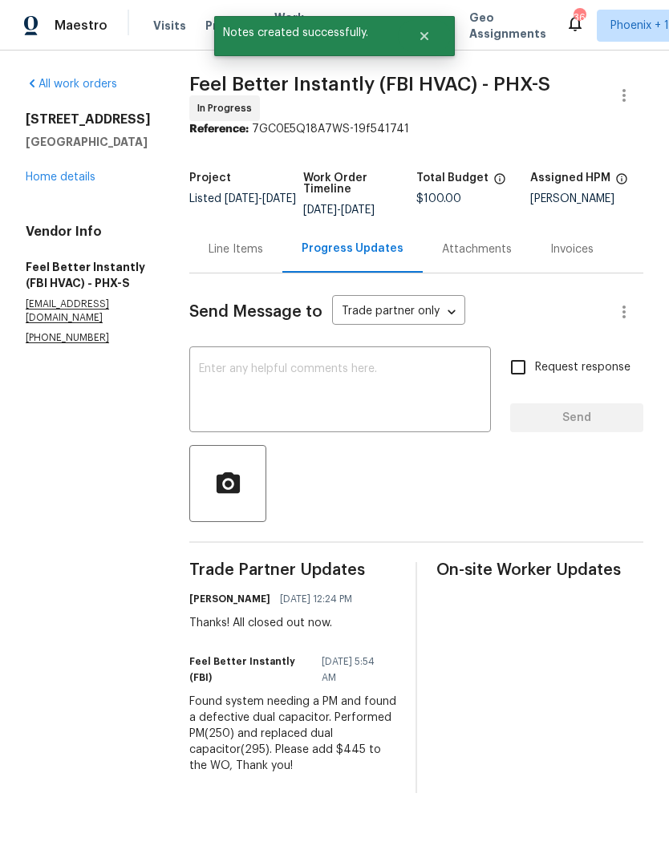
click at [232, 245] on div "Line Items" at bounding box center [235, 249] width 55 height 16
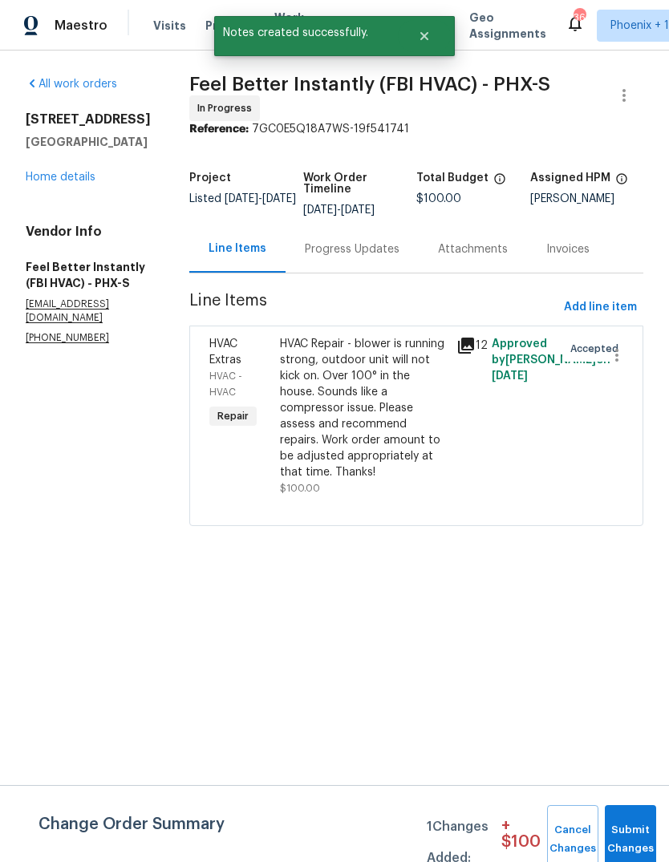
click at [352, 399] on div "HVAC Repair - blower is running strong, outdoor unit will not kick on. Over 100…" at bounding box center [363, 408] width 167 height 144
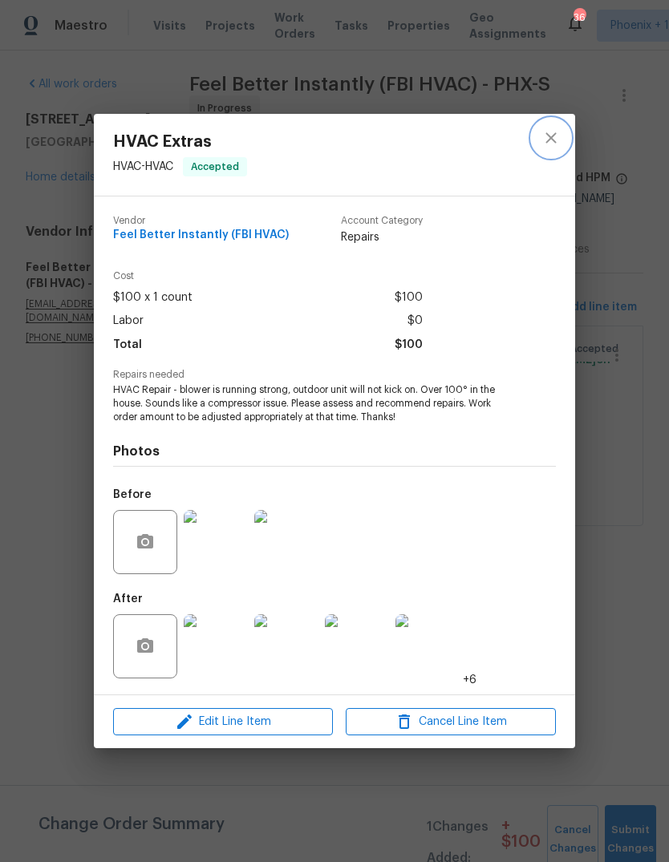
click at [553, 137] on icon "close" at bounding box center [550, 137] width 19 height 19
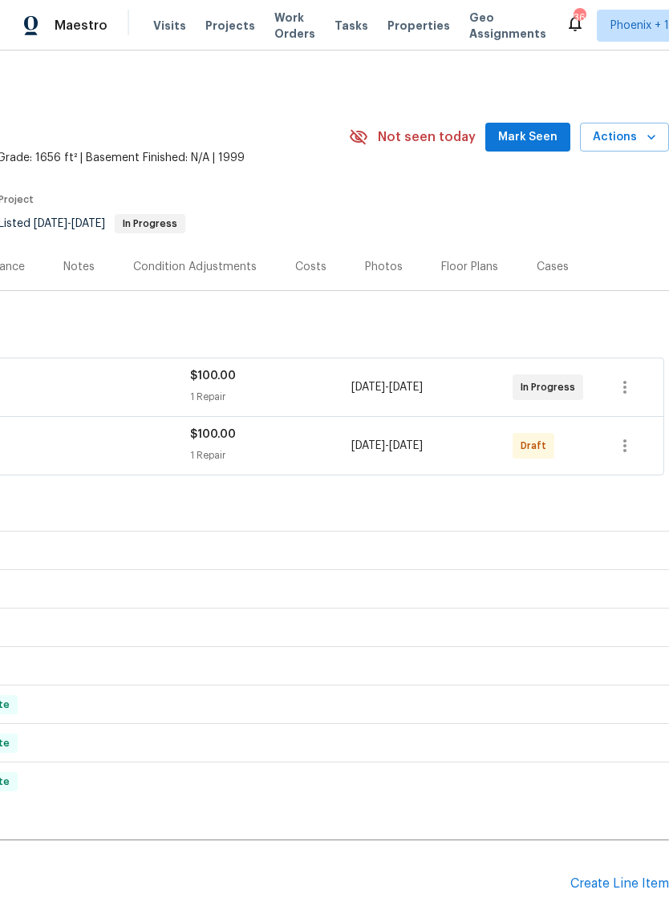
scroll to position [0, 237]
click at [627, 446] on icon "button" at bounding box center [624, 445] width 19 height 19
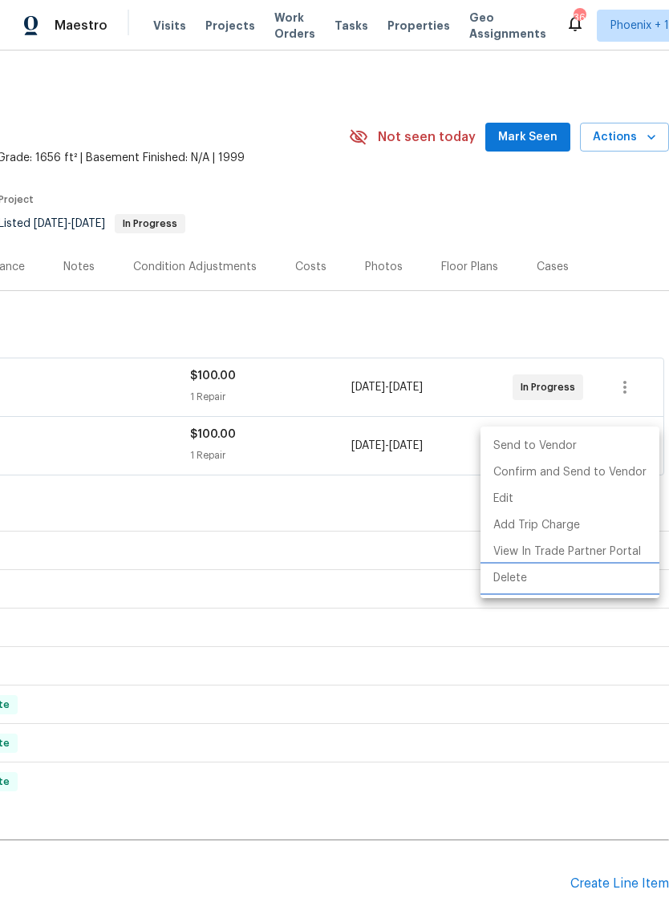
click at [524, 579] on li "Delete" at bounding box center [569, 578] width 179 height 26
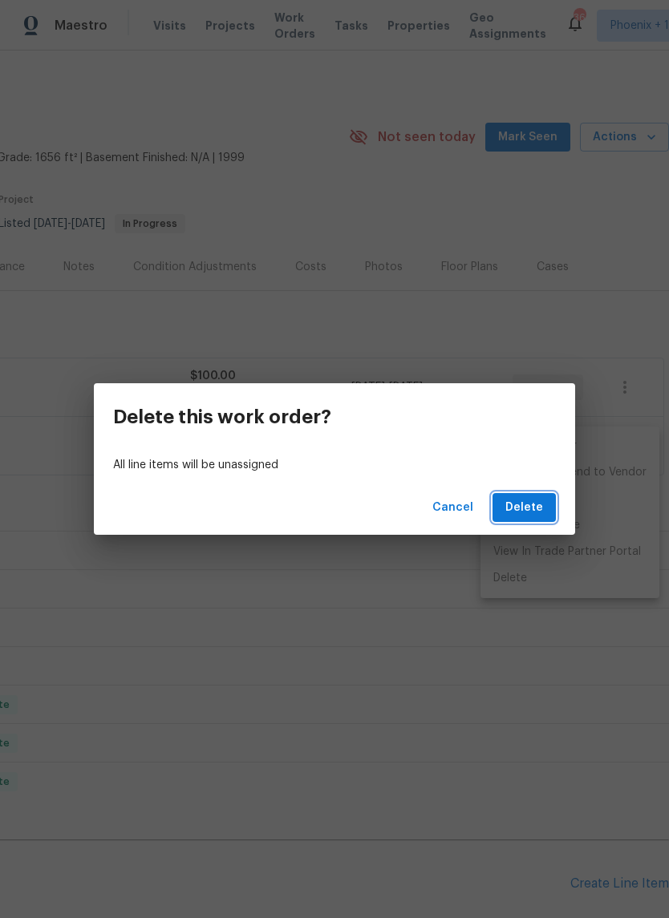
click at [539, 507] on span "Delete" at bounding box center [524, 508] width 38 height 20
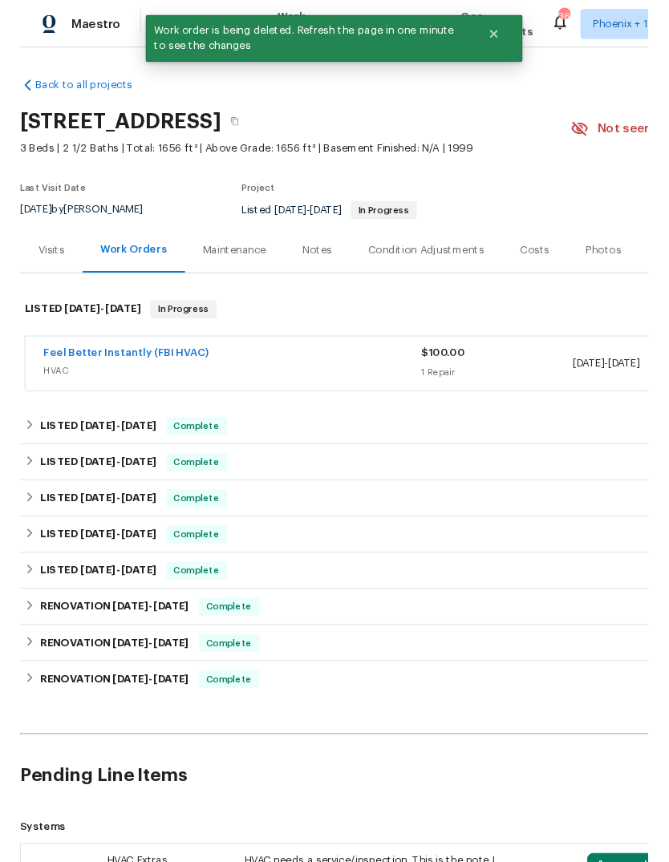
scroll to position [0, 0]
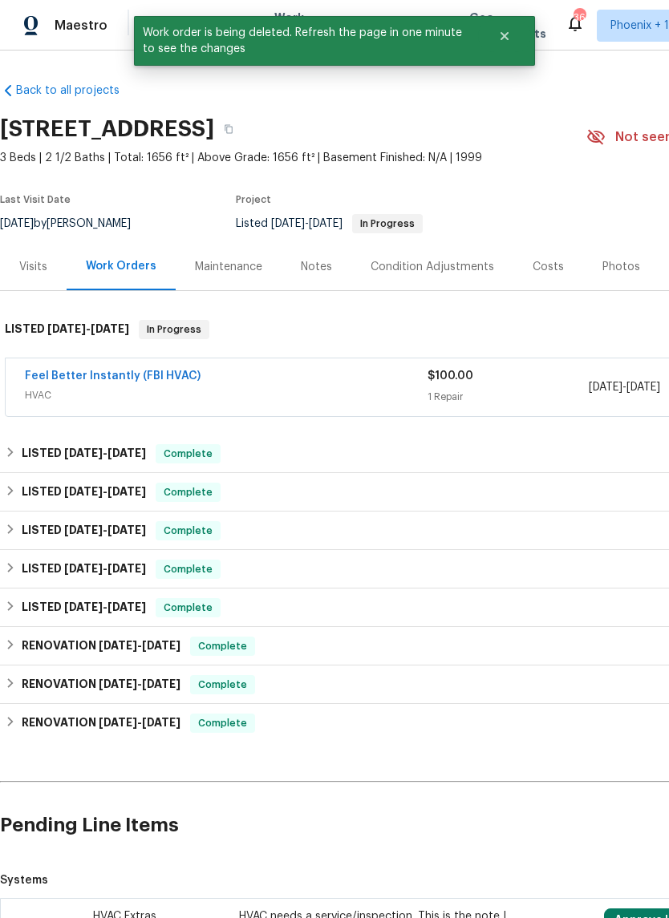
click at [129, 374] on link "Feel Better Instantly (FBI HVAC)" at bounding box center [113, 375] width 176 height 11
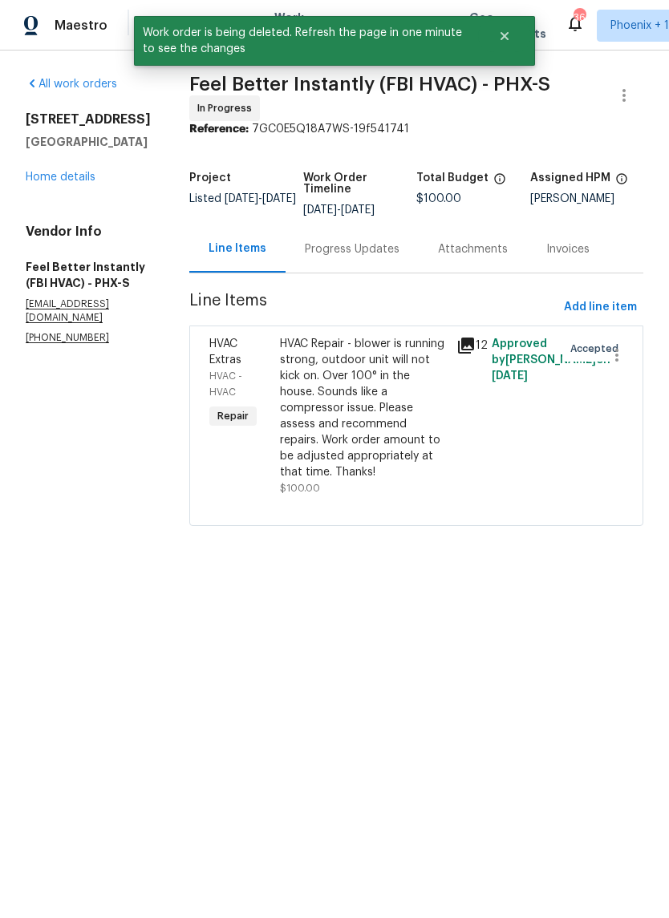
click at [335, 245] on div "Progress Updates" at bounding box center [352, 249] width 95 height 16
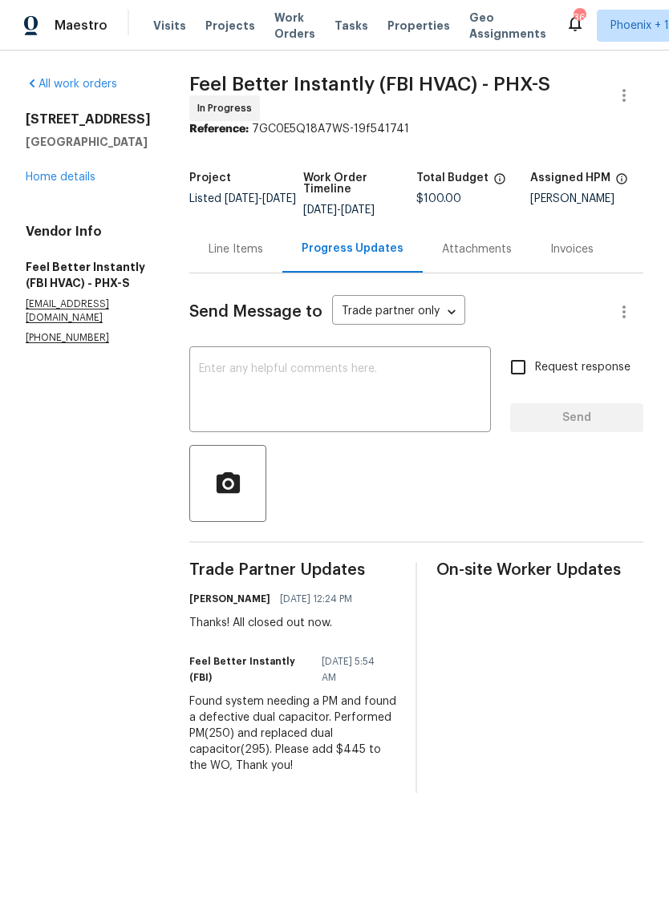
click at [307, 382] on textarea at bounding box center [340, 391] width 282 height 56
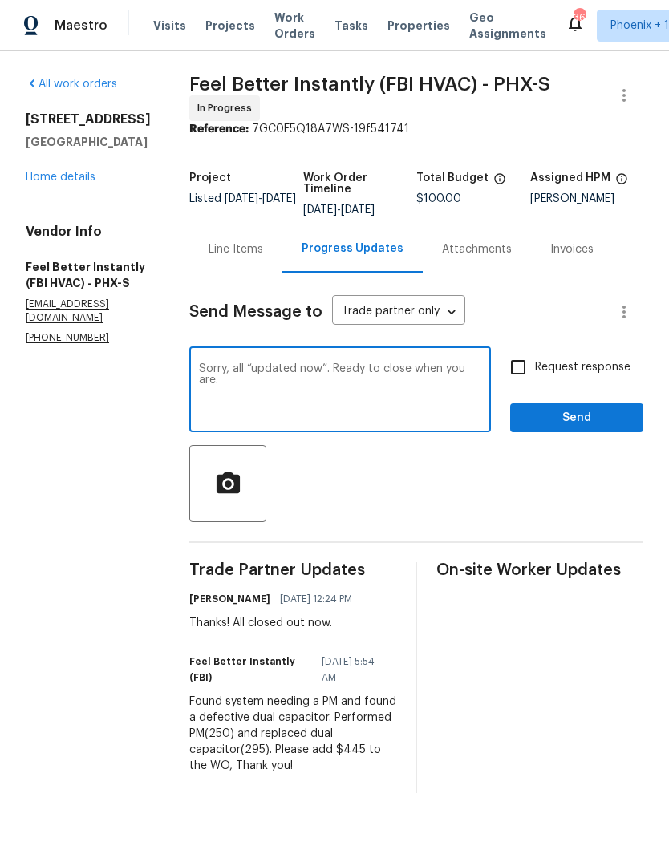
type textarea "Sorry, all “updated now”. Ready to close when you are."
click at [593, 419] on span "Send" at bounding box center [576, 418] width 107 height 20
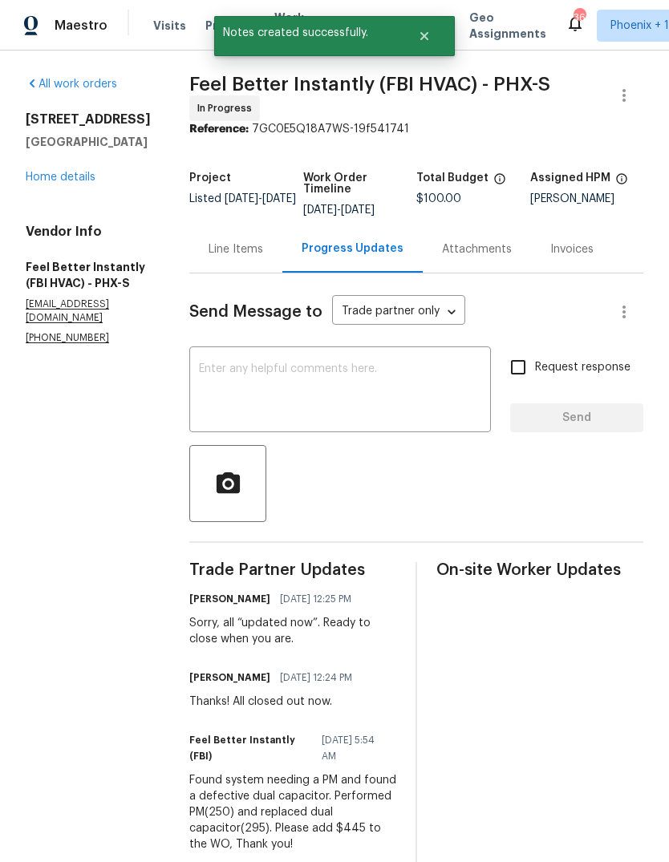
click at [212, 250] on div "Line Items" at bounding box center [235, 249] width 55 height 16
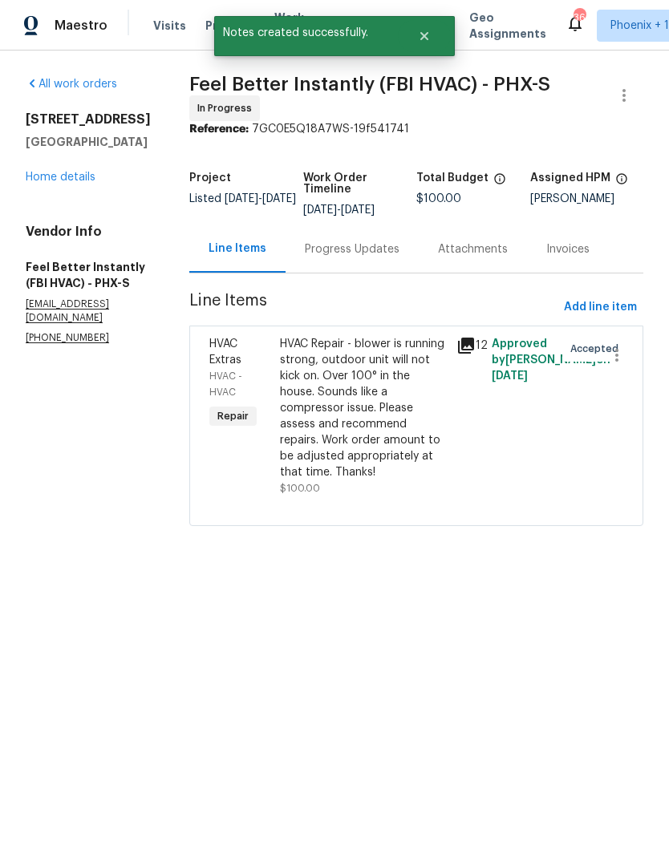
click at [358, 382] on div "HVAC Repair - blower is running strong, outdoor unit will not kick on. Over 100…" at bounding box center [363, 408] width 167 height 144
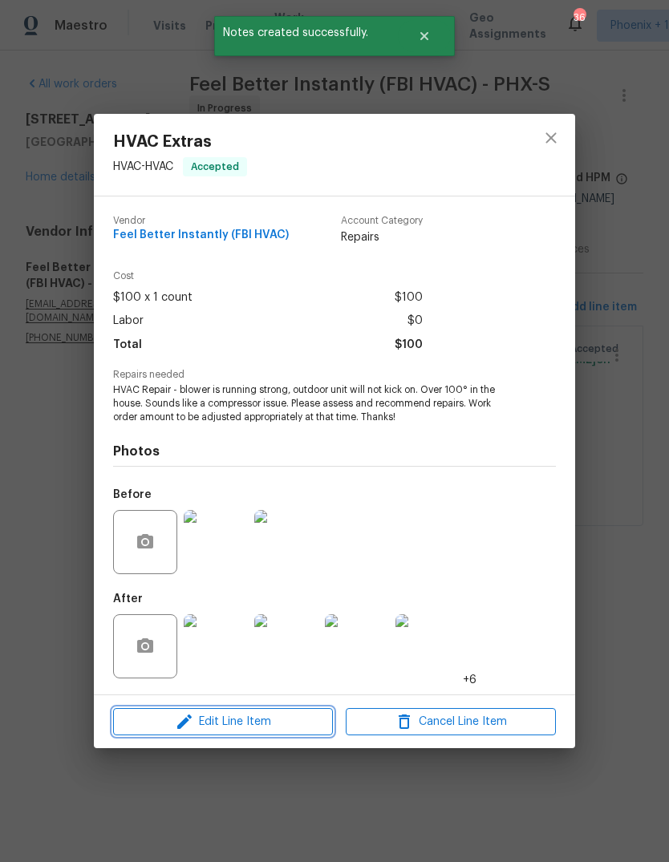
click at [278, 723] on span "Edit Line Item" at bounding box center [223, 722] width 210 height 20
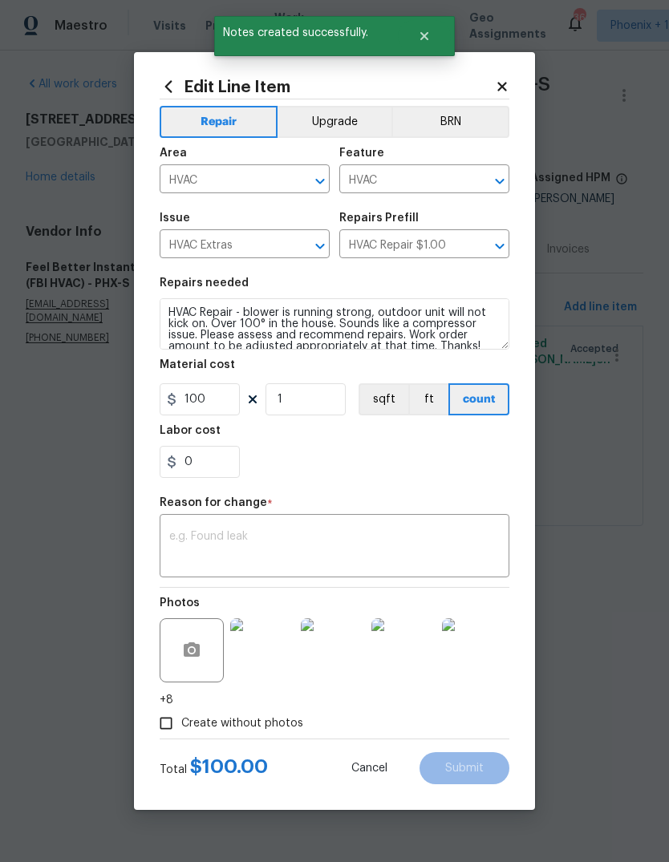
click at [256, 546] on textarea at bounding box center [334, 548] width 330 height 34
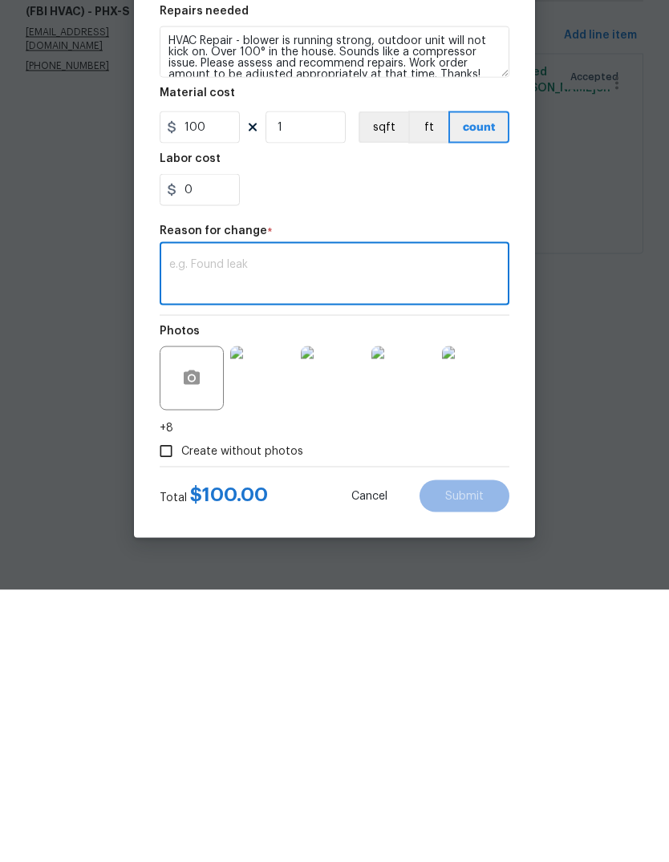
click at [210, 531] on textarea at bounding box center [334, 548] width 330 height 34
paste textarea "Found system needing a PM and found a defective dual capacitor. Performed PM(25…"
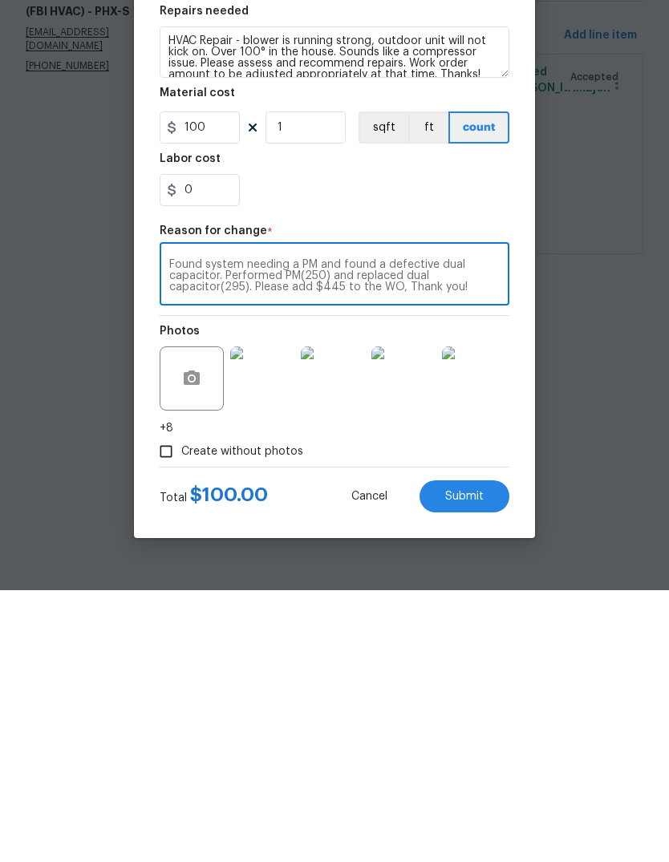
type textarea "Found system needing a PM and found a defective dual capacitor. Performed PM(25…"
click at [226, 383] on input "100" at bounding box center [200, 399] width 80 height 32
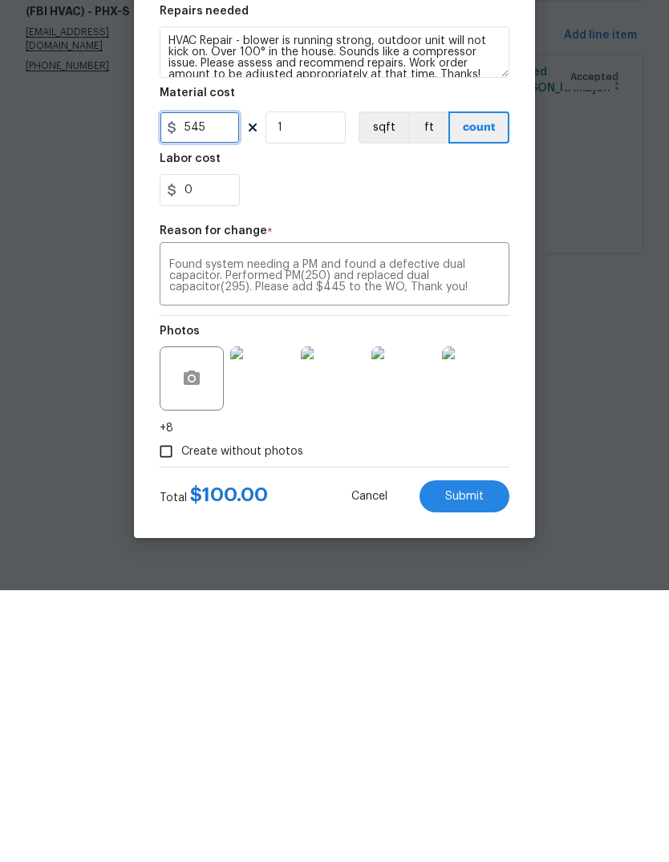
type input "545"
click at [484, 752] on button "Submit" at bounding box center [464, 768] width 90 height 32
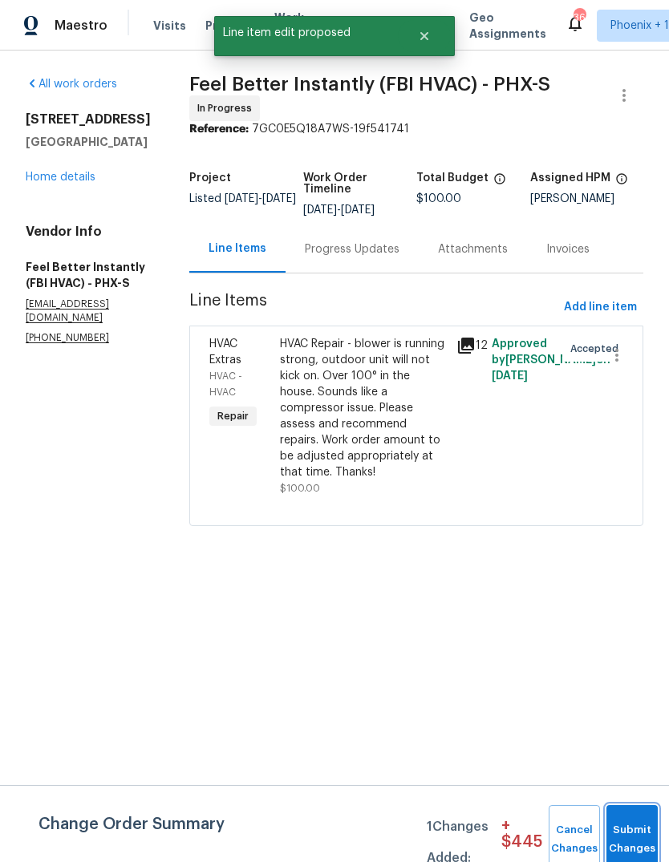
click at [636, 819] on button "Submit Changes" at bounding box center [631, 839] width 51 height 69
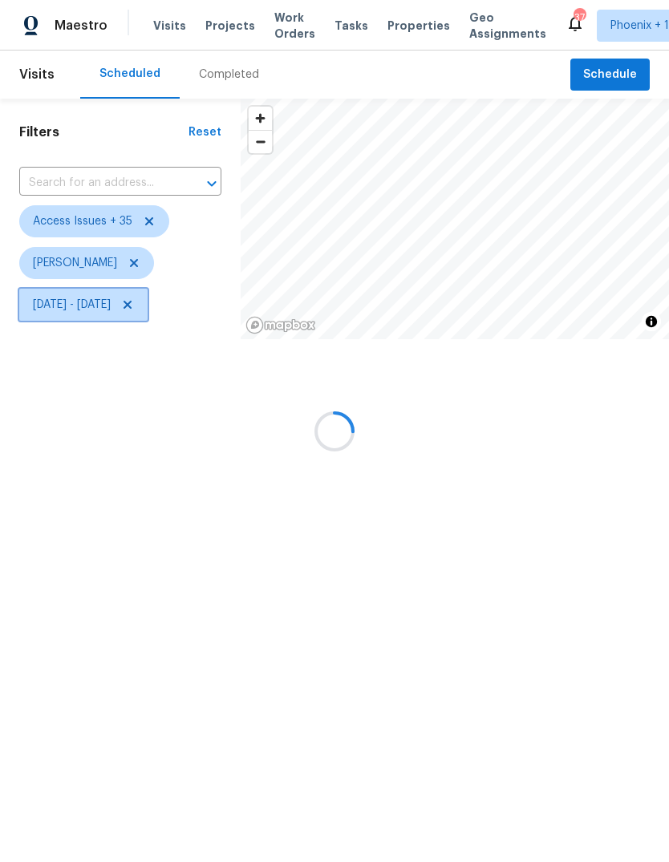
click at [111, 306] on span "[DATE] - [DATE]" at bounding box center [72, 305] width 78 height 16
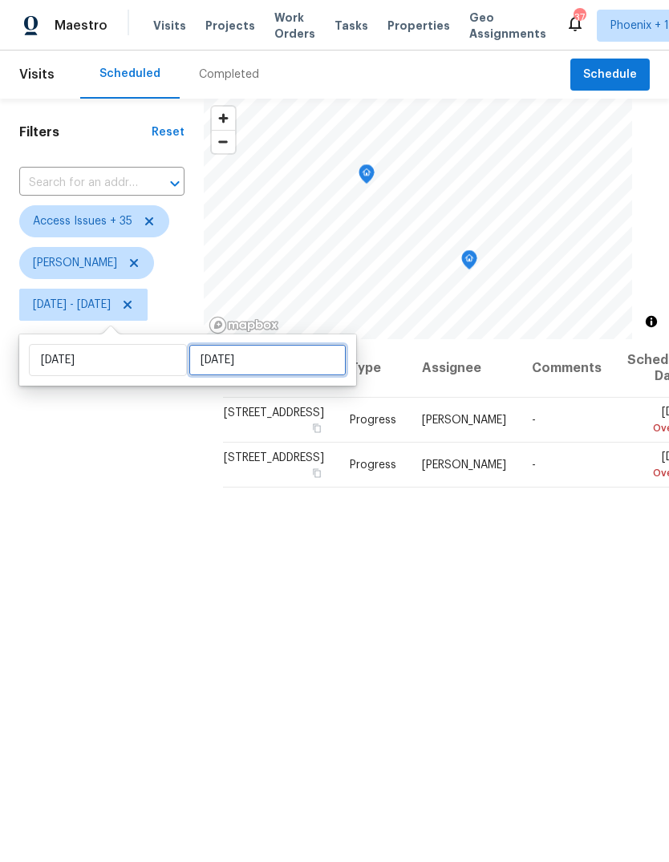
click at [289, 359] on input "[DATE]" at bounding box center [267, 360] width 158 height 32
select select "6"
select select "2025"
select select "7"
select select "2025"
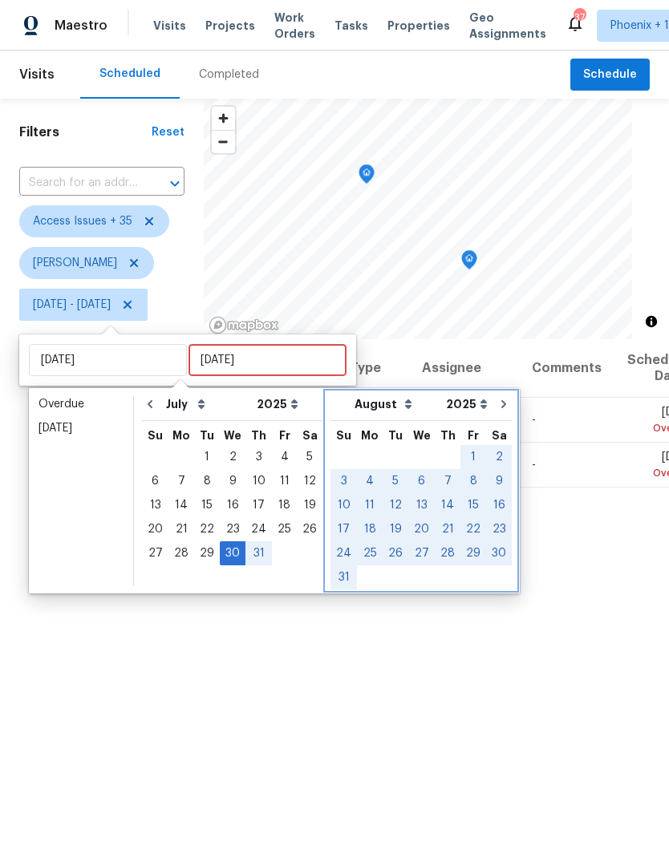
click at [501, 402] on icon "Go to next month" at bounding box center [503, 404] width 5 height 8
select select "7"
select select "8"
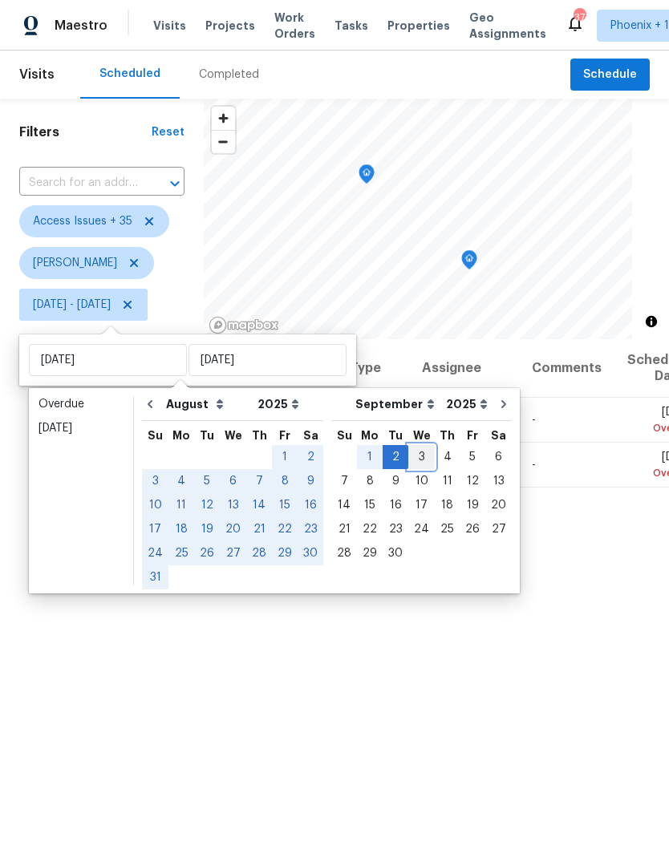
click at [413, 461] on div "3" at bounding box center [421, 457] width 26 height 22
type input "[DATE]"
select select "6"
select select "7"
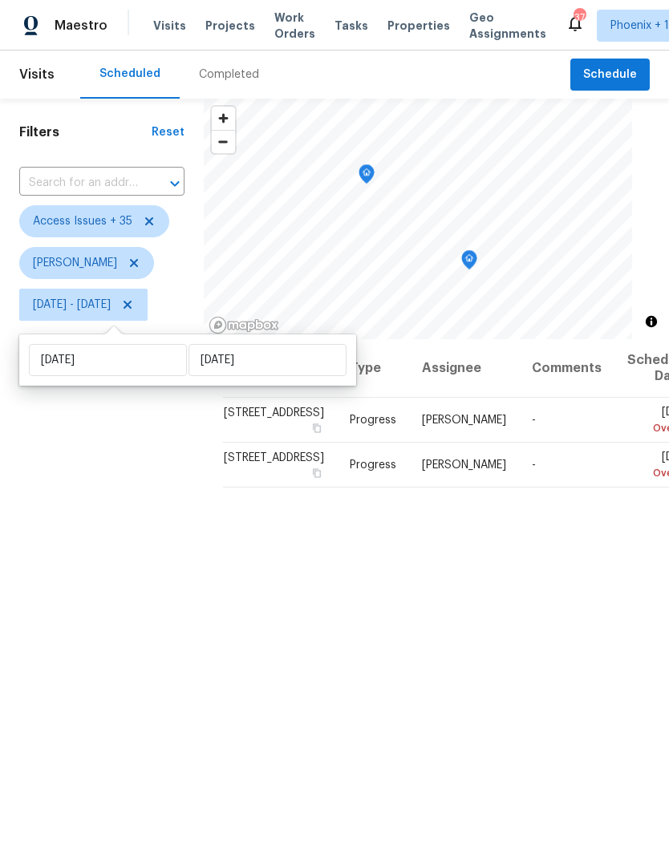
click at [109, 656] on div "Filters Reset ​ Access Issues + 35 Eric Scott Wed, Jul 30 - Wed, Sep 03" at bounding box center [102, 564] width 204 height 930
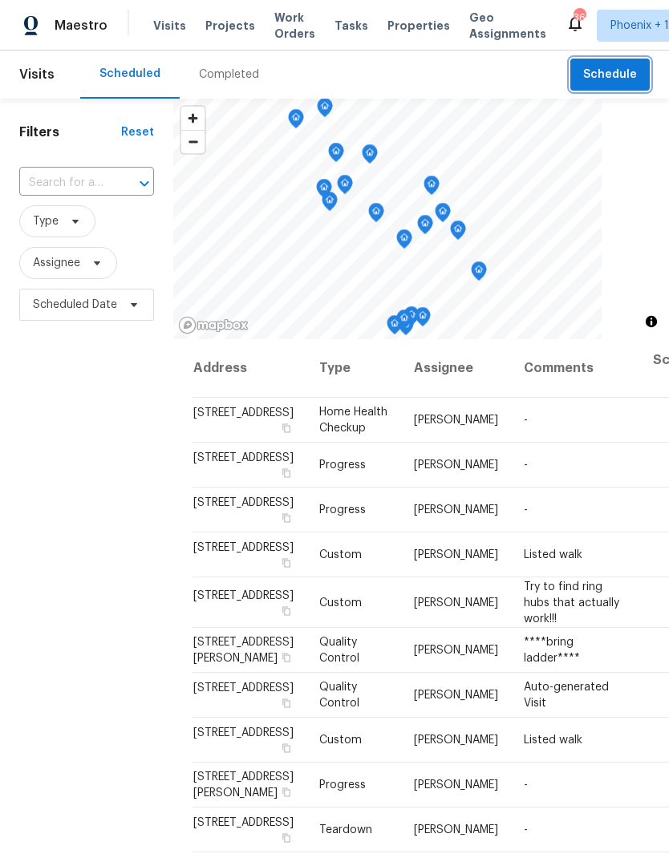
click at [617, 71] on span "Schedule" at bounding box center [610, 75] width 54 height 20
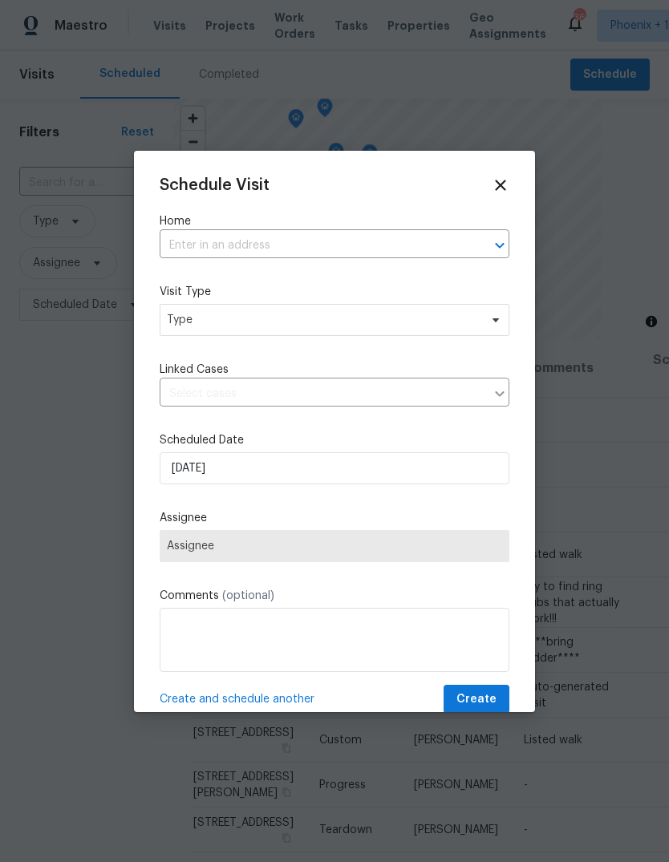
click at [322, 249] on input "text" at bounding box center [312, 245] width 305 height 25
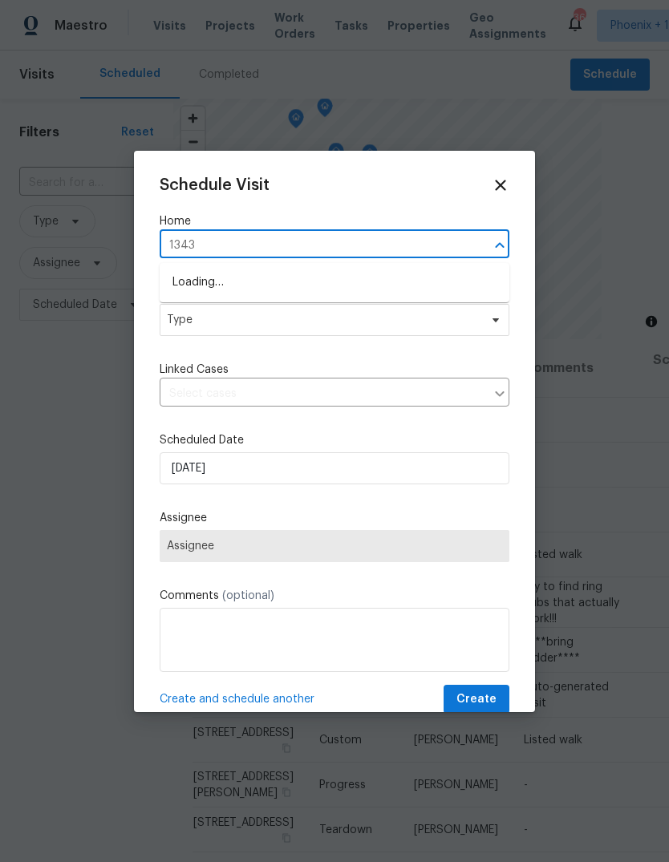
type input "13433"
click at [352, 308] on li "[STREET_ADDRESS]" at bounding box center [335, 309] width 350 height 26
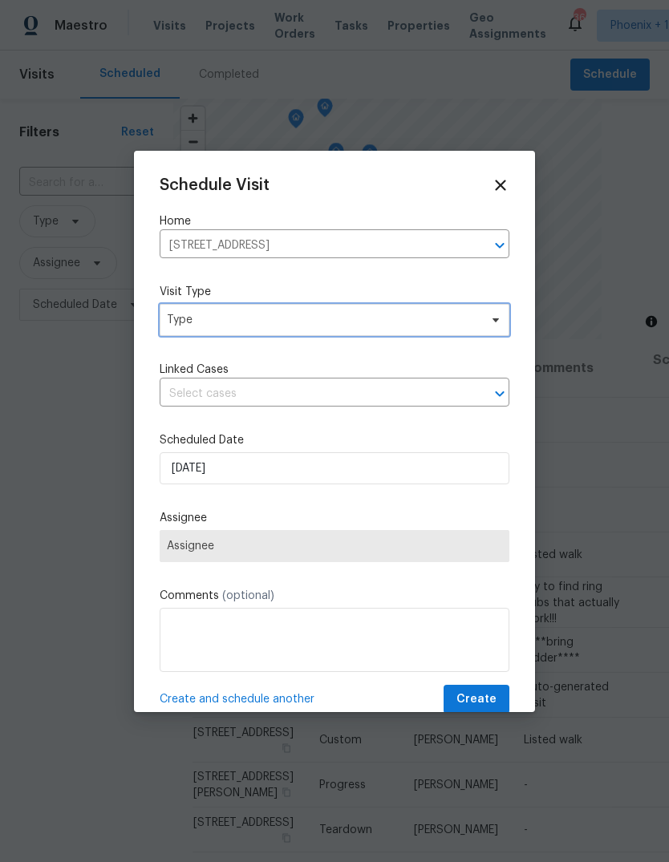
click at [318, 331] on span "Type" at bounding box center [335, 320] width 350 height 32
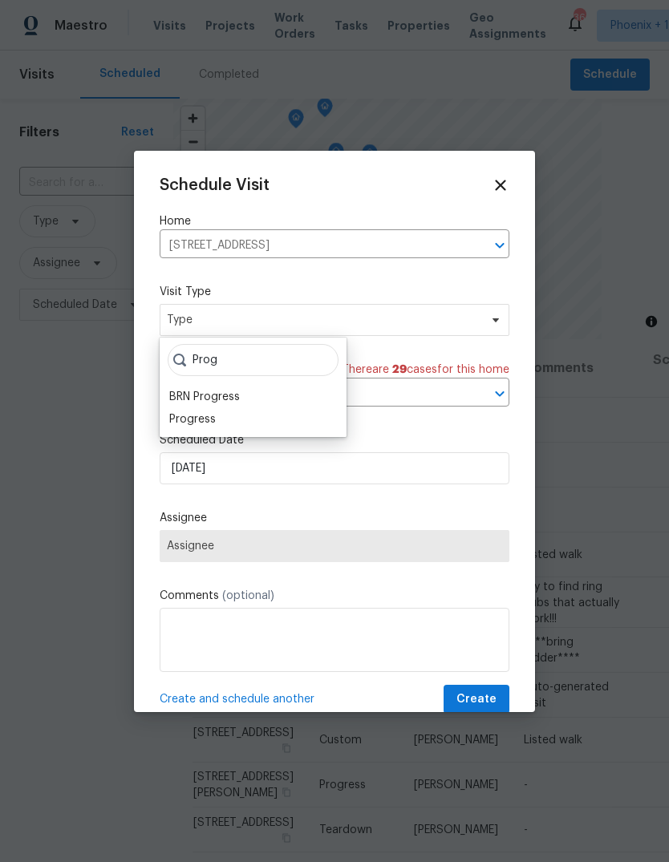
type input "Prog"
click at [232, 427] on div "Progress" at bounding box center [252, 419] width 177 height 22
click at [208, 425] on div "Progress" at bounding box center [192, 419] width 47 height 16
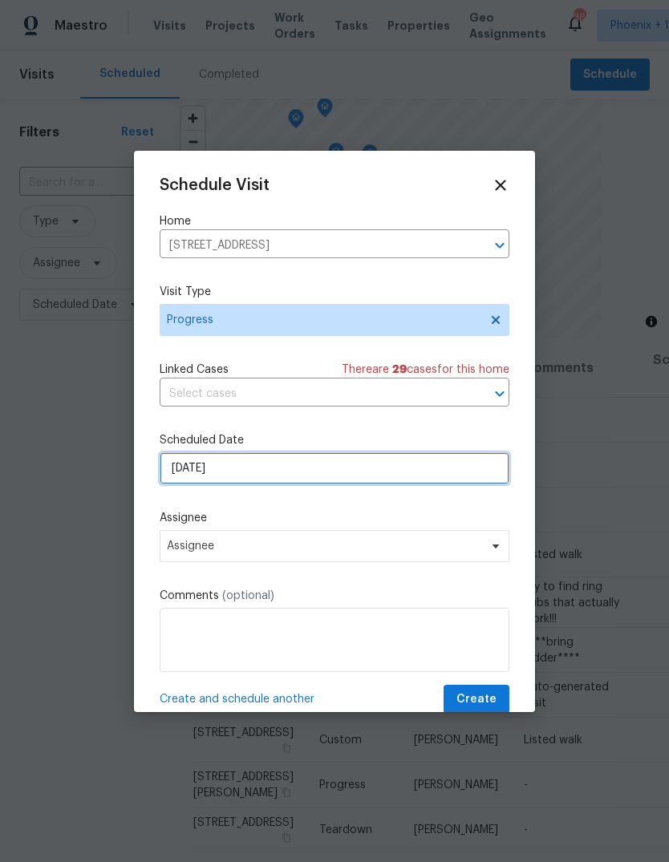
click at [269, 473] on input "[DATE]" at bounding box center [335, 468] width 350 height 32
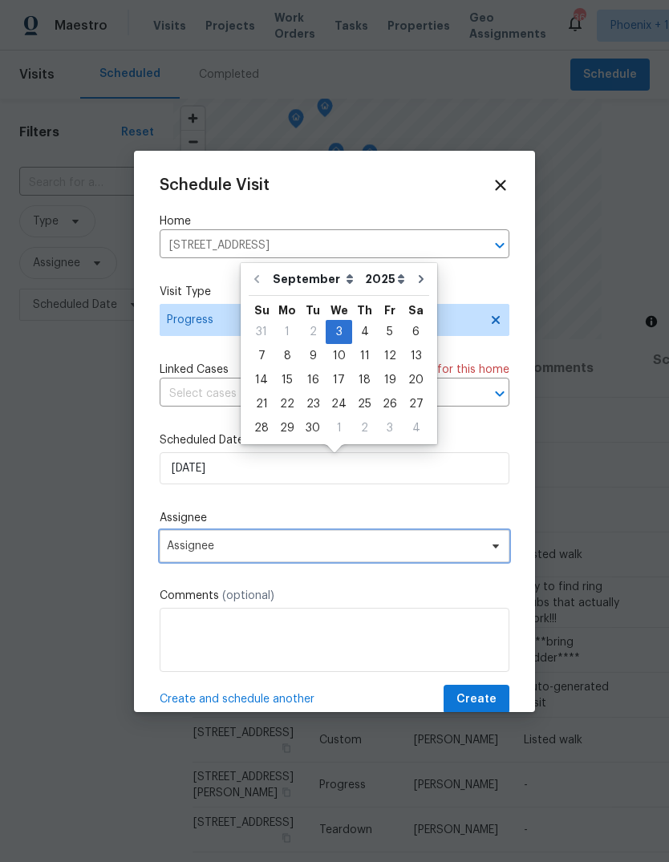
click at [326, 550] on span "Assignee" at bounding box center [324, 546] width 314 height 13
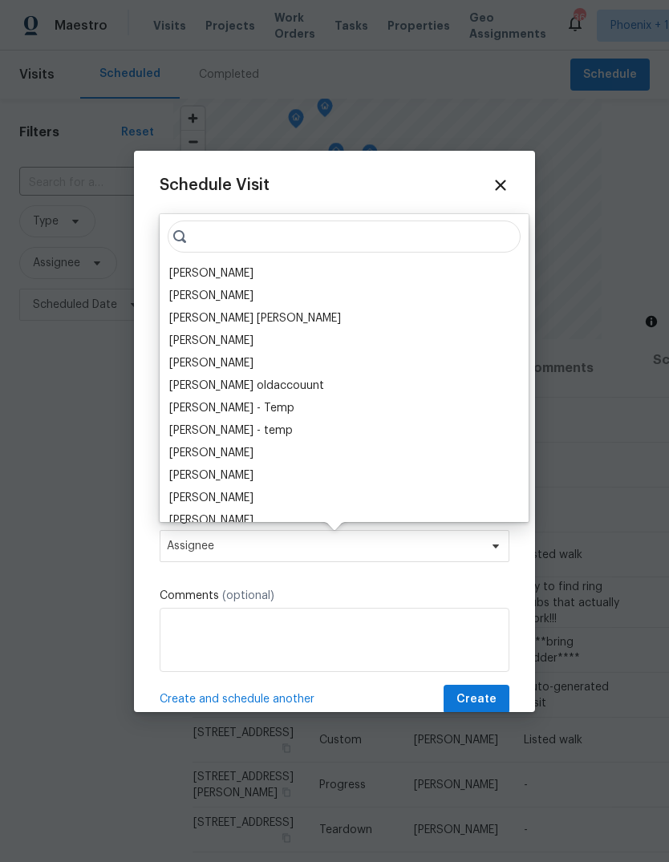
click at [211, 268] on div "[PERSON_NAME]" at bounding box center [211, 273] width 84 height 16
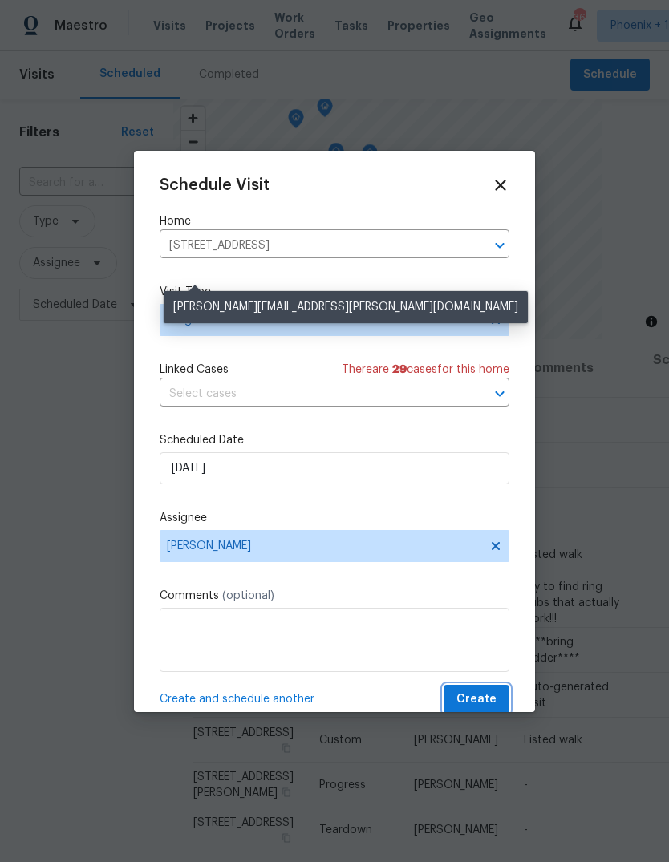
click at [471, 697] on span "Create" at bounding box center [476, 700] width 40 height 20
